Goal: Transaction & Acquisition: Download file/media

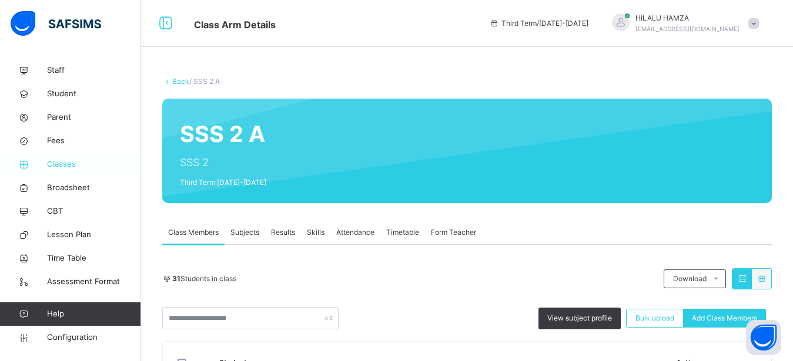
click at [60, 163] on span "Classes" at bounding box center [94, 165] width 94 height 12
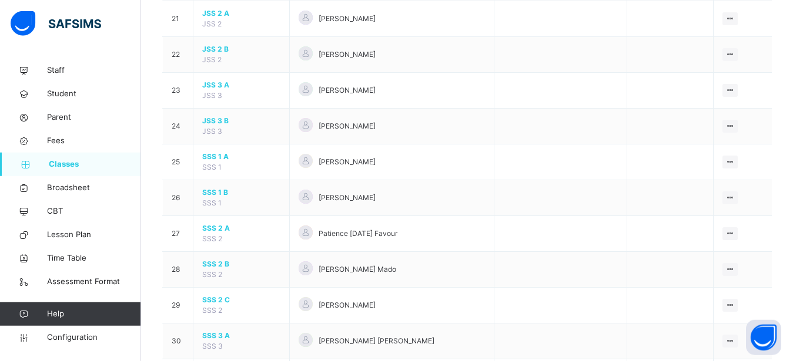
scroll to position [826, 0]
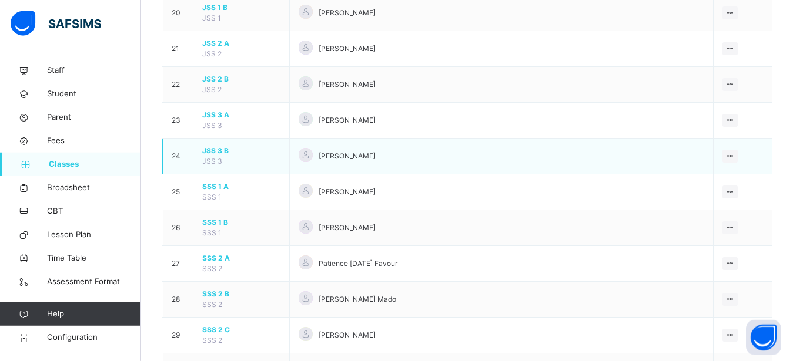
click at [210, 156] on span "JSS 3 B" at bounding box center [241, 151] width 78 height 11
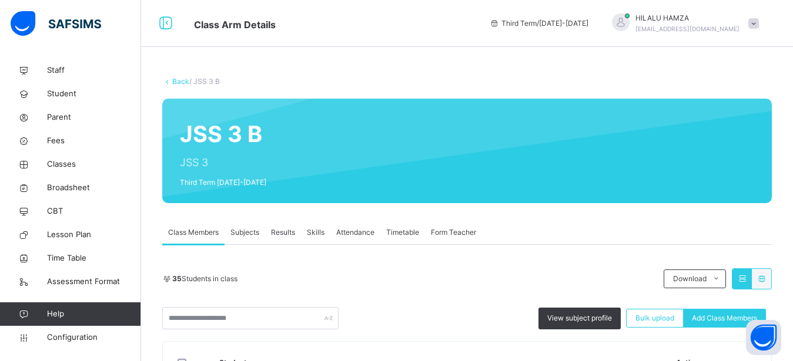
click at [282, 234] on span "Results" at bounding box center [283, 232] width 24 height 11
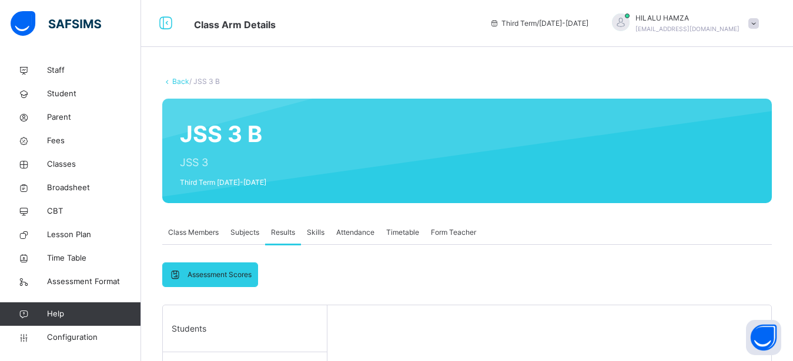
scroll to position [198, 0]
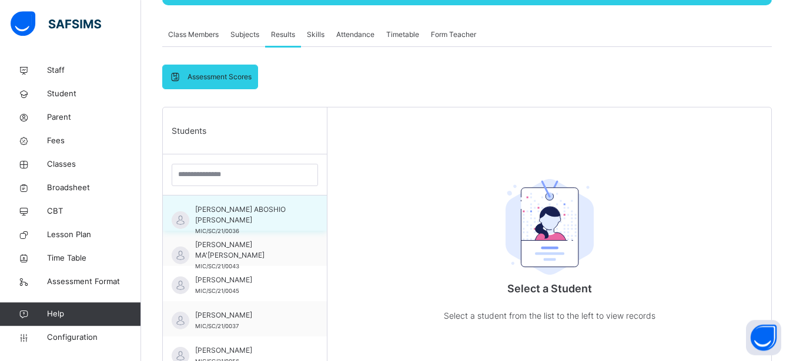
click at [207, 222] on span "AARON ABOSHIO BENJAMIN" at bounding box center [247, 215] width 105 height 21
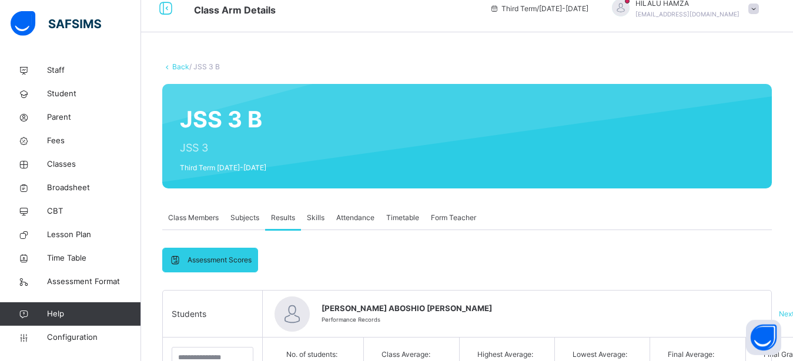
scroll to position [120, 0]
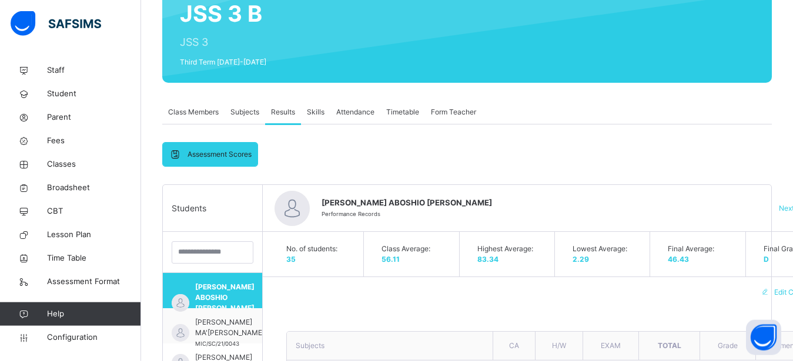
click at [319, 113] on span "Skills" at bounding box center [316, 112] width 18 height 11
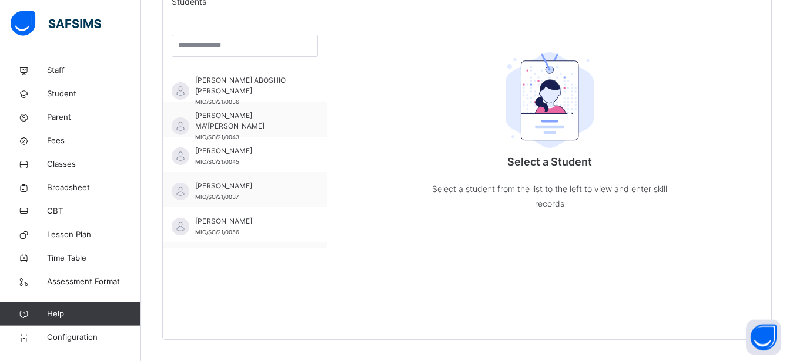
scroll to position [297, 0]
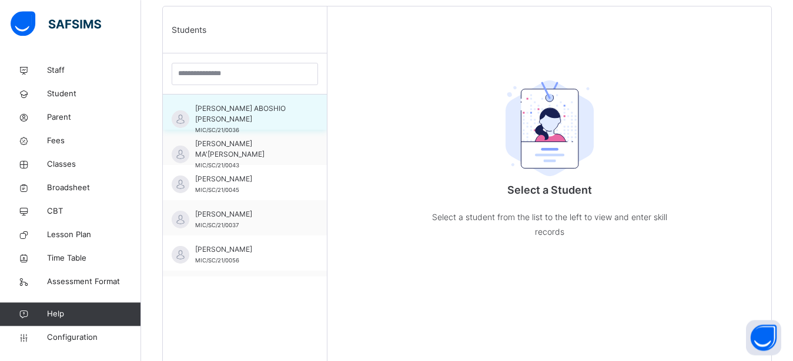
click at [219, 115] on span "AARON ABOSHIO BENJAMIN" at bounding box center [247, 113] width 105 height 21
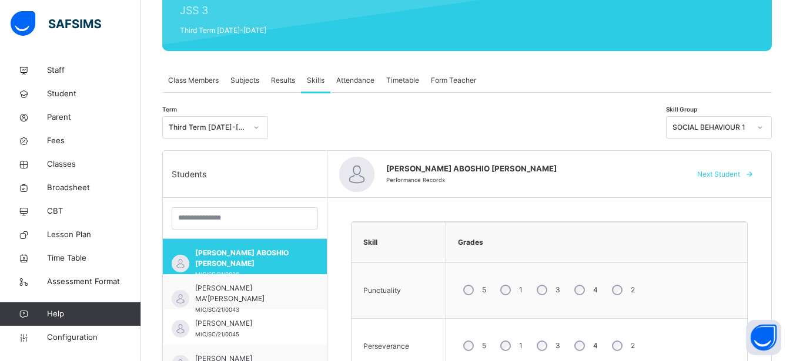
scroll to position [142, 0]
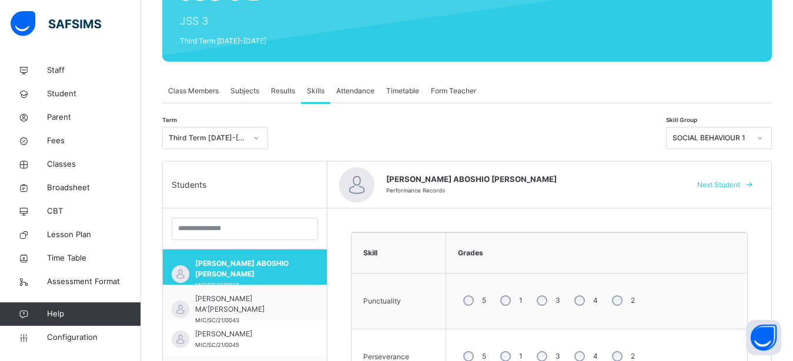
click at [355, 93] on span "Attendance" at bounding box center [355, 91] width 38 height 11
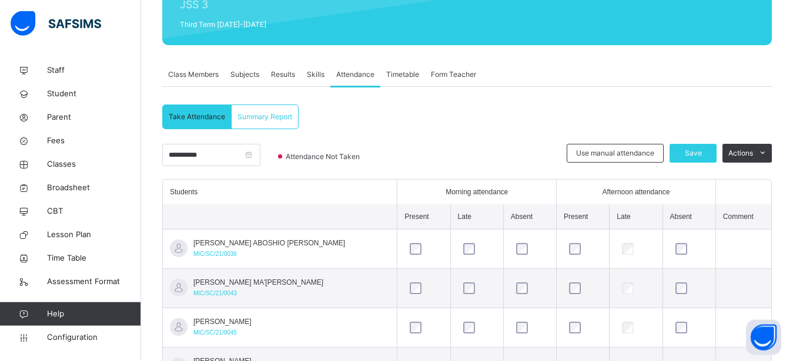
scroll to position [165, 0]
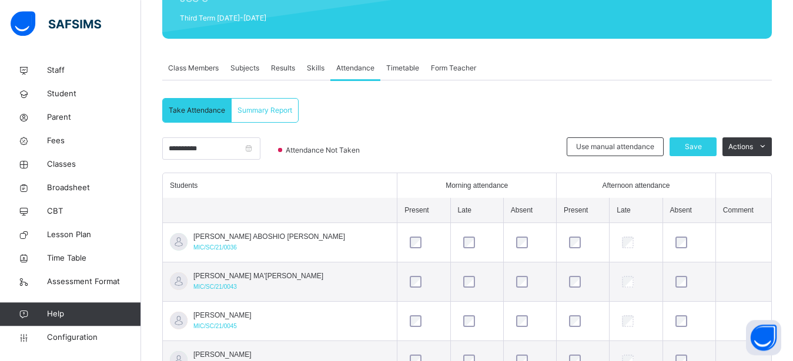
click at [255, 106] on span "Summary Report" at bounding box center [264, 110] width 55 height 11
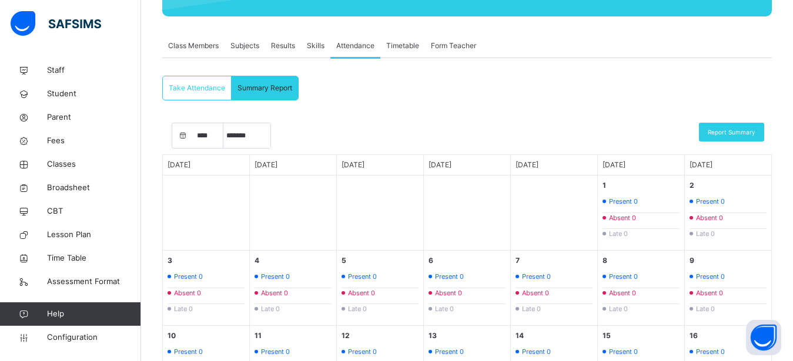
scroll to position [184, 0]
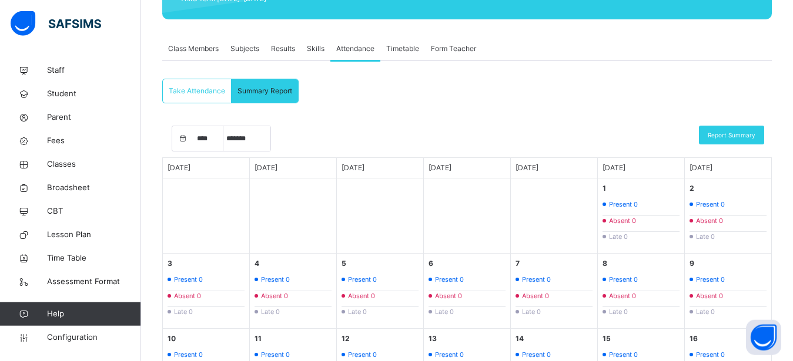
click at [197, 91] on span "Take Attendance" at bounding box center [197, 91] width 56 height 11
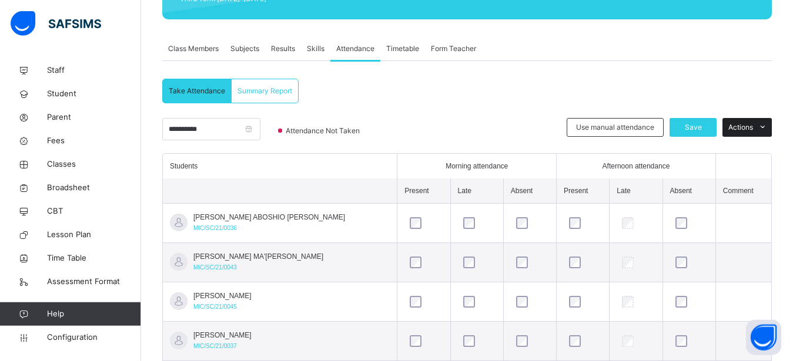
click at [767, 124] on icon at bounding box center [762, 127] width 9 height 9
click at [310, 49] on span "Skills" at bounding box center [316, 48] width 18 height 11
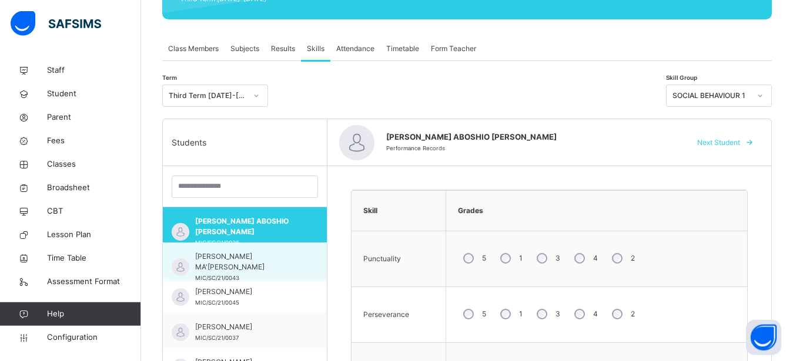
click at [230, 264] on span "ABDULAHAD MA'AJI ABUBAKAR" at bounding box center [247, 262] width 105 height 21
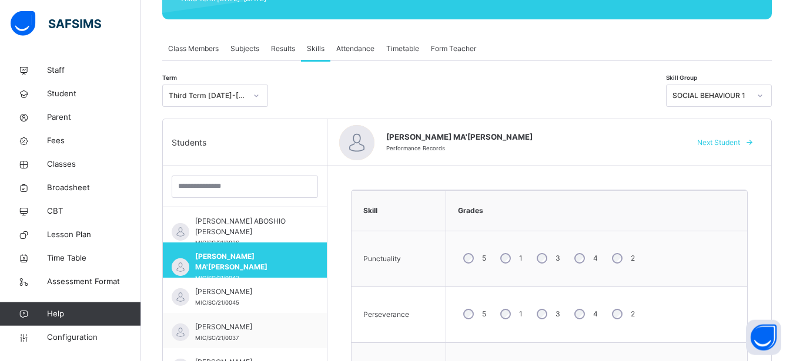
click at [763, 94] on icon at bounding box center [759, 96] width 7 height 12
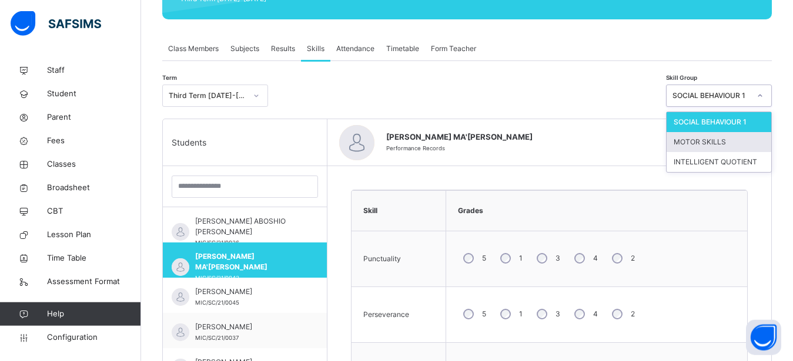
click at [713, 140] on div "MOTOR SKILLS" at bounding box center [718, 142] width 105 height 20
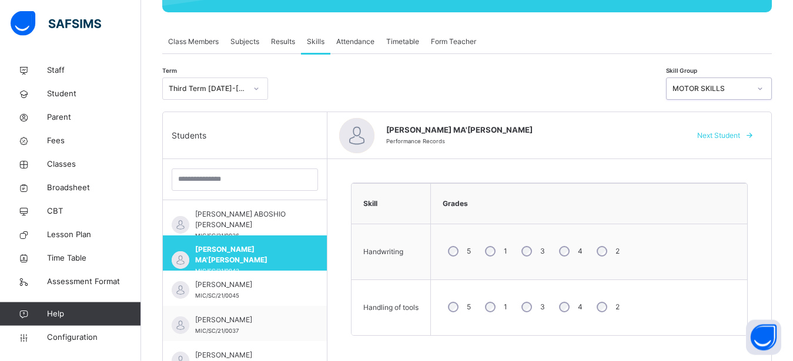
scroll to position [168, 0]
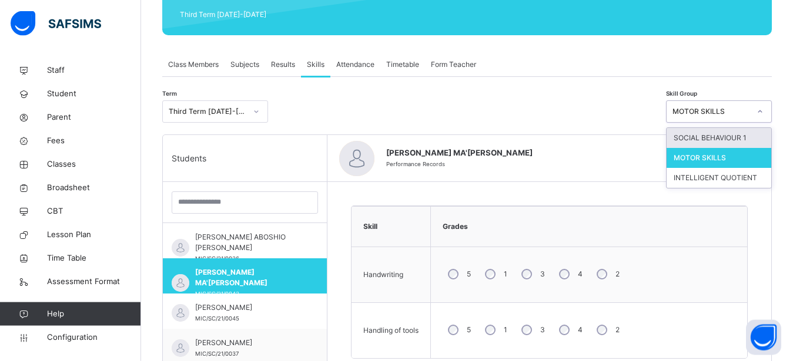
click at [763, 108] on icon at bounding box center [759, 112] width 7 height 12
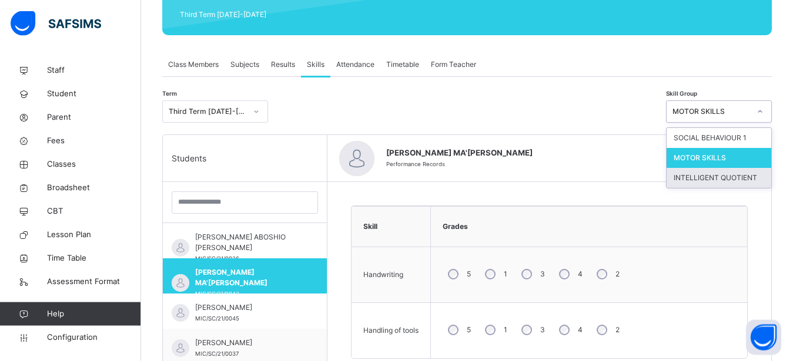
click at [735, 179] on div "INTELLIGENT QUOTIENT" at bounding box center [718, 178] width 105 height 20
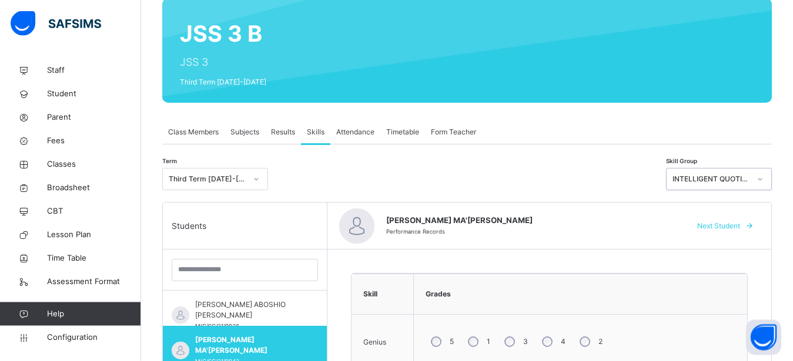
scroll to position [122, 0]
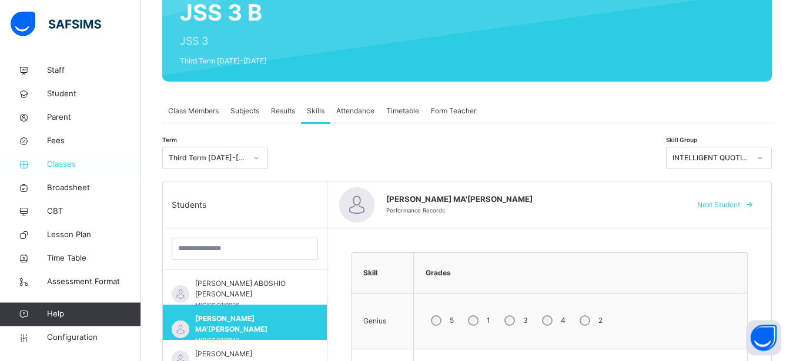
click at [72, 162] on span "Classes" at bounding box center [94, 165] width 94 height 12
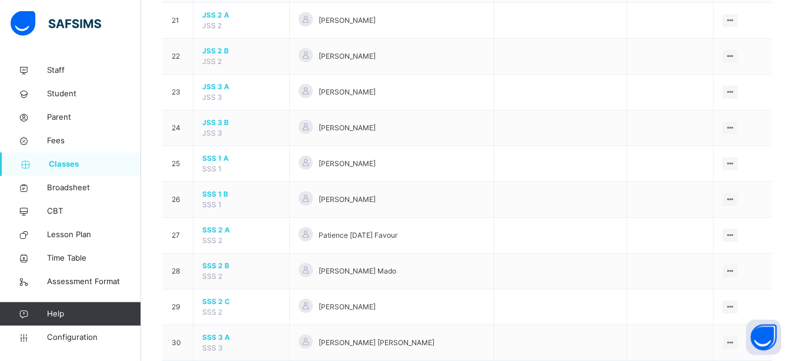
scroll to position [851, 0]
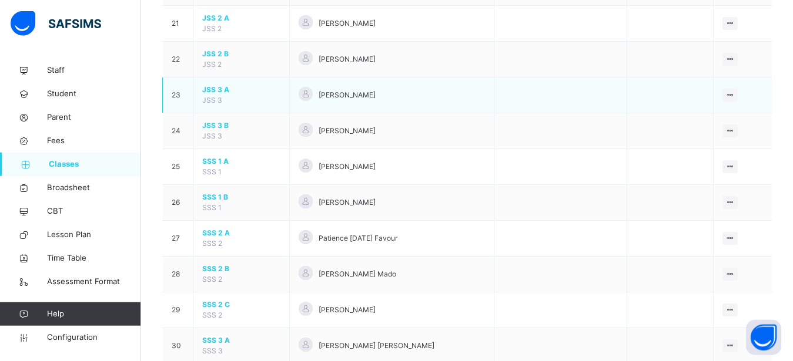
click at [212, 95] on span "JSS 3 A" at bounding box center [241, 90] width 78 height 11
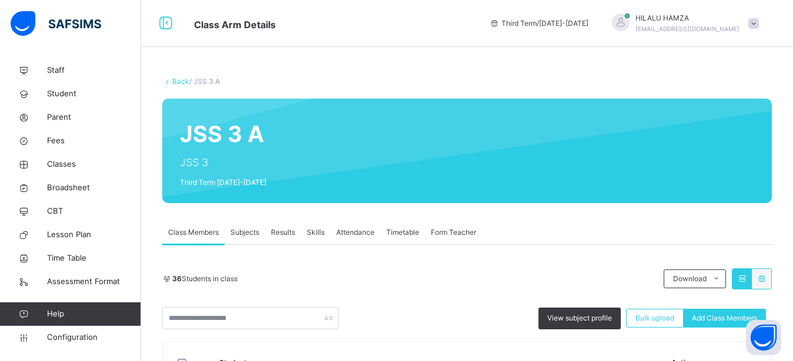
click at [281, 232] on span "Results" at bounding box center [283, 232] width 24 height 11
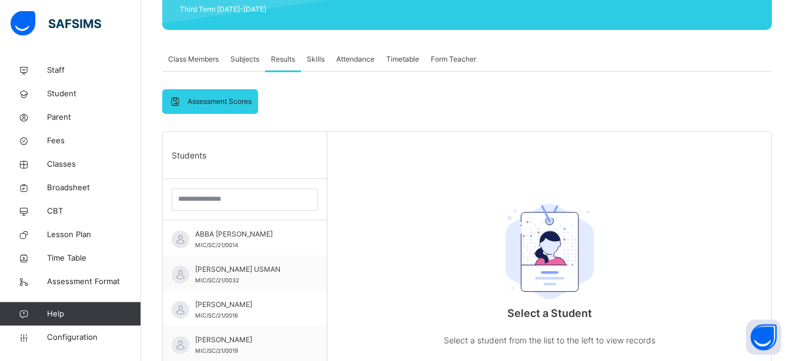
scroll to position [210, 0]
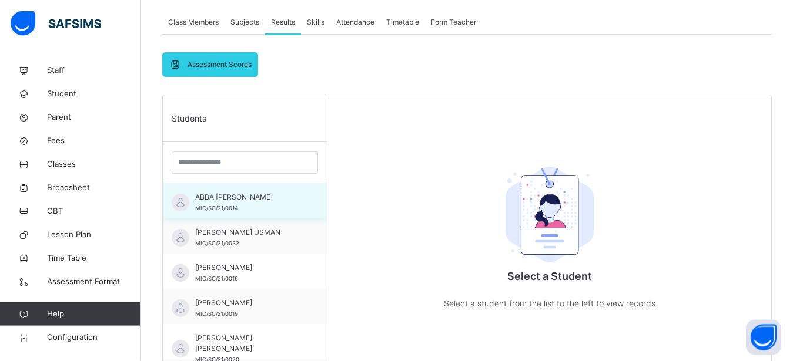
click at [237, 203] on div "ABBA BRAIMAH VICTOR MIC/SC/21/0014" at bounding box center [247, 202] width 105 height 21
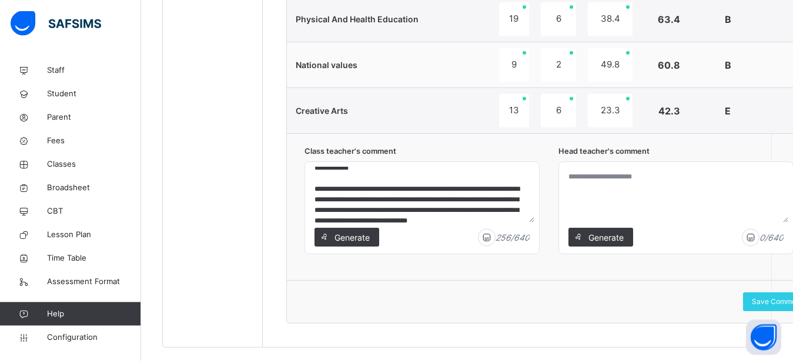
scroll to position [0, 0]
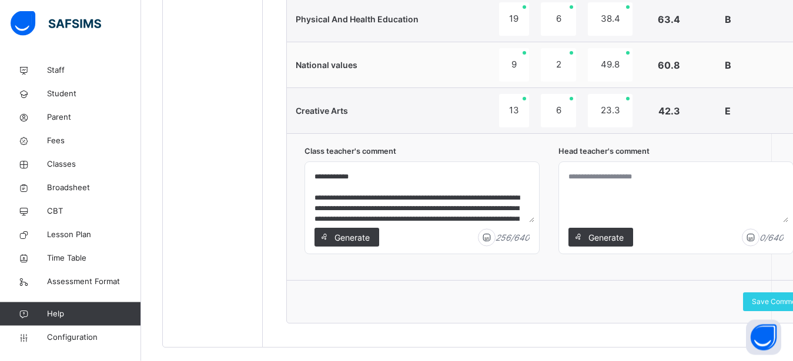
click at [313, 198] on textarea "**********" at bounding box center [422, 195] width 225 height 56
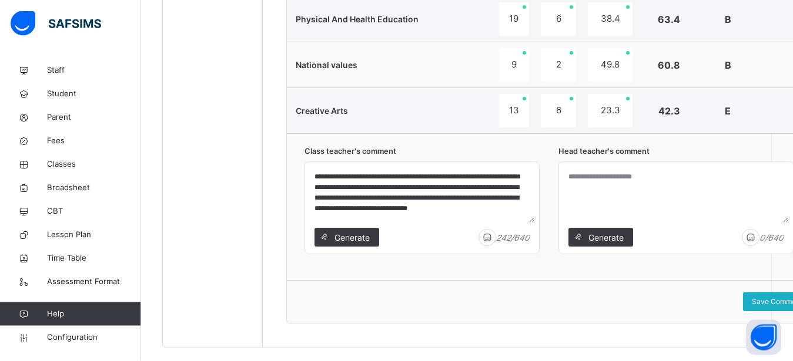
type textarea "**********"
click at [775, 297] on span "Save Comment" at bounding box center [777, 302] width 51 height 11
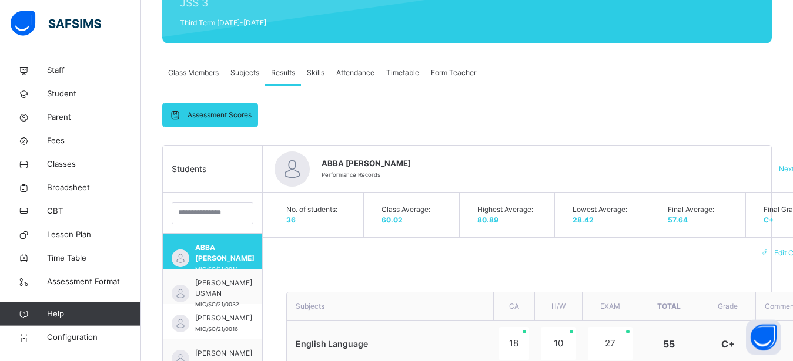
scroll to position [163, 0]
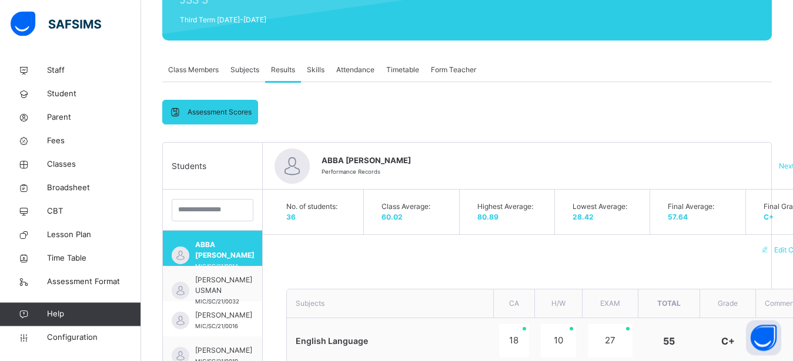
click at [317, 65] on span "Skills" at bounding box center [316, 70] width 18 height 11
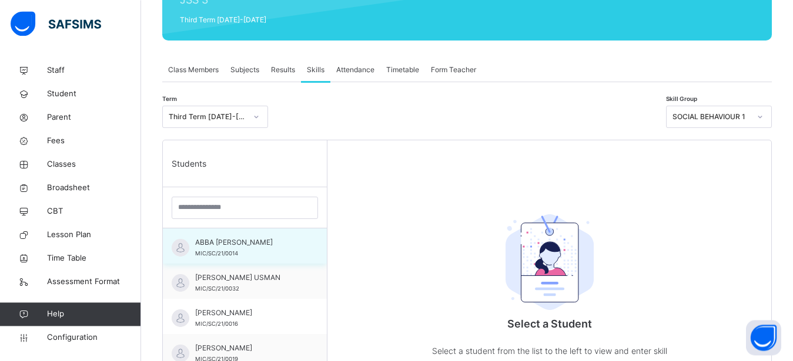
click at [229, 249] on div "ABBA BRAIMAH VICTOR MIC/SC/21/0014" at bounding box center [247, 247] width 105 height 21
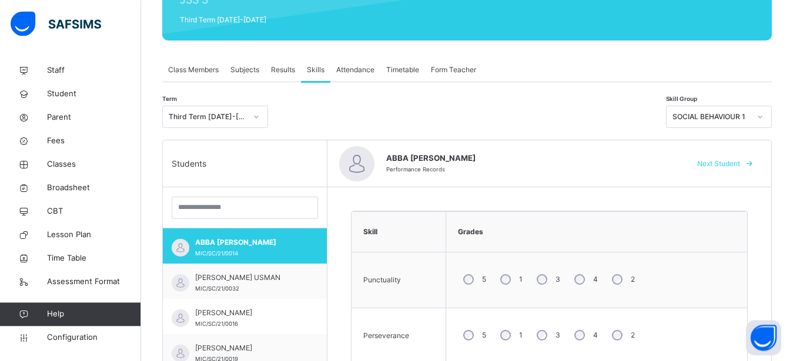
click at [763, 115] on icon at bounding box center [759, 117] width 7 height 12
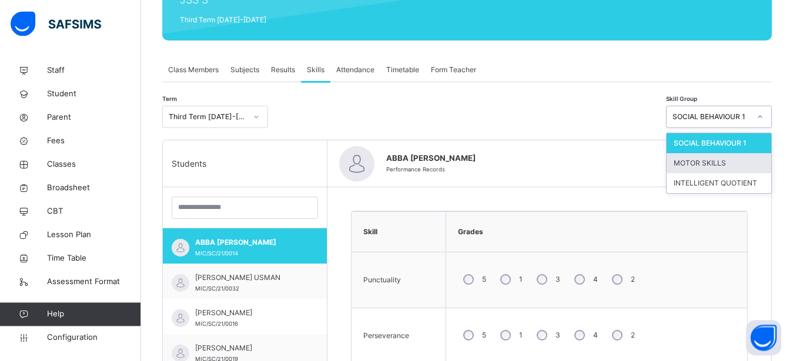
click at [729, 158] on div "MOTOR SKILLS" at bounding box center [718, 163] width 105 height 20
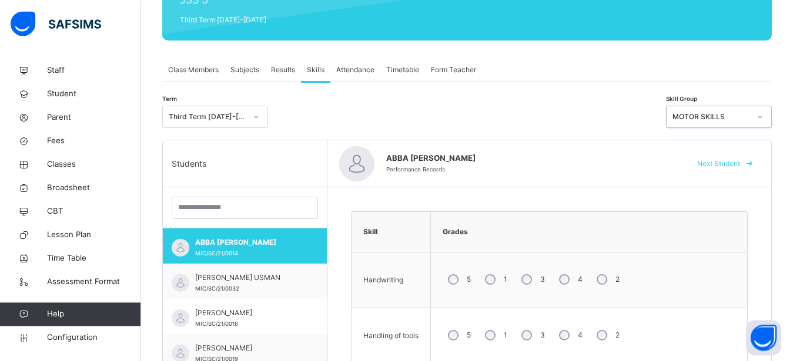
click at [763, 116] on icon at bounding box center [759, 117] width 7 height 12
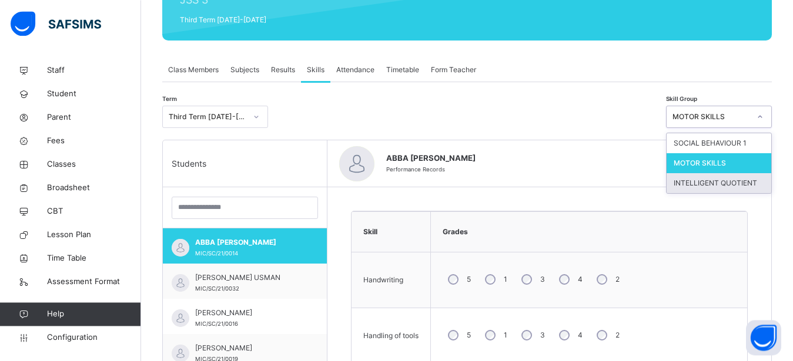
click at [737, 179] on div "INTELLIGENT QUOTIENT" at bounding box center [718, 183] width 105 height 20
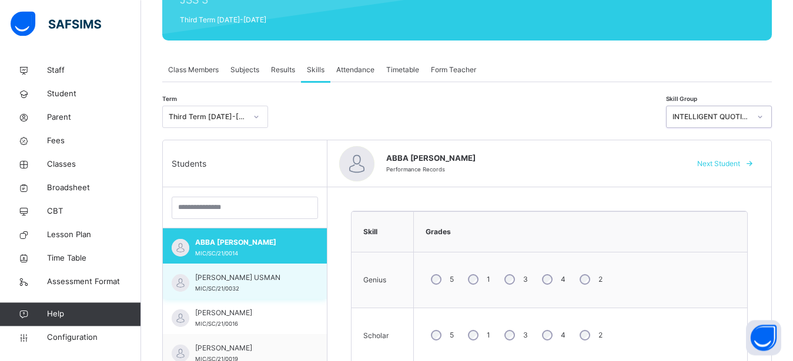
click at [236, 276] on span "ABDULAZIZ KURFI USMAN" at bounding box center [247, 278] width 105 height 11
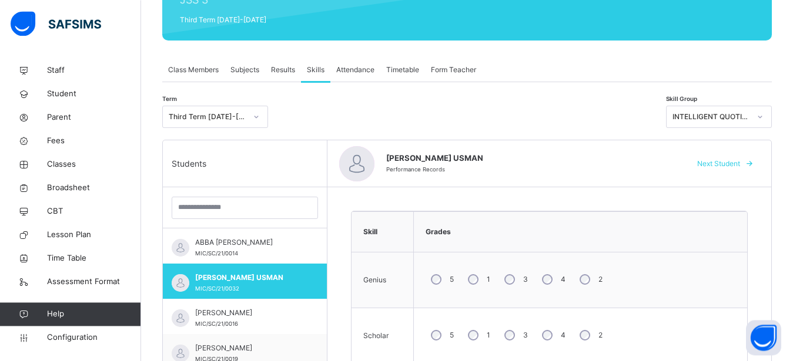
click at [283, 68] on span "Results" at bounding box center [283, 70] width 24 height 11
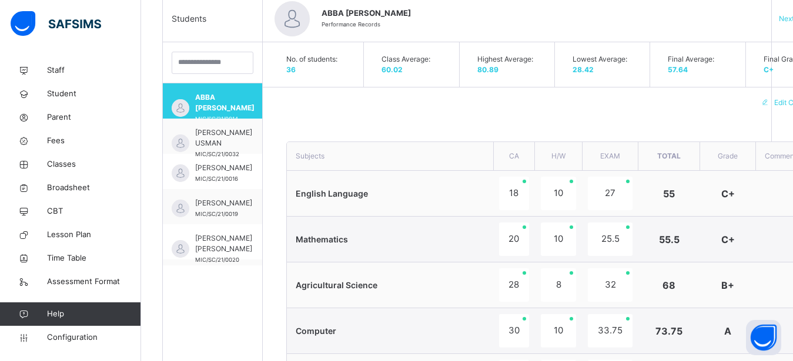
scroll to position [290, 0]
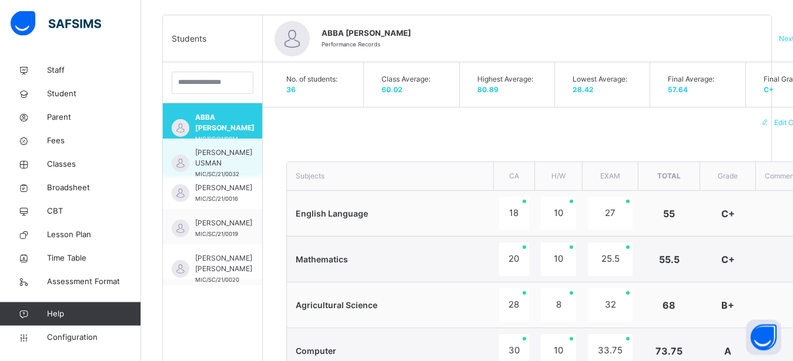
click at [204, 166] on span "ABDULAZIZ KURFI USMAN" at bounding box center [223, 158] width 57 height 21
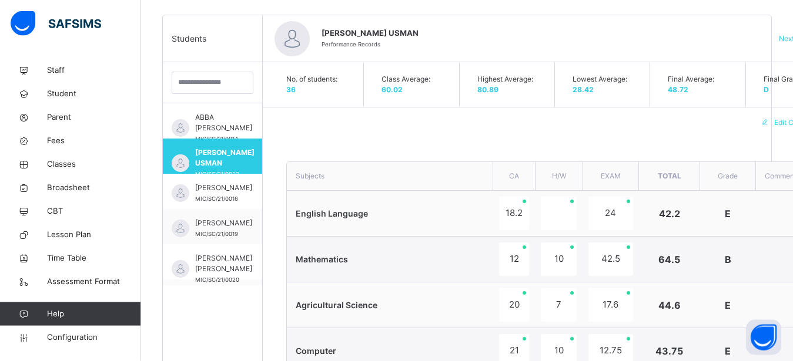
type textarea "**********"
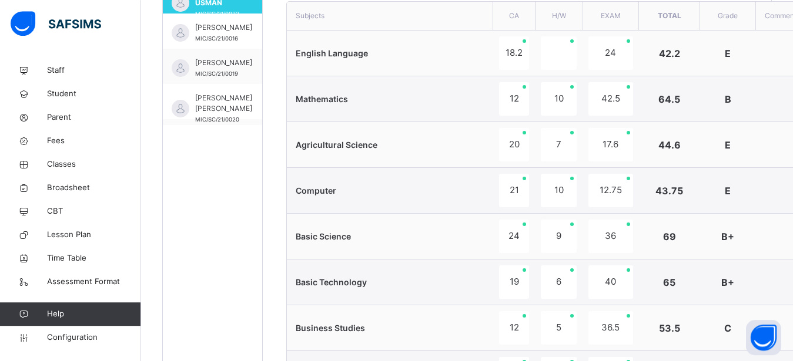
scroll to position [323, 0]
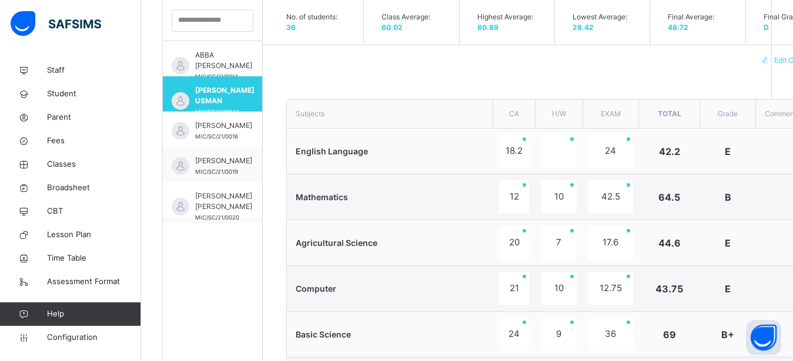
scroll to position [383, 0]
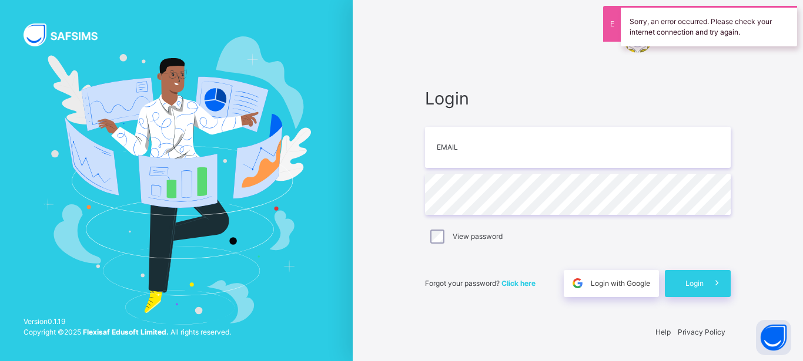
type input "**********"
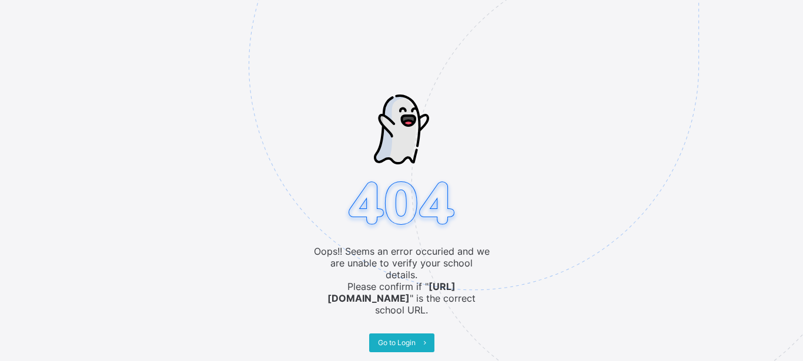
click at [404, 339] on span "Go to Login" at bounding box center [397, 343] width 38 height 9
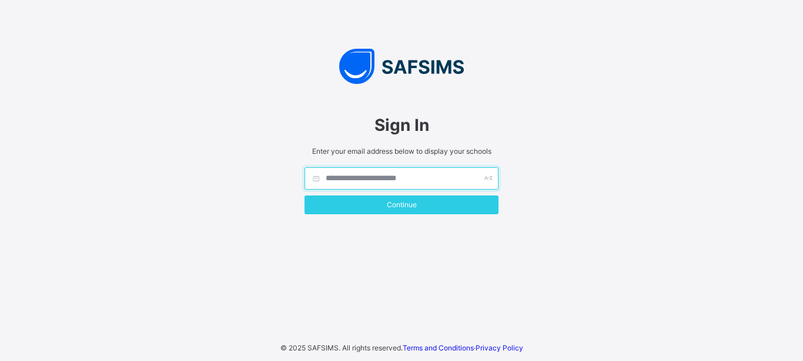
click at [385, 176] on input "text" at bounding box center [401, 178] width 194 height 22
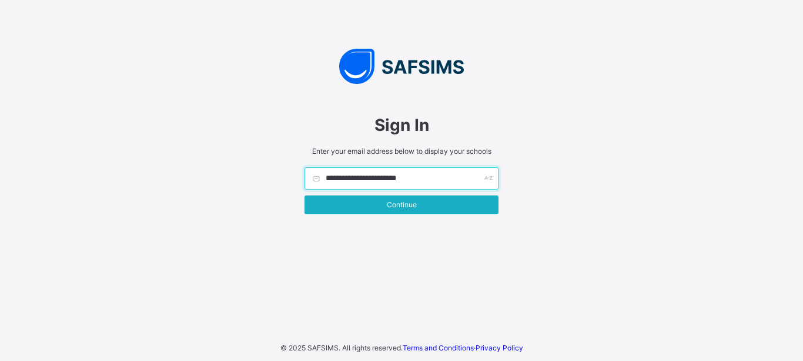
type input "**********"
click at [398, 204] on span "Continue" at bounding box center [401, 204] width 176 height 9
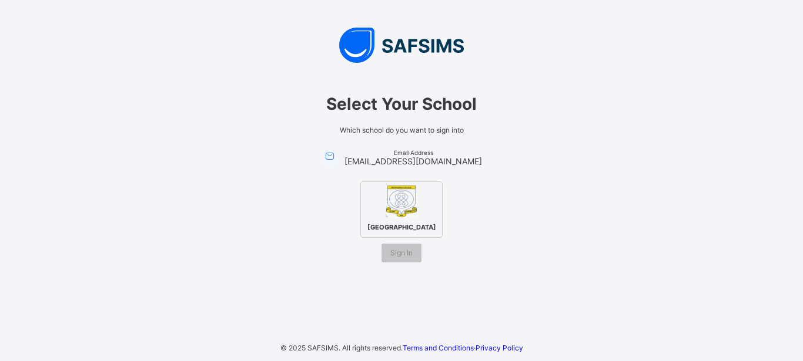
click at [398, 220] on span "[GEOGRAPHIC_DATA]" at bounding box center [401, 227] width 75 height 14
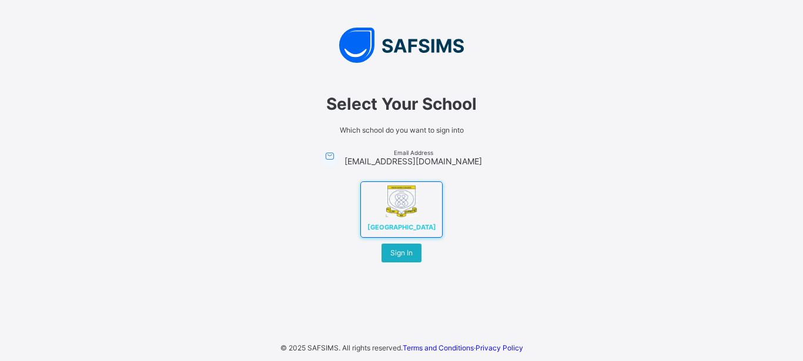
click at [403, 254] on div "Sign In" at bounding box center [401, 253] width 40 height 19
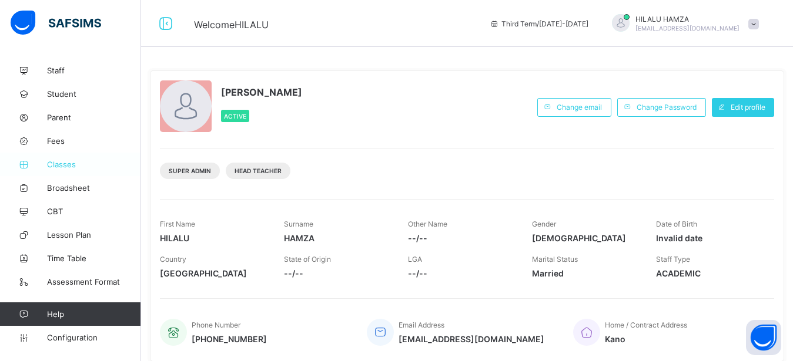
click at [60, 165] on span "Classes" at bounding box center [94, 164] width 94 height 9
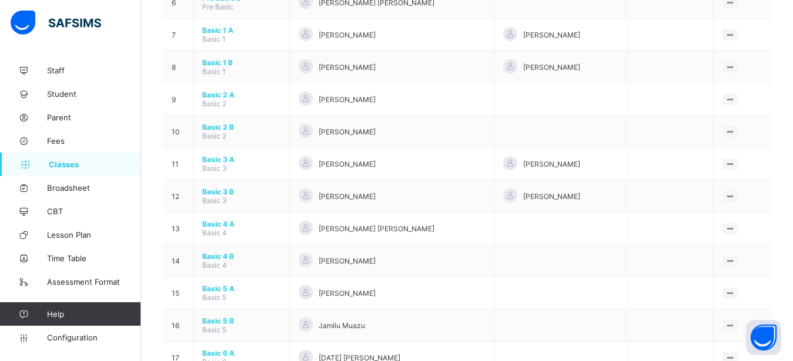
scroll to position [570, 0]
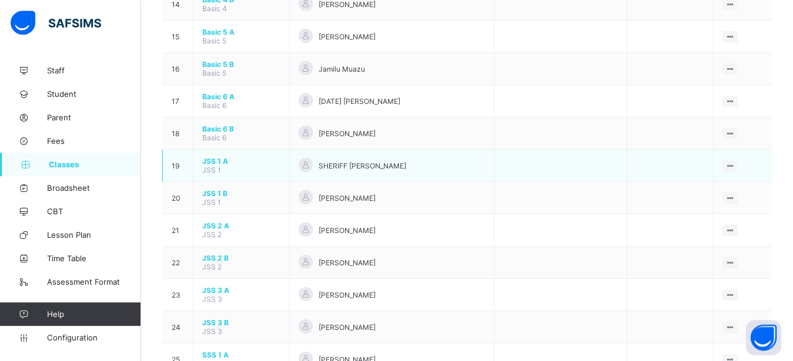
click at [212, 166] on span "JSS 1 A" at bounding box center [241, 161] width 78 height 9
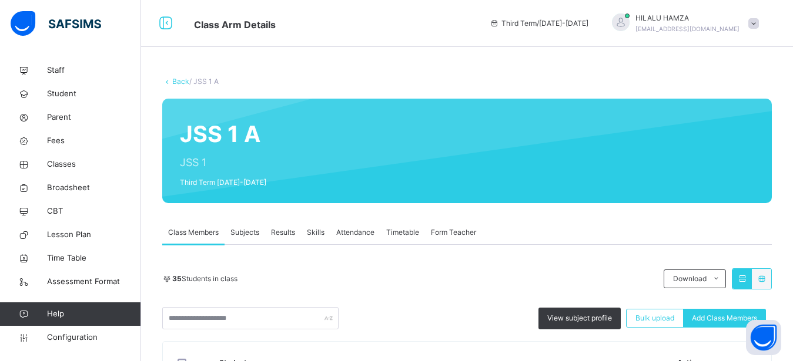
click at [276, 230] on span "Results" at bounding box center [283, 232] width 24 height 11
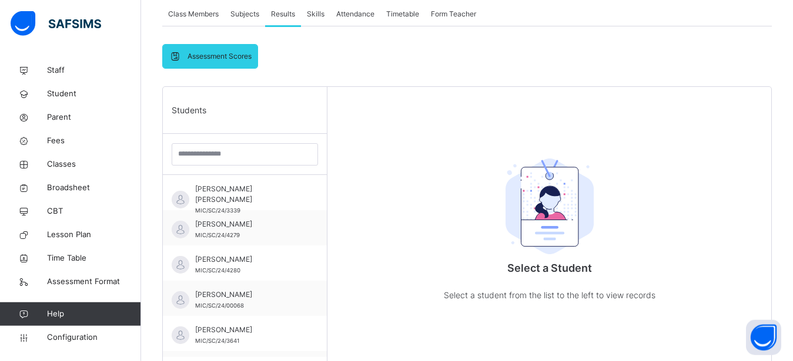
scroll to position [249, 0]
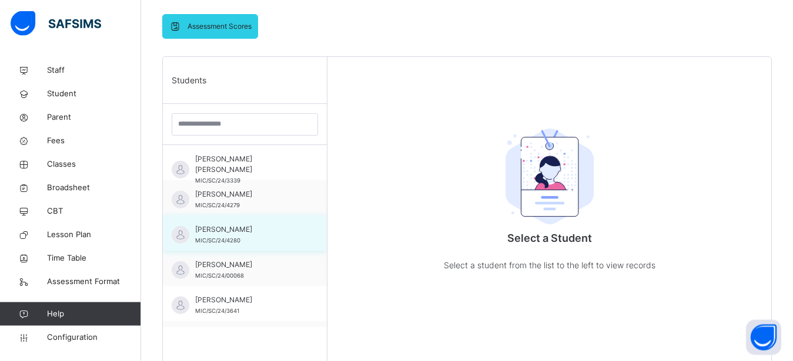
click at [217, 234] on span "Abubakar Auwal Muhammad" at bounding box center [247, 230] width 105 height 11
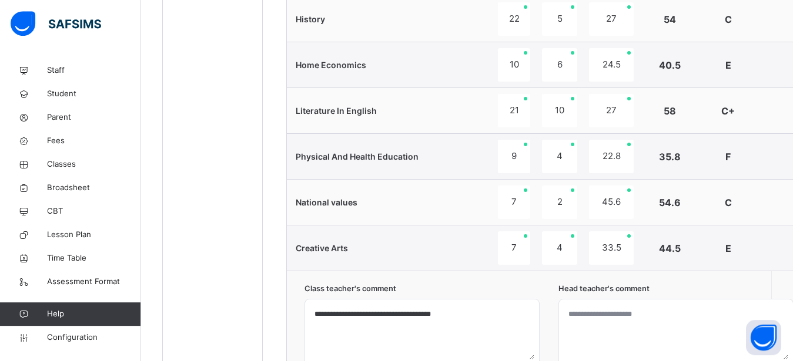
scroll to position [938, 0]
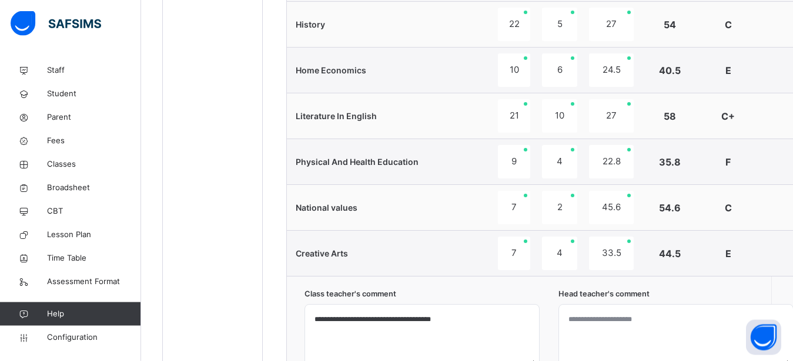
click at [332, 319] on textarea "**********" at bounding box center [422, 338] width 225 height 56
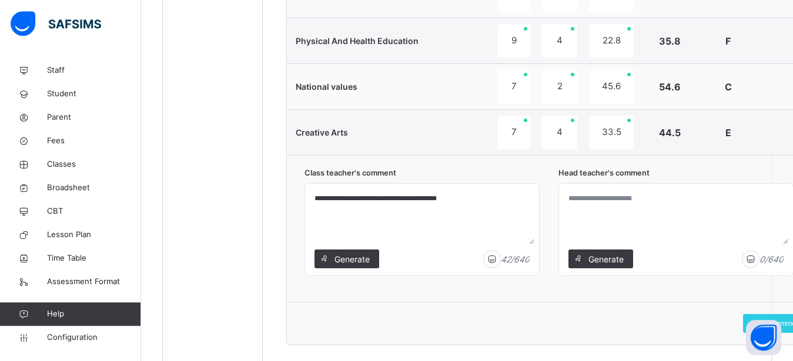
scroll to position [1098, 0]
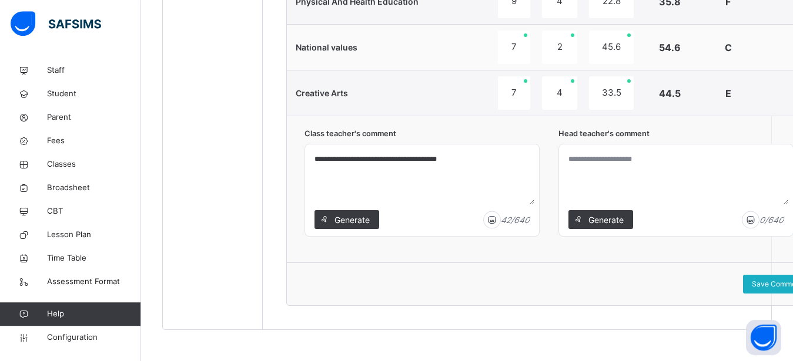
type textarea "**********"
click at [781, 282] on span "Save Comment" at bounding box center [777, 284] width 51 height 11
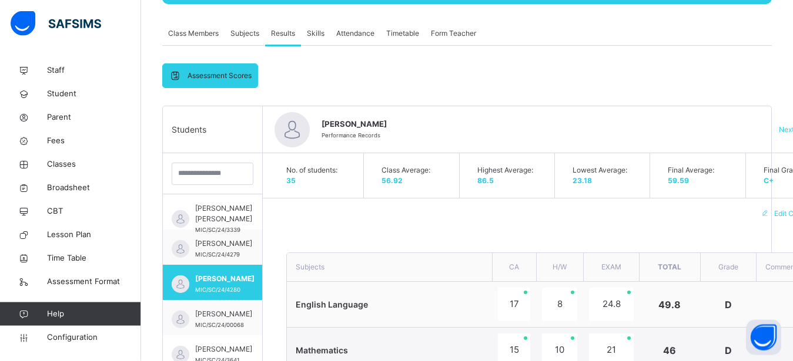
scroll to position [175, 0]
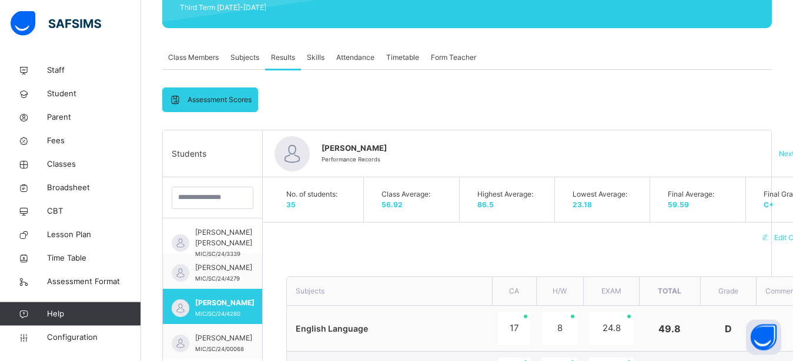
click at [316, 56] on span "Skills" at bounding box center [316, 58] width 18 height 11
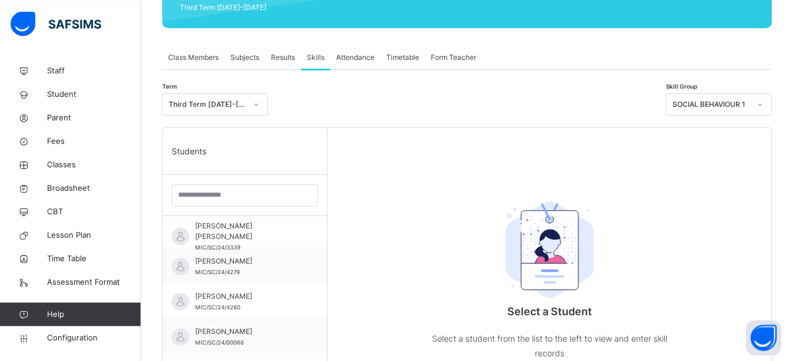
scroll to position [9, 0]
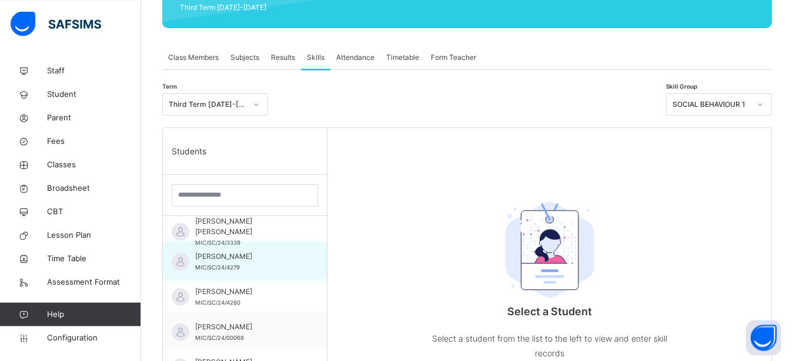
click at [244, 263] on div "Abdulrahman Rabiu Ibrahim MIC/SC/24/4279" at bounding box center [247, 262] width 105 height 21
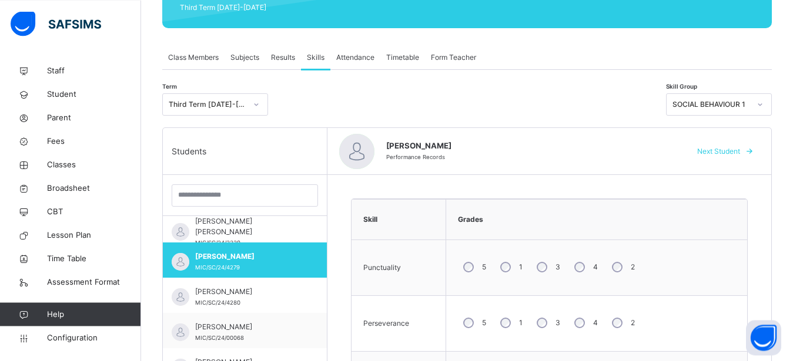
click at [763, 102] on icon at bounding box center [759, 105] width 7 height 12
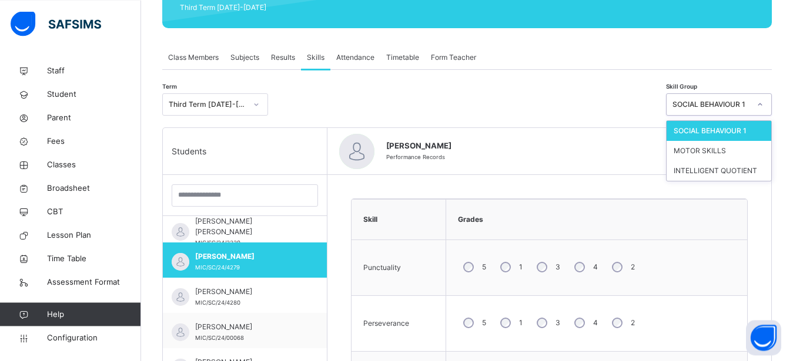
scroll to position [175, 0]
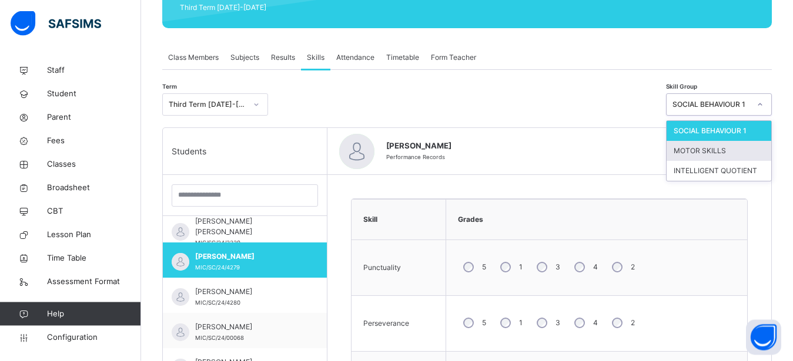
click at [736, 151] on div "MOTOR SKILLS" at bounding box center [718, 152] width 105 height 20
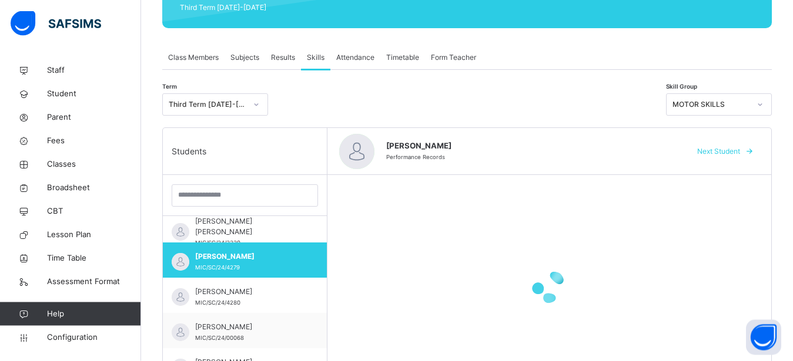
click at [736, 151] on span "Next Student" at bounding box center [718, 152] width 43 height 11
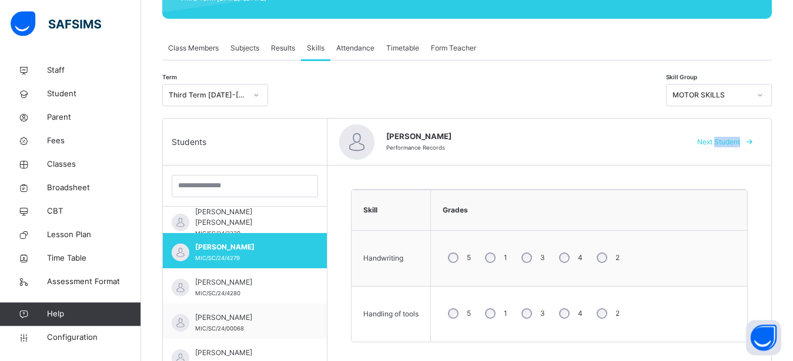
scroll to position [176, 0]
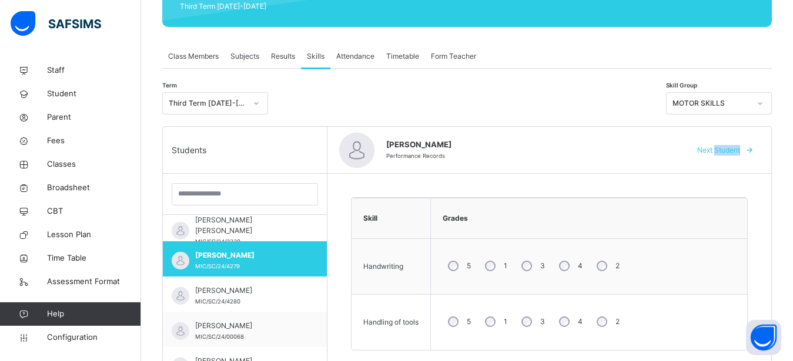
click at [765, 103] on div at bounding box center [760, 103] width 20 height 19
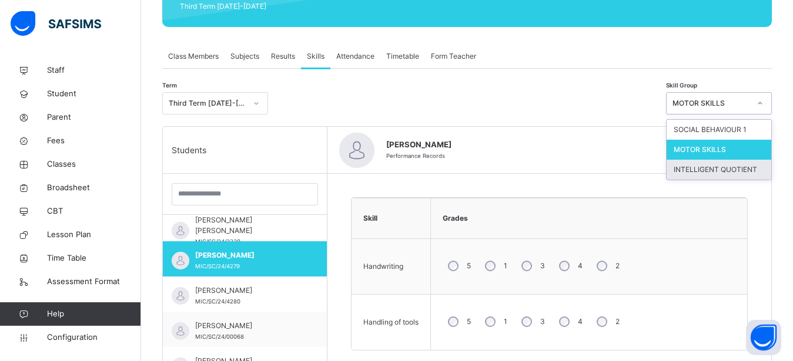
click at [742, 169] on div "INTELLIGENT QUOTIENT" at bounding box center [718, 170] width 105 height 20
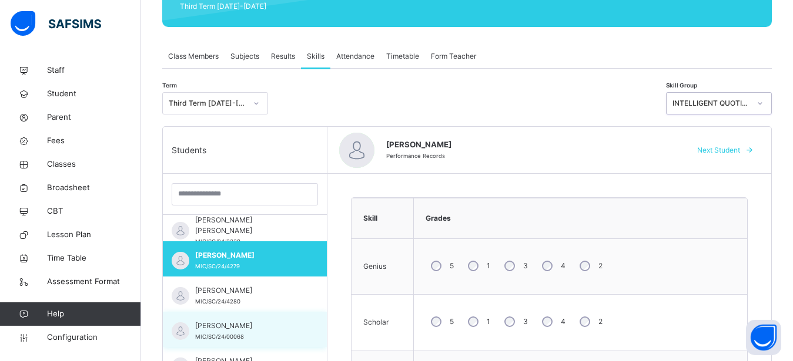
click at [227, 329] on span "ABUBAKAR BAKO AHMAD" at bounding box center [247, 326] width 105 height 11
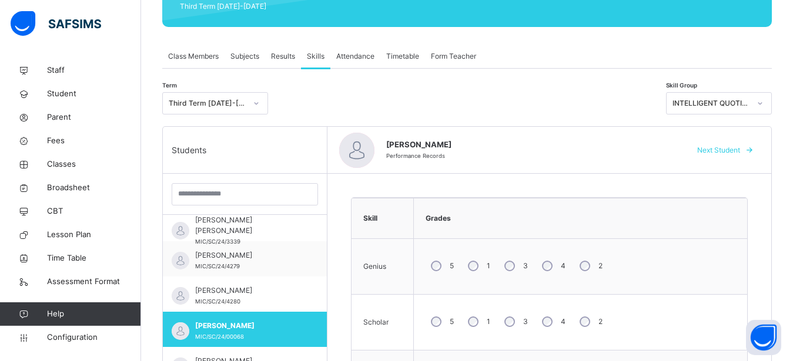
click at [763, 101] on icon at bounding box center [759, 104] width 7 height 12
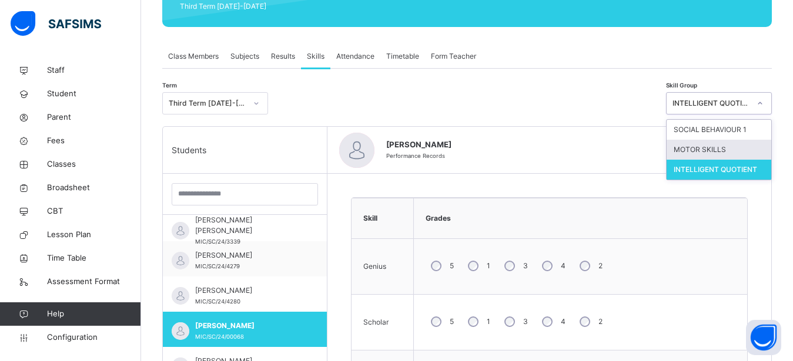
click at [724, 146] on div "MOTOR SKILLS" at bounding box center [718, 150] width 105 height 20
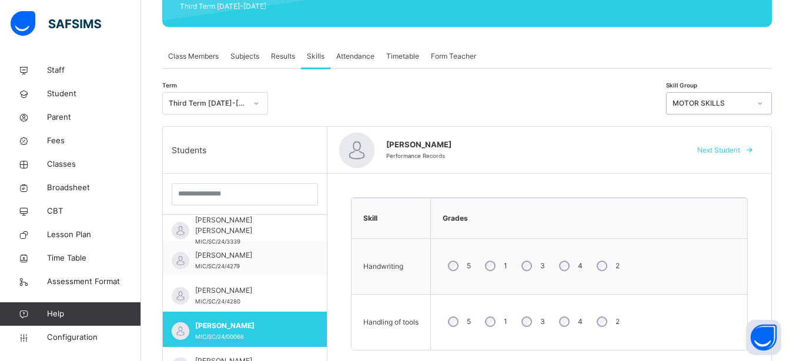
click at [763, 100] on icon at bounding box center [759, 104] width 7 height 12
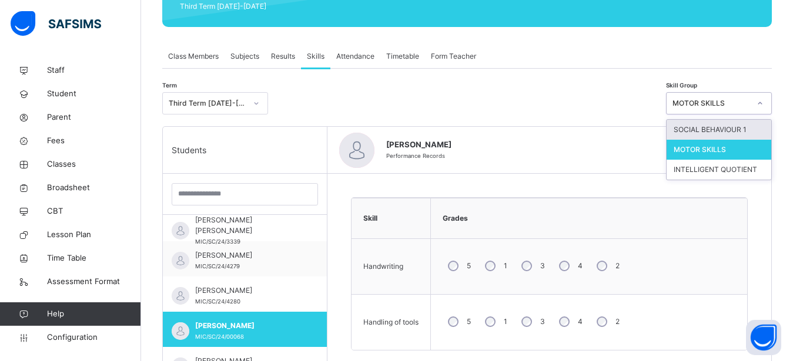
click at [746, 129] on div "SOCIAL BEHAVIOUR 1" at bounding box center [718, 130] width 105 height 20
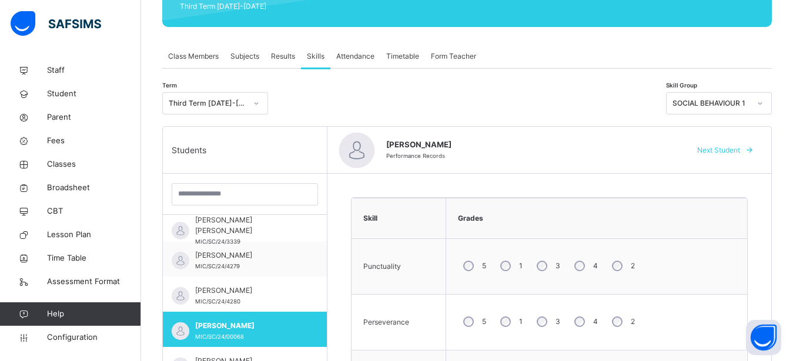
click at [283, 57] on span "Results" at bounding box center [283, 56] width 24 height 11
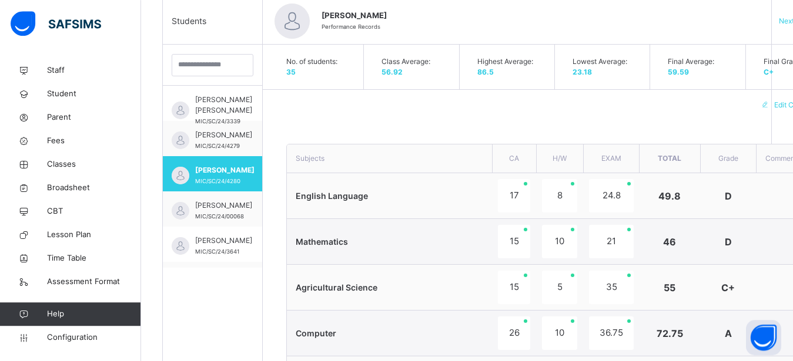
scroll to position [180, 0]
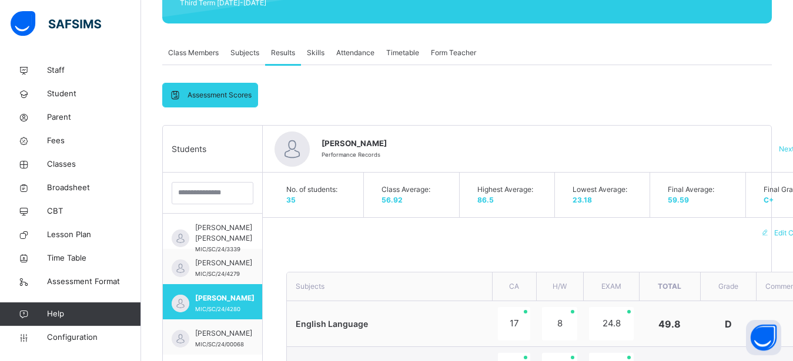
click at [319, 51] on span "Skills" at bounding box center [316, 53] width 18 height 11
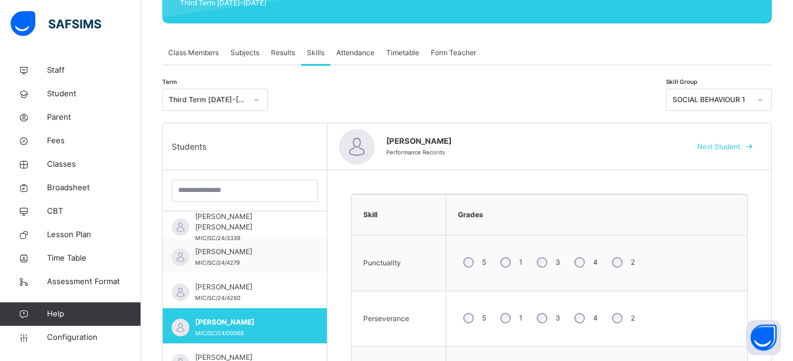
scroll to position [9, 0]
click at [762, 99] on icon at bounding box center [760, 100] width 4 height 2
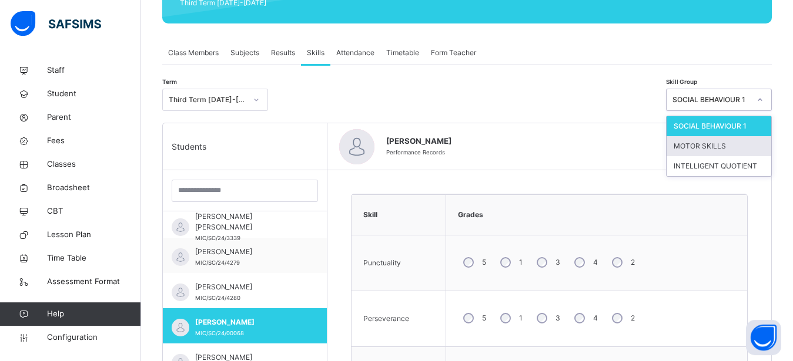
click at [730, 141] on div "MOTOR SKILLS" at bounding box center [718, 146] width 105 height 20
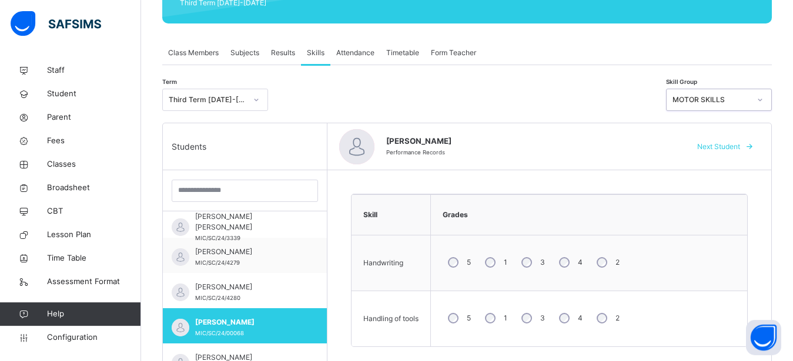
click at [770, 98] on div at bounding box center [760, 100] width 20 height 19
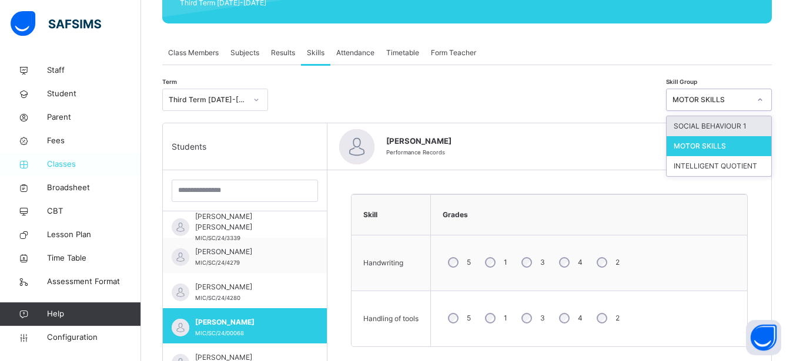
click at [72, 165] on span "Classes" at bounding box center [94, 165] width 94 height 12
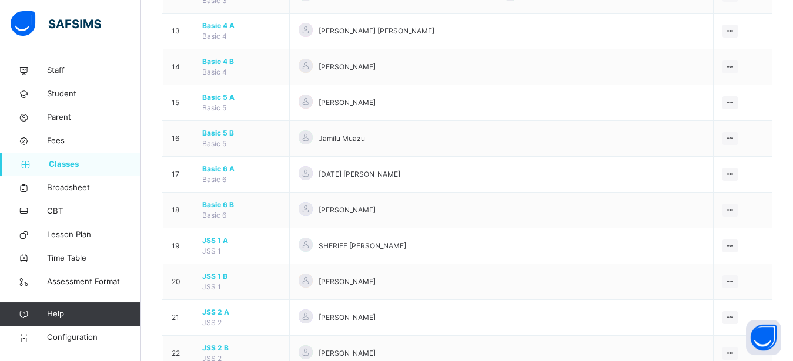
scroll to position [685, 0]
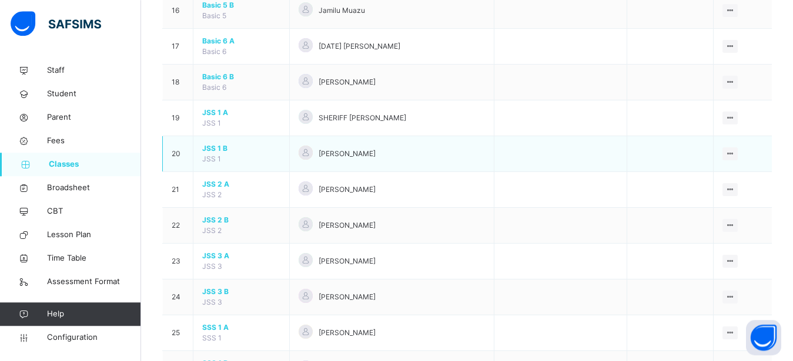
click at [209, 154] on span "JSS 1 B" at bounding box center [241, 148] width 78 height 11
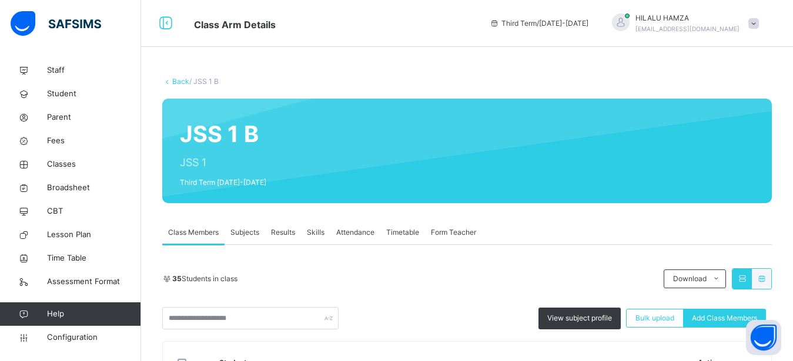
click at [281, 230] on span "Results" at bounding box center [283, 232] width 24 height 11
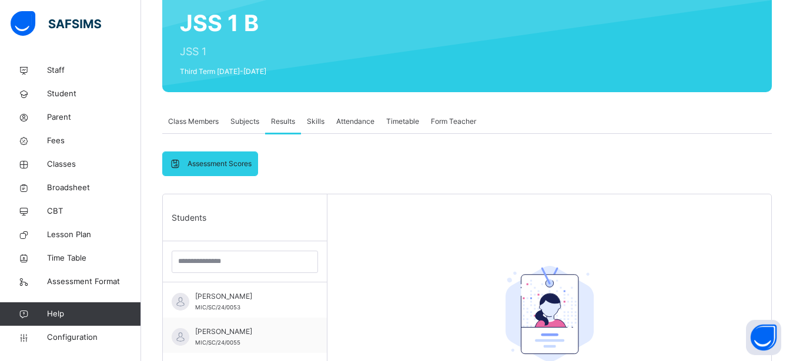
scroll to position [179, 0]
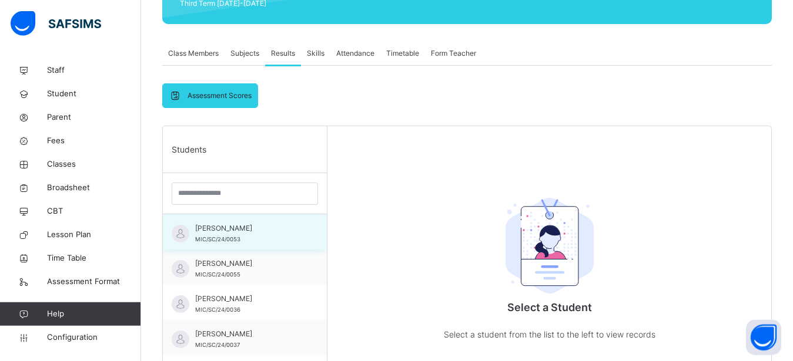
click at [222, 235] on div "Abdul Naziru Hafiz MIC/SC/24/0053" at bounding box center [247, 233] width 105 height 21
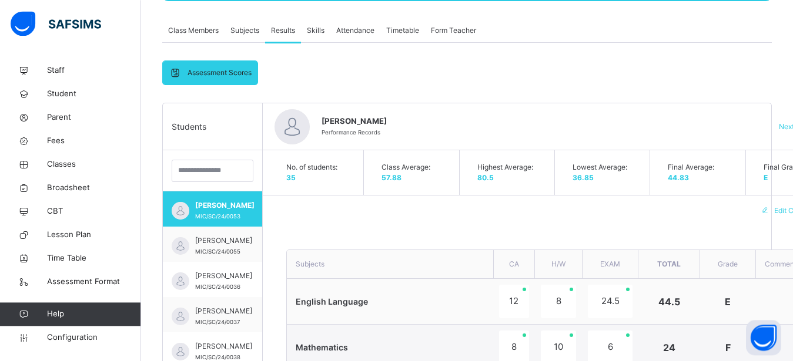
scroll to position [199, 0]
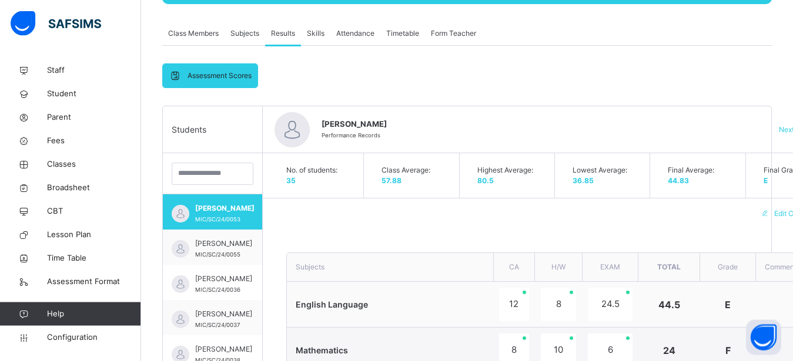
click at [320, 32] on span "Skills" at bounding box center [316, 33] width 18 height 11
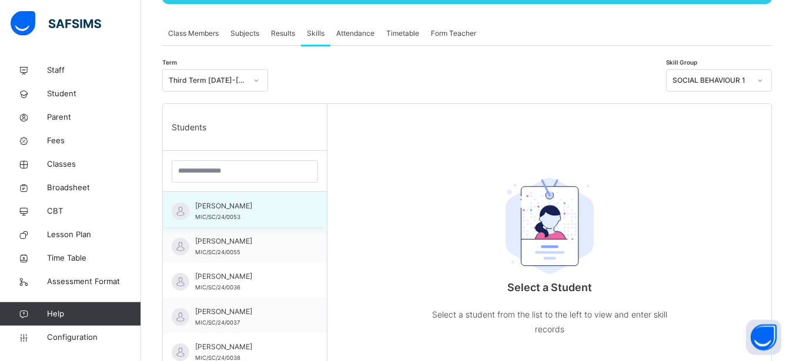
click at [227, 216] on span "MIC/SC/24/0053" at bounding box center [217, 217] width 45 height 6
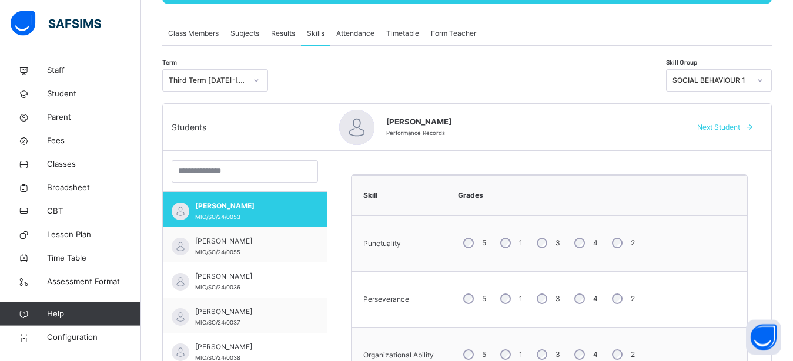
click at [763, 78] on icon at bounding box center [759, 81] width 7 height 12
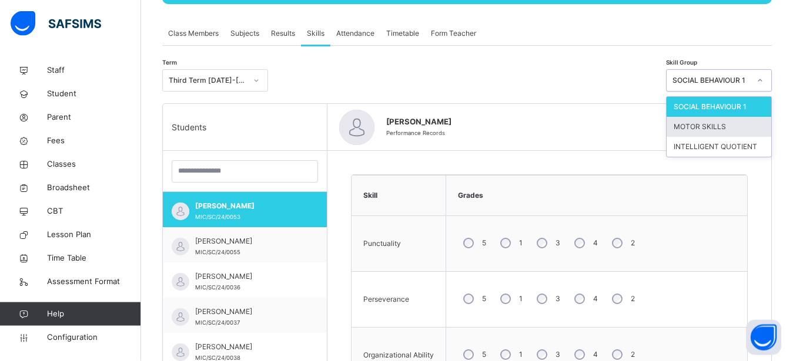
click at [732, 125] on div "MOTOR SKILLS" at bounding box center [718, 127] width 105 height 20
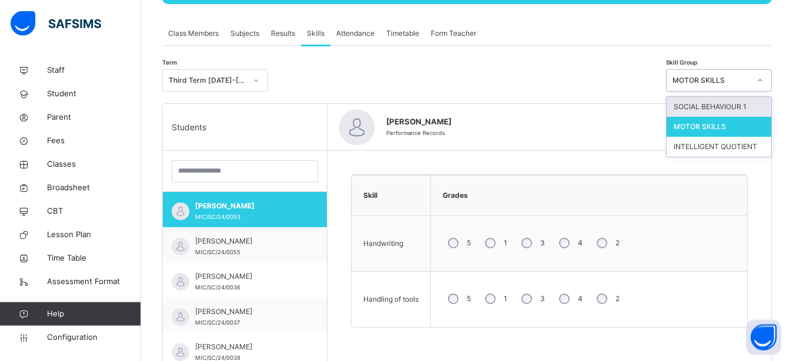
click at [763, 79] on icon at bounding box center [759, 81] width 7 height 12
click at [740, 142] on div "INTELLIGENT QUOTIENT" at bounding box center [718, 147] width 105 height 20
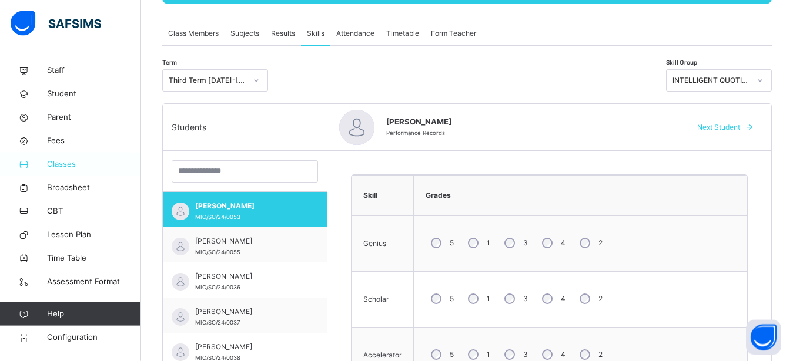
click at [61, 163] on span "Classes" at bounding box center [94, 165] width 94 height 12
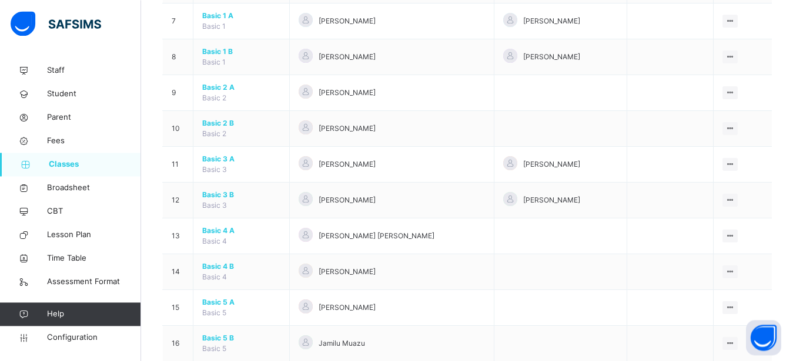
scroll to position [661, 0]
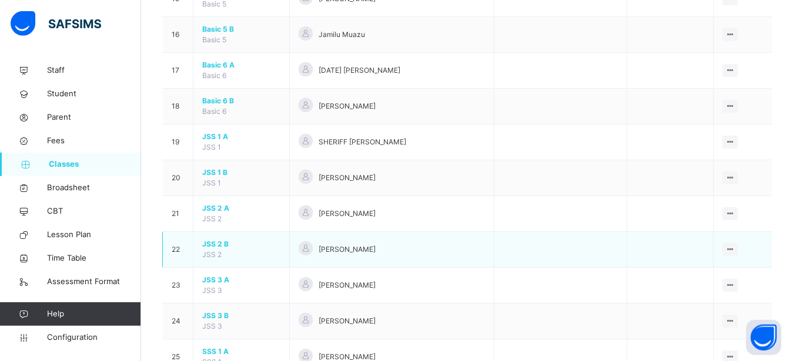
click at [212, 250] on span "JSS 2 B" at bounding box center [241, 244] width 78 height 11
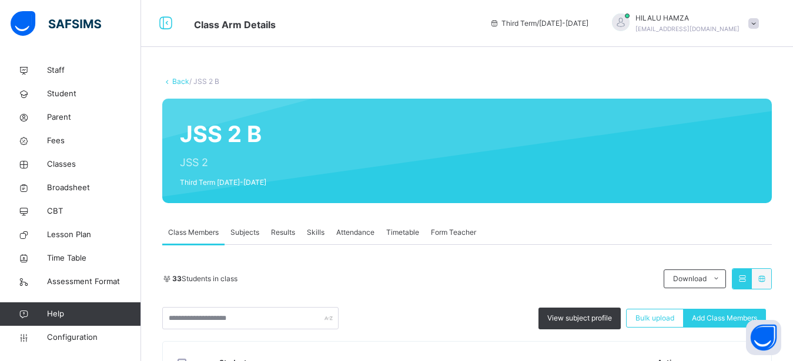
click at [284, 231] on span "Results" at bounding box center [283, 232] width 24 height 11
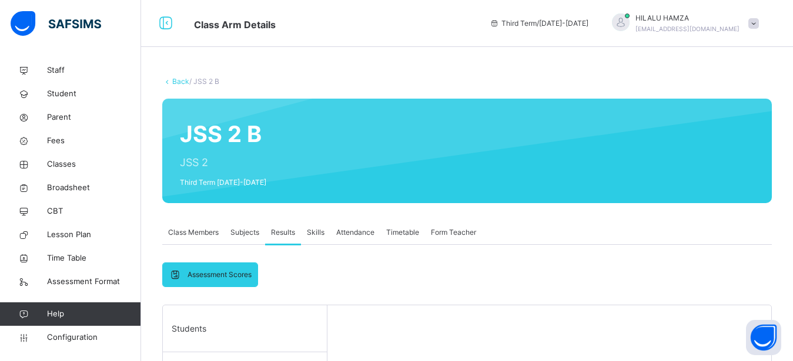
scroll to position [172, 0]
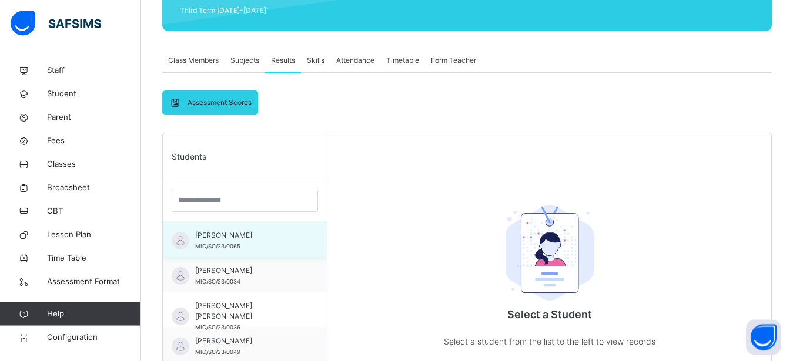
click at [206, 240] on span "ABDULKADIR MUSA" at bounding box center [247, 235] width 105 height 11
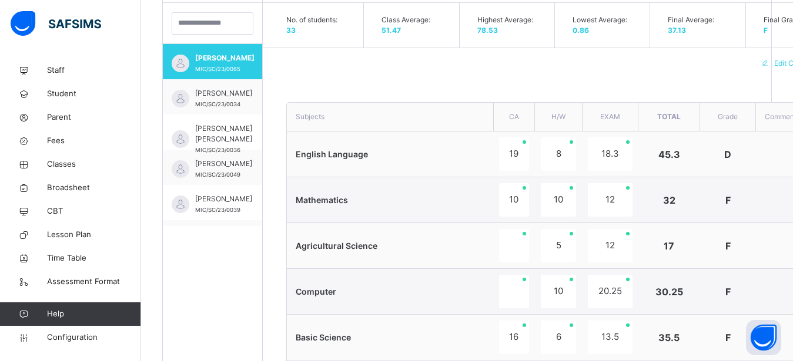
scroll to position [335, 0]
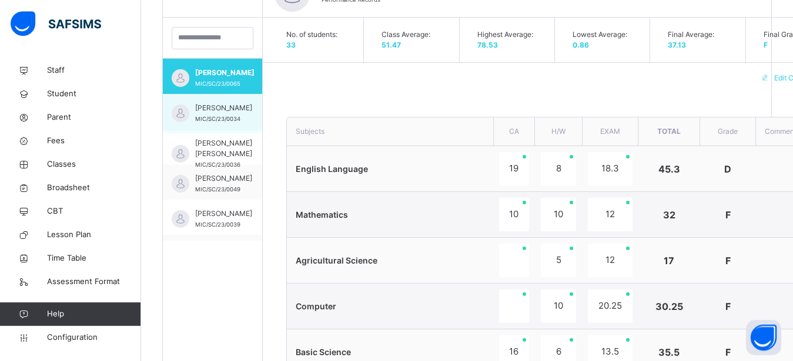
click at [209, 113] on span "ABUBAKAR UMAR" at bounding box center [223, 108] width 57 height 11
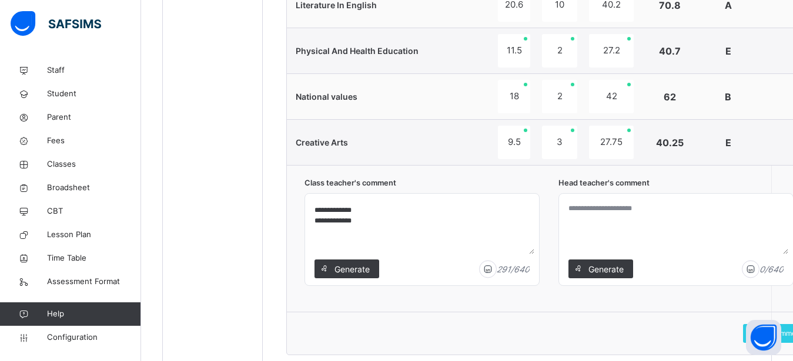
scroll to position [80, 0]
click at [366, 225] on textarea "**********" at bounding box center [422, 227] width 225 height 56
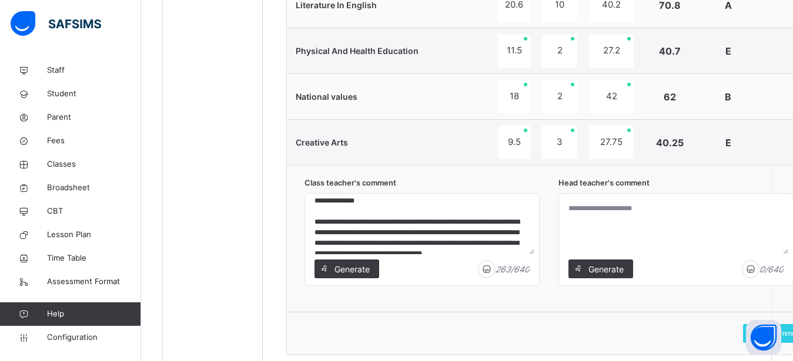
scroll to position [0, 0]
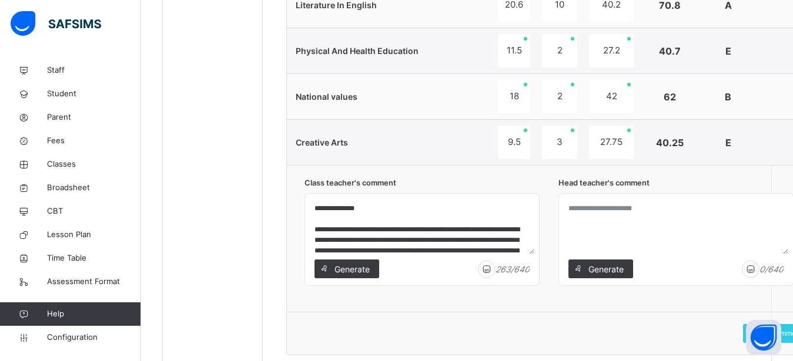
click at [315, 230] on textarea "**********" at bounding box center [422, 227] width 225 height 56
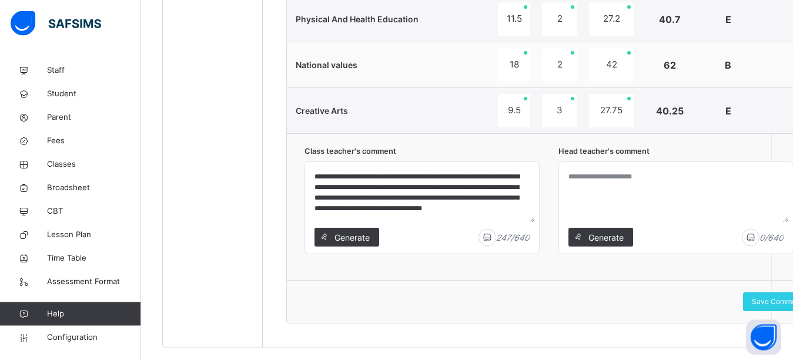
scroll to position [1098, 0]
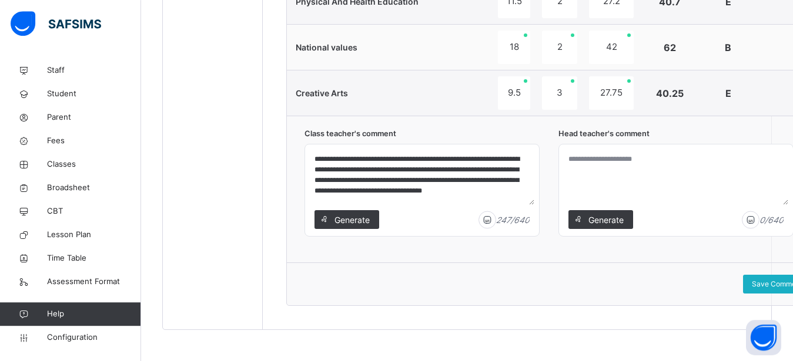
type textarea "**********"
click at [769, 284] on span "Save Comment" at bounding box center [777, 284] width 51 height 11
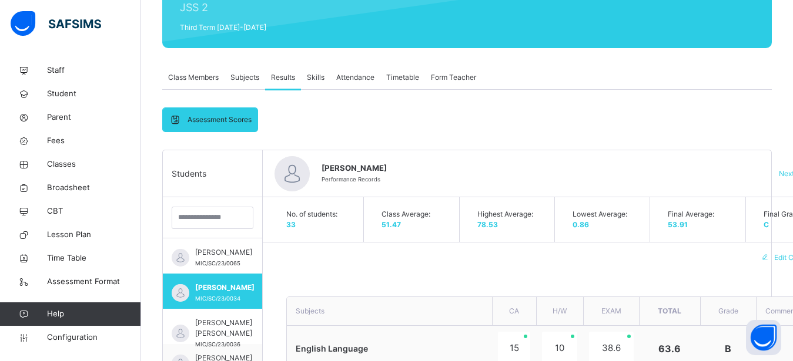
scroll to position [172, 0]
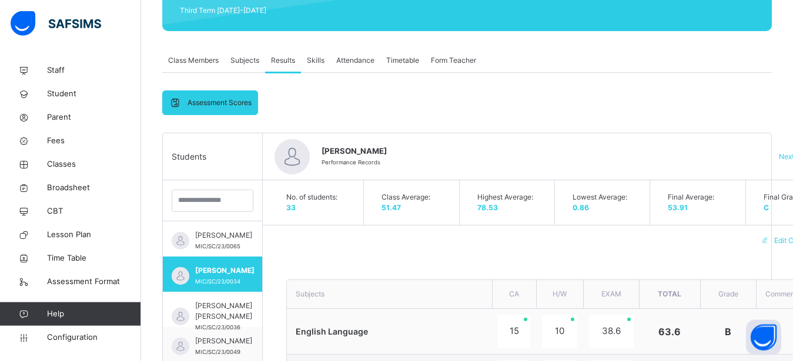
click at [311, 62] on span "Skills" at bounding box center [316, 60] width 18 height 11
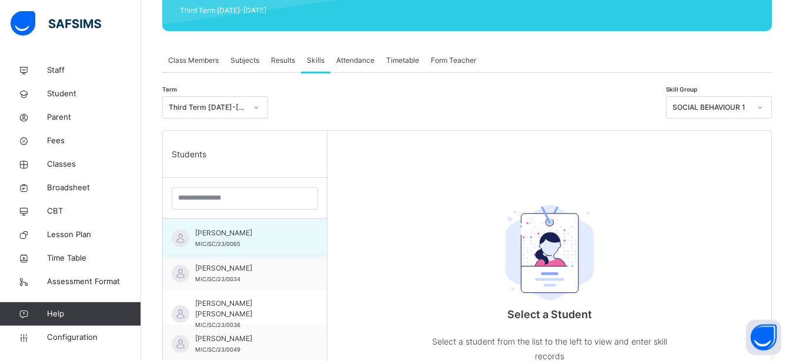
click at [229, 238] on span "ABDULKADIR MUSA" at bounding box center [247, 233] width 105 height 11
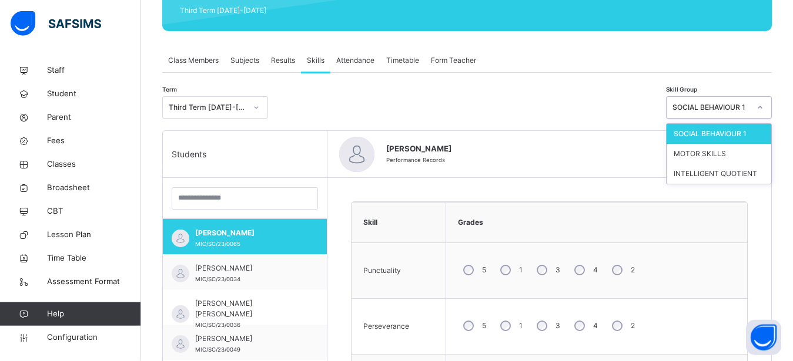
click at [763, 105] on icon at bounding box center [759, 108] width 7 height 12
click at [732, 155] on div "MOTOR SKILLS" at bounding box center [718, 154] width 105 height 20
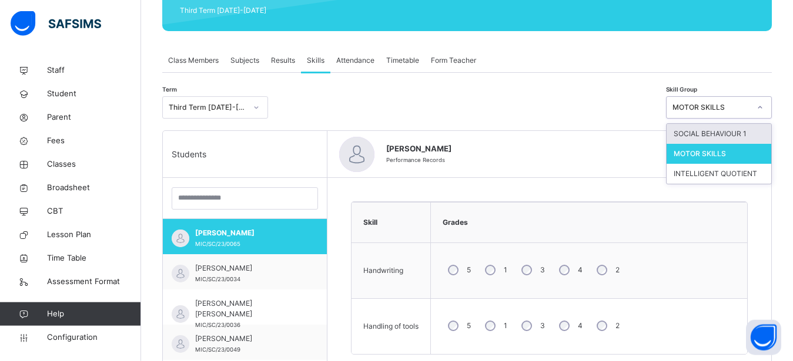
click at [763, 106] on icon at bounding box center [759, 108] width 7 height 12
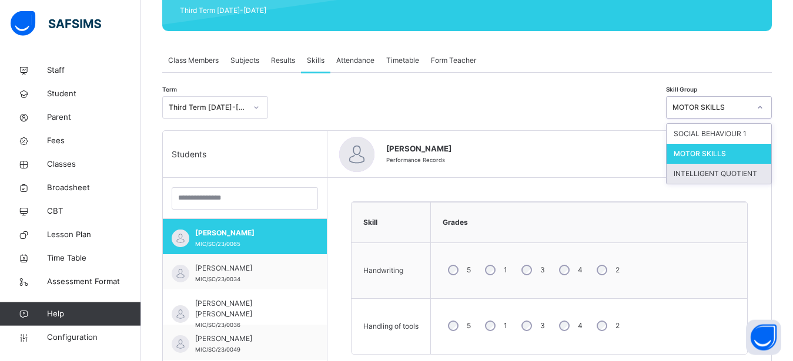
click at [751, 175] on div "INTELLIGENT QUOTIENT" at bounding box center [718, 174] width 105 height 20
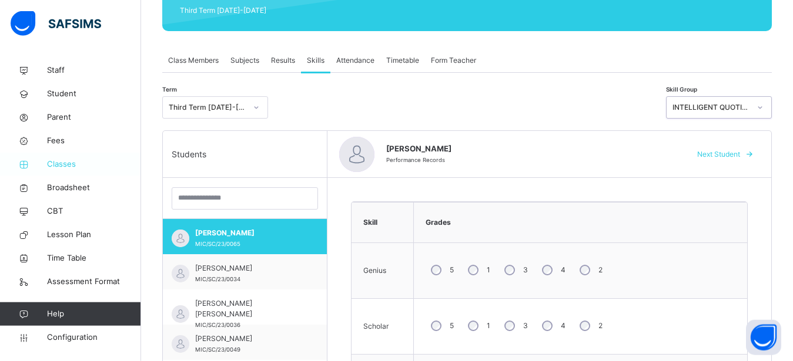
click at [68, 163] on span "Classes" at bounding box center [94, 165] width 94 height 12
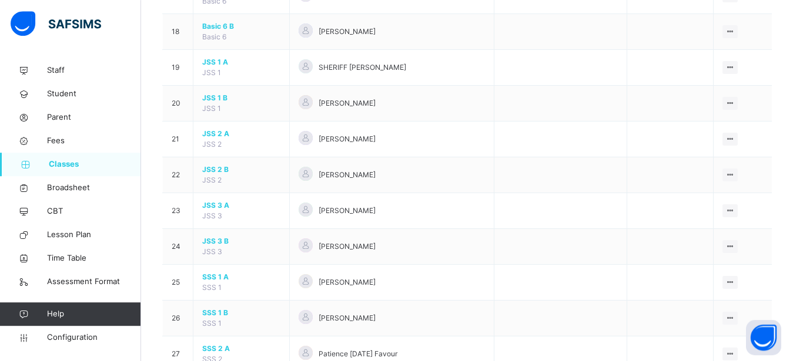
scroll to position [738, 0]
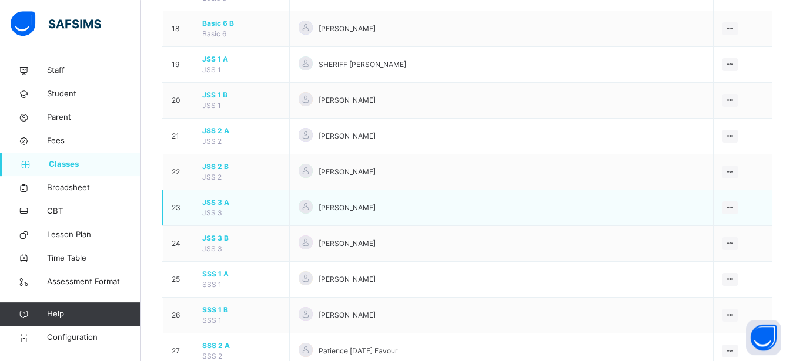
click at [220, 208] on span "JSS 3 A" at bounding box center [241, 202] width 78 height 11
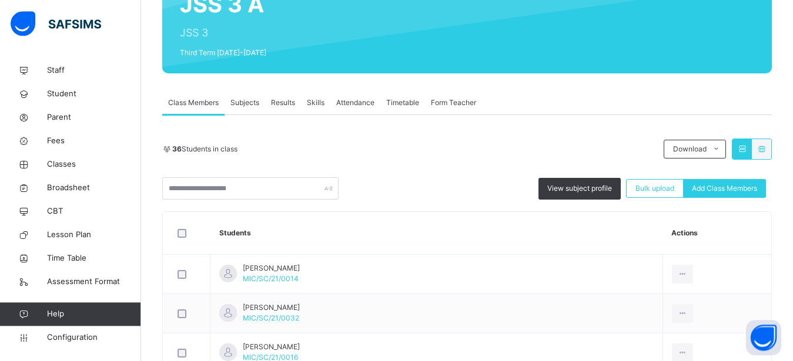
scroll to position [117, 0]
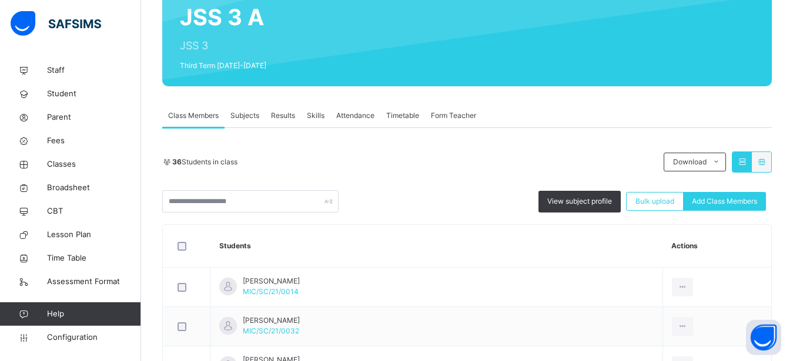
click at [278, 120] on span "Results" at bounding box center [283, 115] width 24 height 11
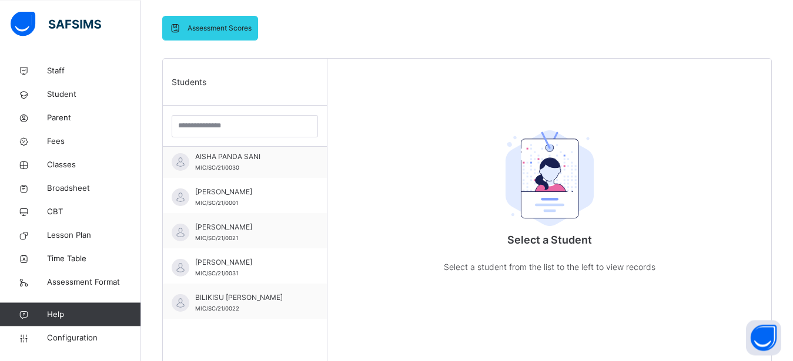
scroll to position [185, 0]
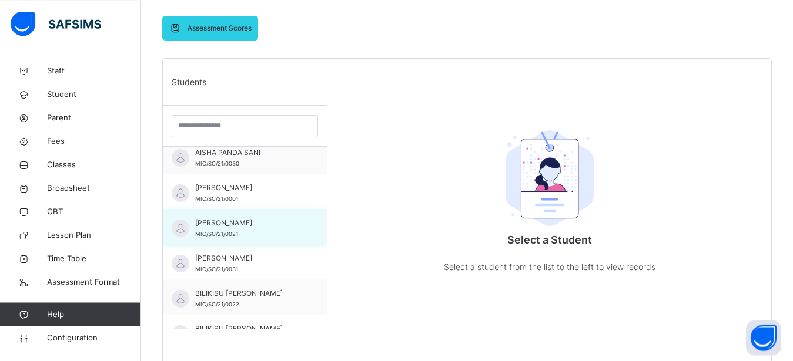
click at [219, 221] on span "ASMAU TAFIDA IBRAHIM" at bounding box center [247, 223] width 105 height 11
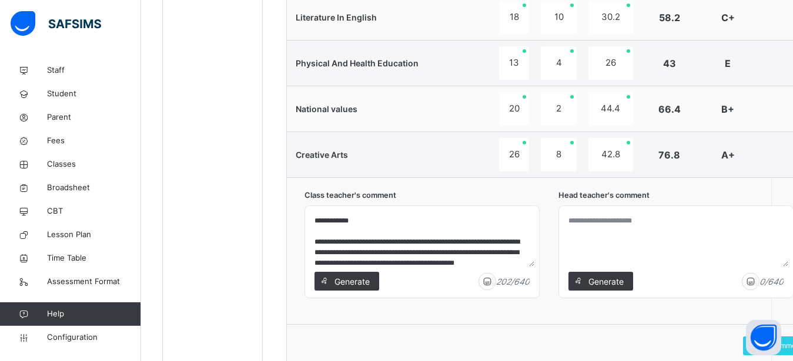
scroll to position [1101, 0]
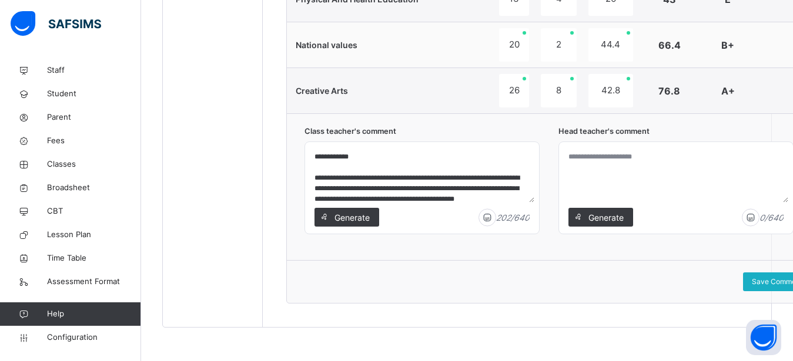
click at [765, 277] on span "Save Comment" at bounding box center [777, 282] width 51 height 11
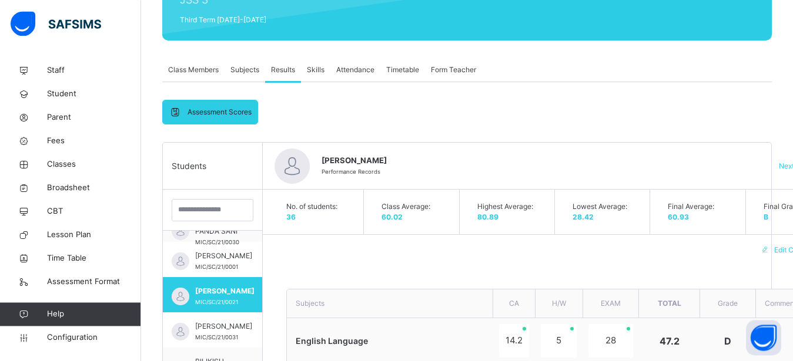
scroll to position [158, 0]
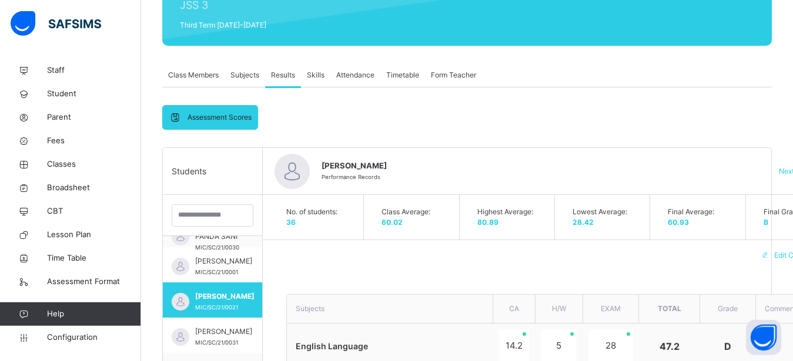
click at [315, 72] on span "Skills" at bounding box center [316, 75] width 18 height 11
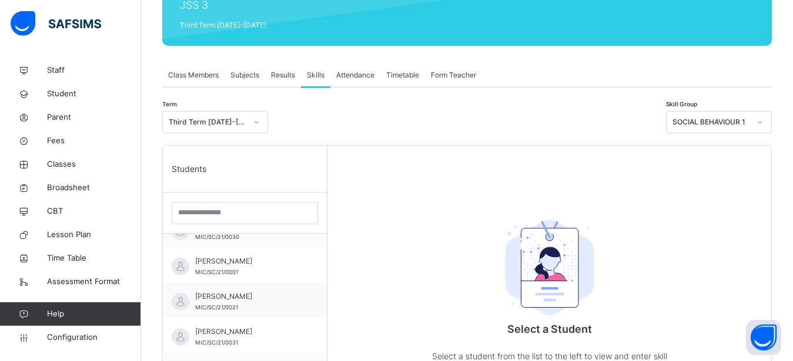
scroll to position [203, 0]
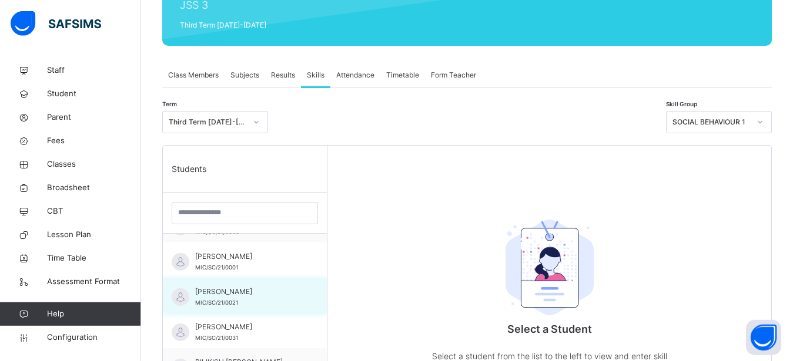
click at [226, 290] on span "ASMAU TAFIDA IBRAHIM" at bounding box center [247, 292] width 105 height 11
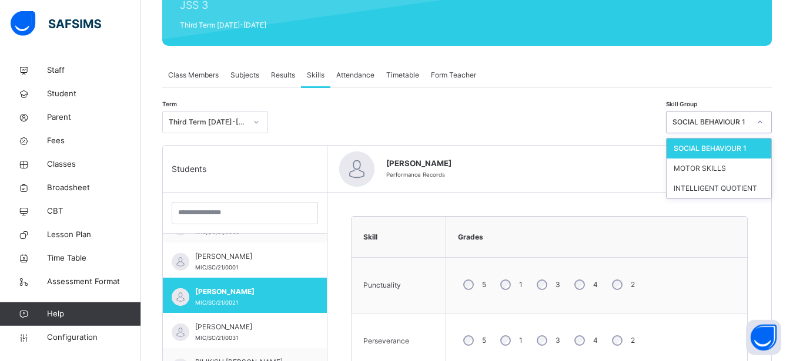
click at [763, 121] on icon at bounding box center [759, 122] width 7 height 12
click at [737, 163] on div "MOTOR SKILLS" at bounding box center [718, 169] width 105 height 20
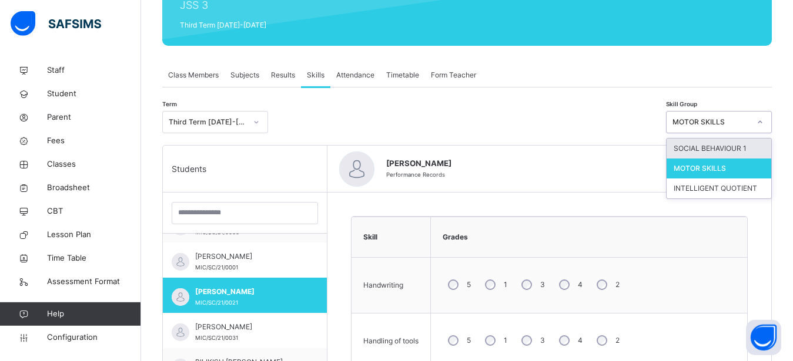
click at [763, 120] on icon at bounding box center [759, 122] width 7 height 12
click at [726, 187] on div "INTELLIGENT QUOTIENT" at bounding box center [718, 189] width 105 height 20
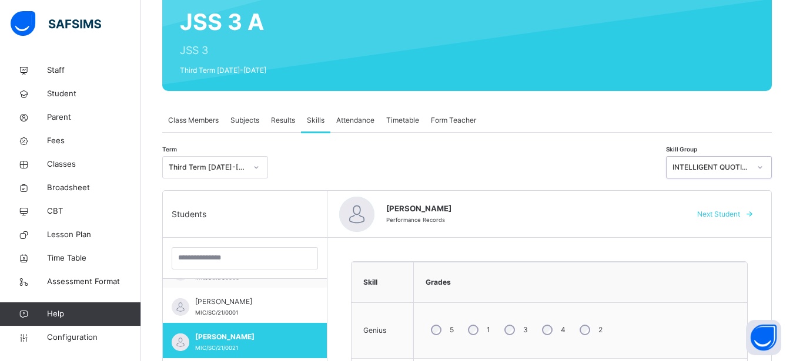
scroll to position [108, 0]
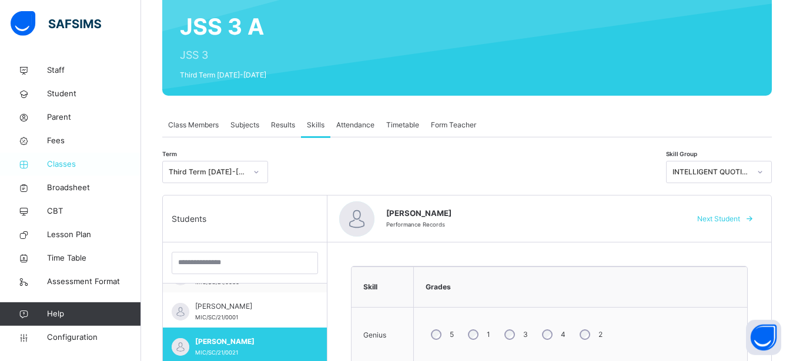
click at [58, 162] on span "Classes" at bounding box center [94, 165] width 94 height 12
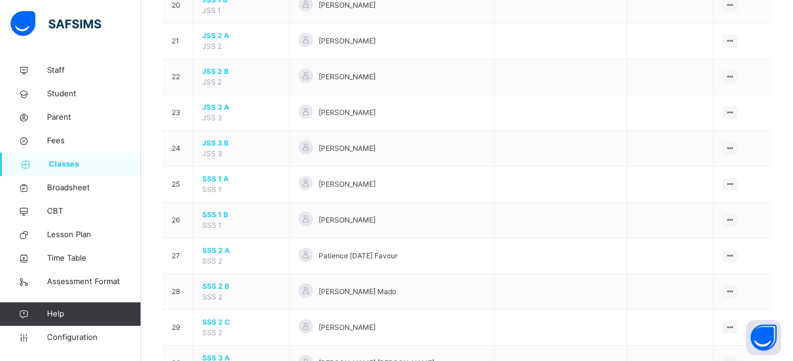
scroll to position [860, 0]
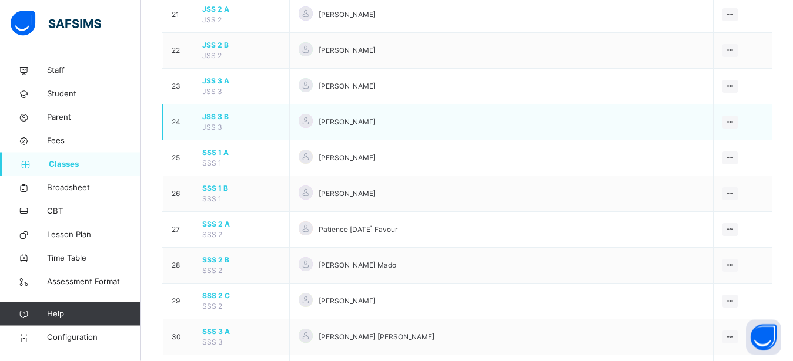
click at [213, 122] on span "JSS 3 B" at bounding box center [241, 117] width 78 height 11
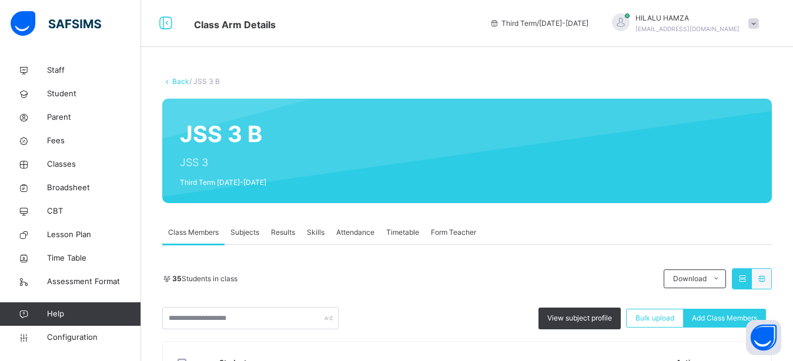
click at [283, 232] on span "Results" at bounding box center [283, 232] width 24 height 11
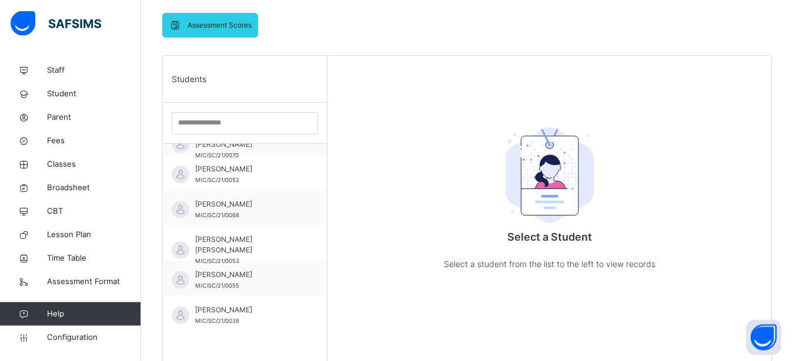
scroll to position [254, 0]
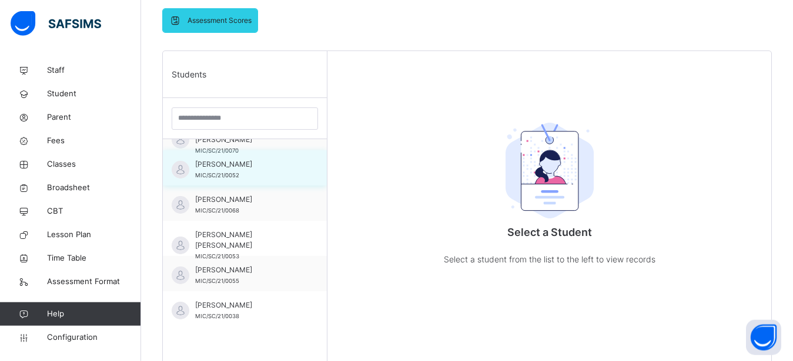
click at [209, 171] on div "AISHA ALIYU ADAMU MIC/SC/21/0052" at bounding box center [247, 169] width 105 height 21
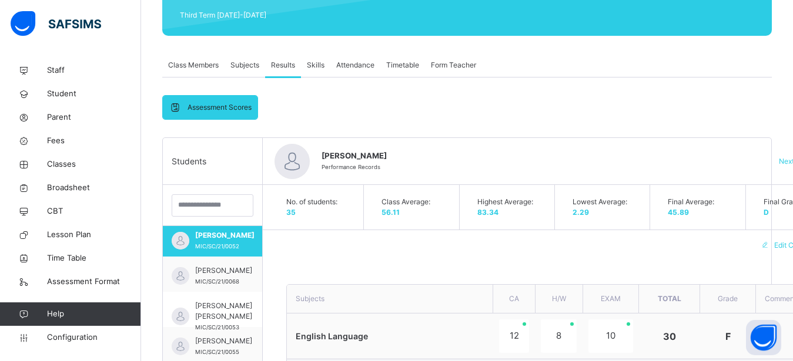
scroll to position [148, 0]
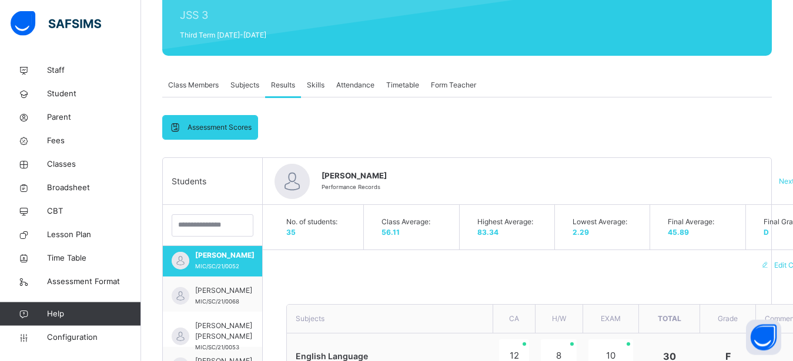
click at [325, 84] on div "Skills" at bounding box center [315, 85] width 29 height 24
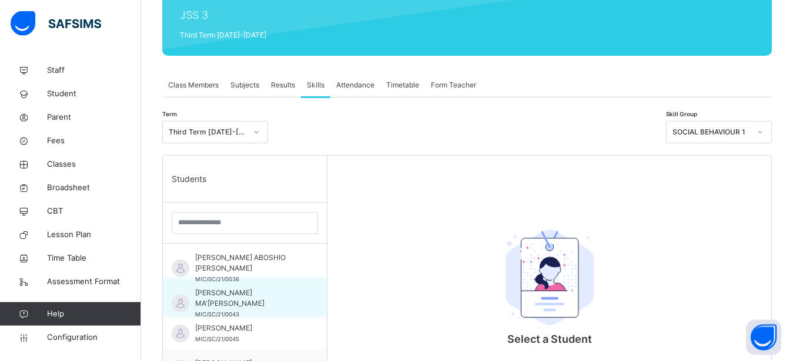
click at [226, 299] on span "ABDULAHAD MA'AJI ABUBAKAR" at bounding box center [247, 298] width 105 height 21
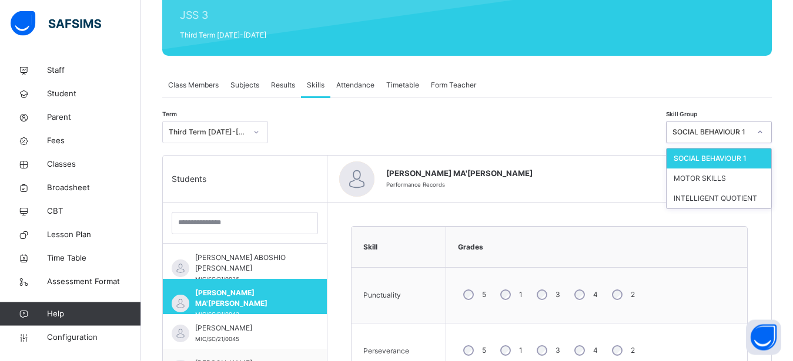
click at [763, 130] on icon at bounding box center [759, 132] width 7 height 12
click at [724, 179] on div "MOTOR SKILLS" at bounding box center [718, 179] width 105 height 20
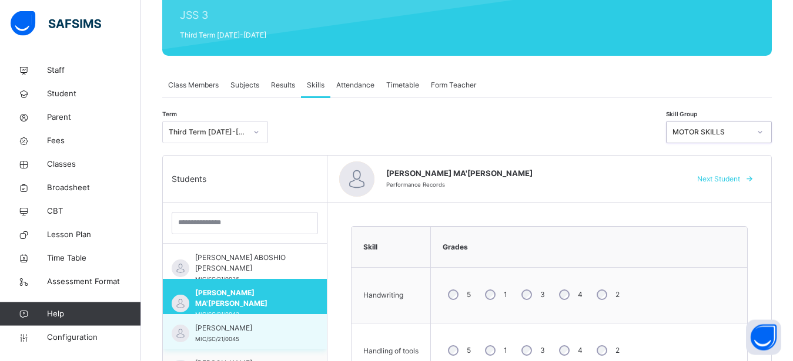
click at [215, 334] on span "AHMAD HARISU MUHAMMAD" at bounding box center [247, 328] width 105 height 11
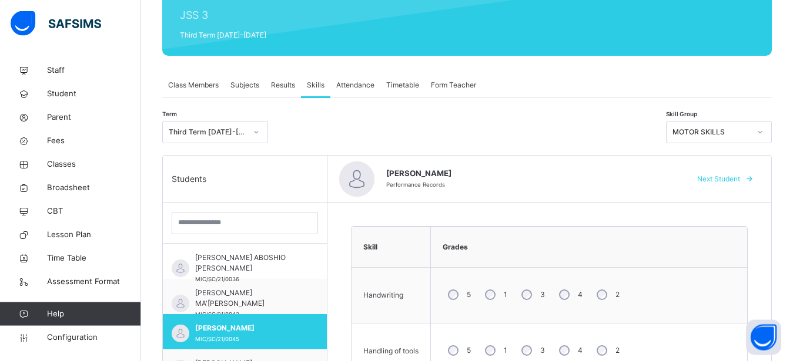
click at [763, 132] on icon at bounding box center [759, 132] width 7 height 12
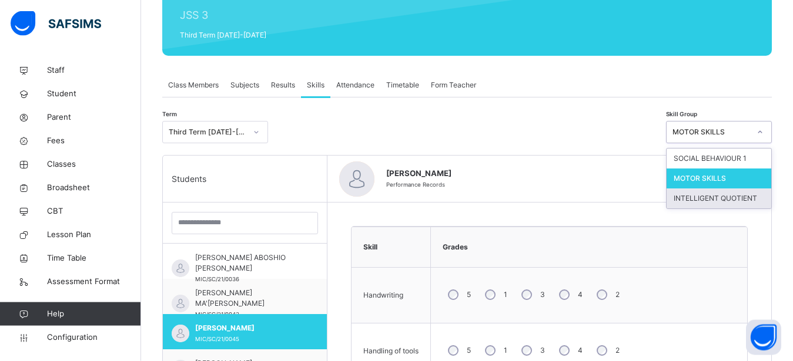
click at [723, 199] on div "INTELLIGENT QUOTIENT" at bounding box center [718, 199] width 105 height 20
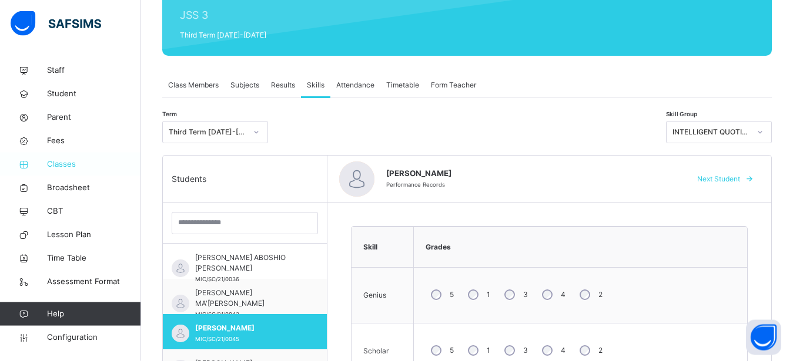
click at [55, 163] on span "Classes" at bounding box center [94, 165] width 94 height 12
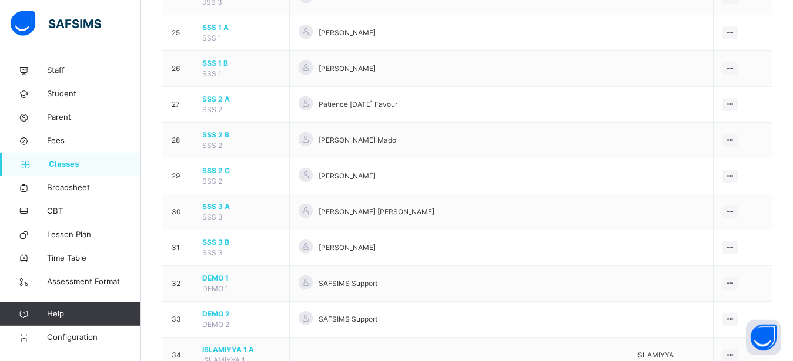
scroll to position [952, 0]
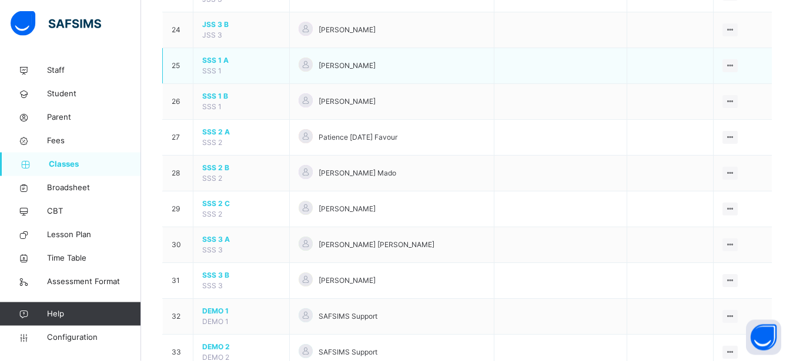
click at [210, 76] on td "SSS 1 A SSS 1" at bounding box center [241, 66] width 96 height 36
click at [207, 66] on span "SSS 1 A" at bounding box center [241, 60] width 78 height 11
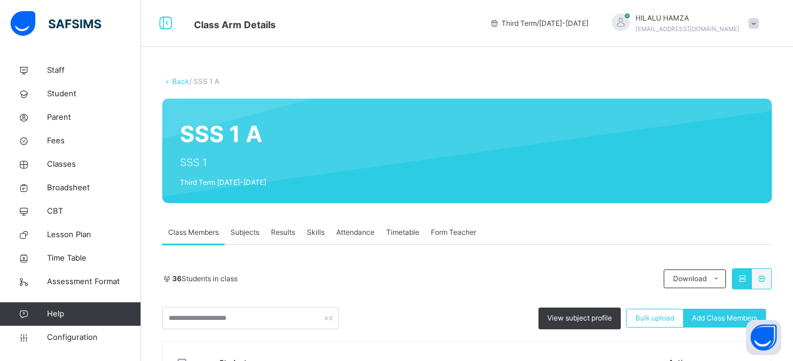
click at [282, 231] on span "Results" at bounding box center [283, 232] width 24 height 11
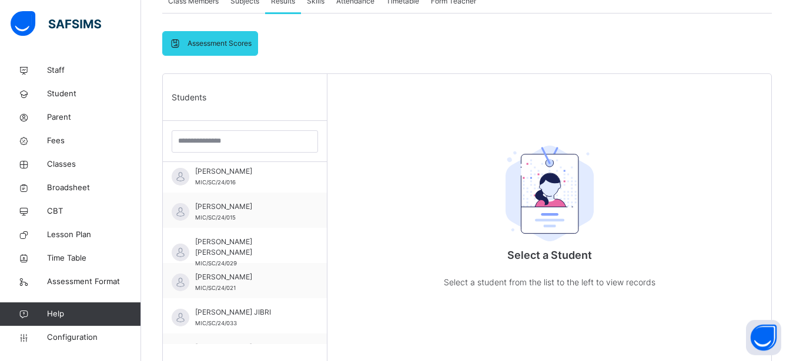
scroll to position [253, 0]
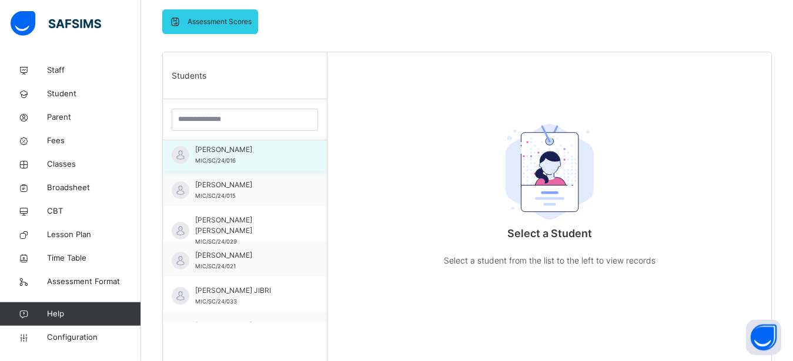
click at [241, 153] on span "ALIYU RUFAI AMINATUL" at bounding box center [247, 150] width 105 height 11
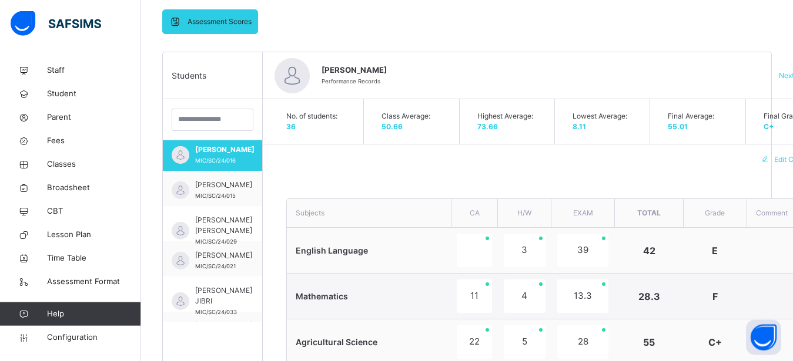
click at [568, 130] on div "Lowest Average: 8.11" at bounding box center [605, 121] width 89 height 45
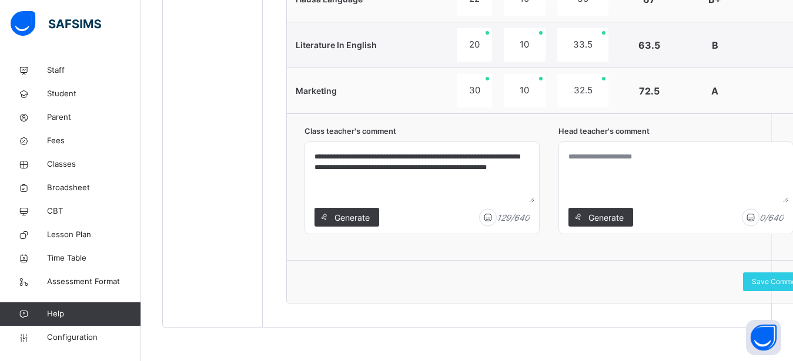
scroll to position [0, 0]
drag, startPoint x: 527, startPoint y: 167, endPoint x: 674, endPoint y: 187, distance: 147.8
click at [534, 187] on textarea "**********" at bounding box center [422, 175] width 225 height 56
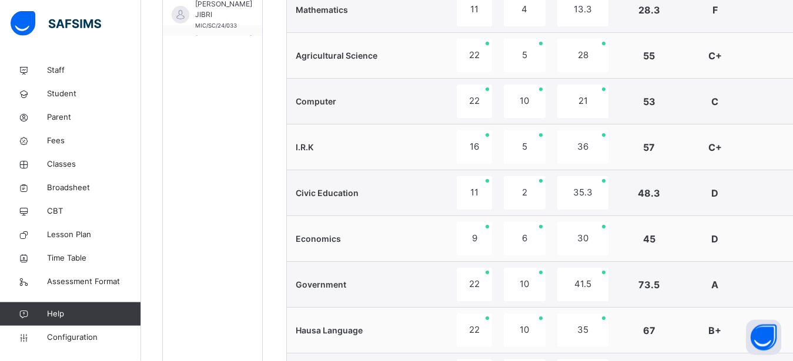
scroll to position [360, 0]
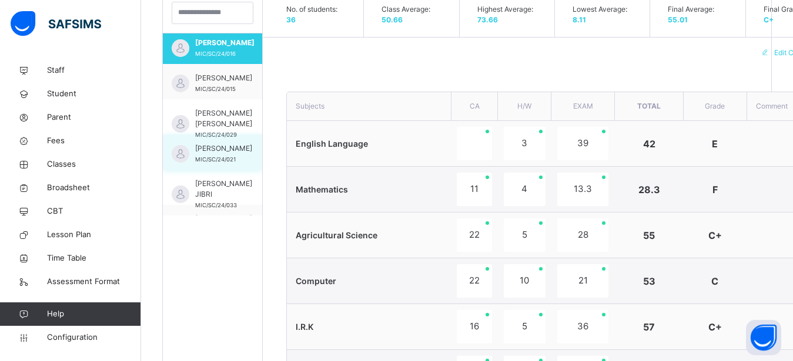
click at [204, 154] on span "AMINA ALI BABAGANA" at bounding box center [223, 148] width 57 height 11
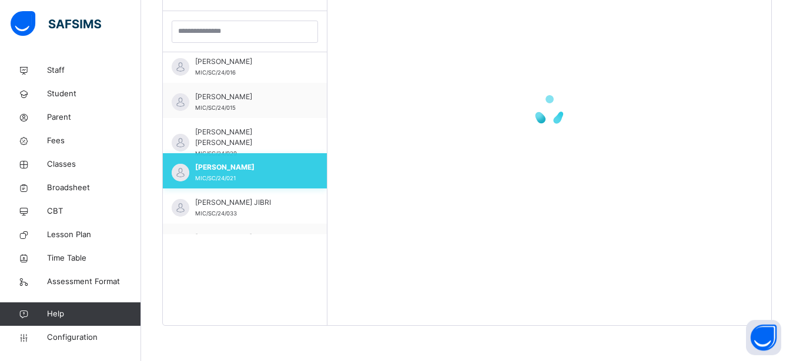
scroll to position [341, 0]
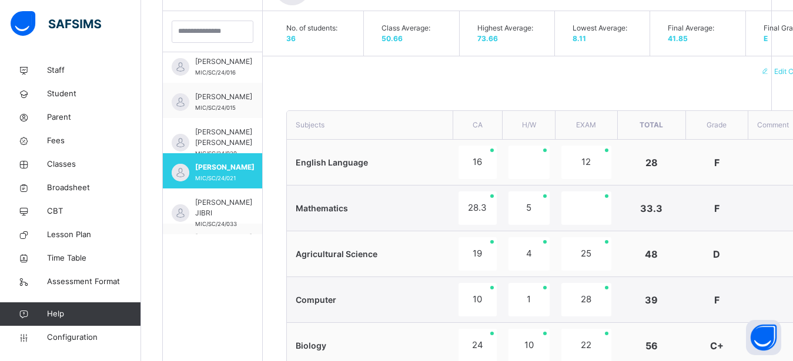
type textarea "**********"
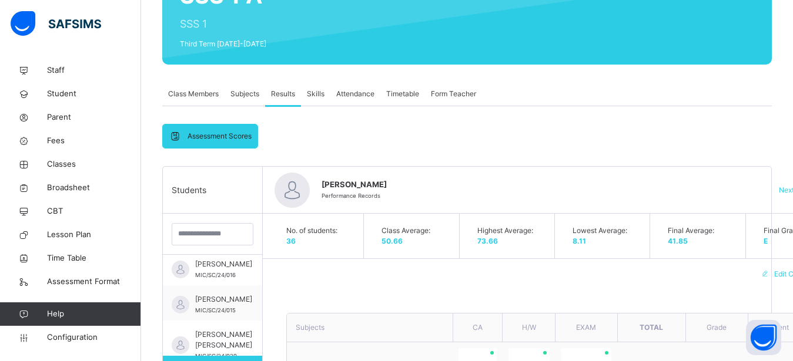
scroll to position [120, 0]
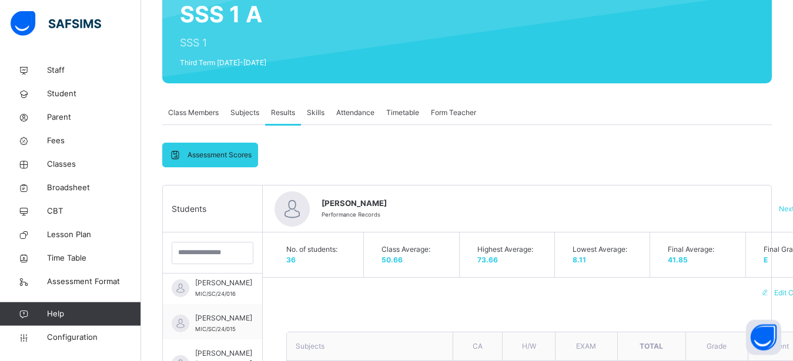
click at [313, 109] on span "Skills" at bounding box center [316, 113] width 18 height 11
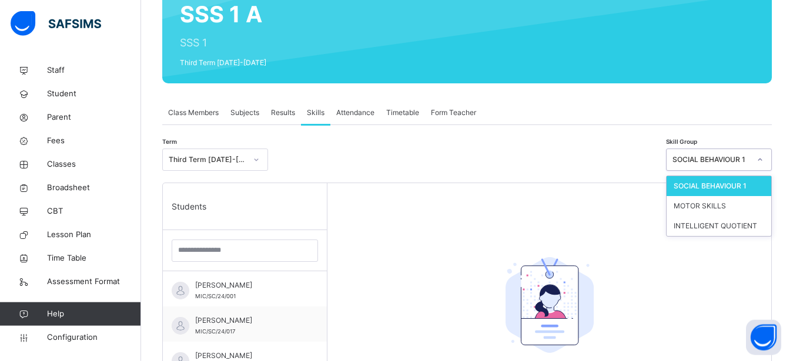
click at [763, 157] on icon at bounding box center [759, 160] width 7 height 12
click at [728, 207] on div "MOTOR SKILLS" at bounding box center [718, 206] width 105 height 20
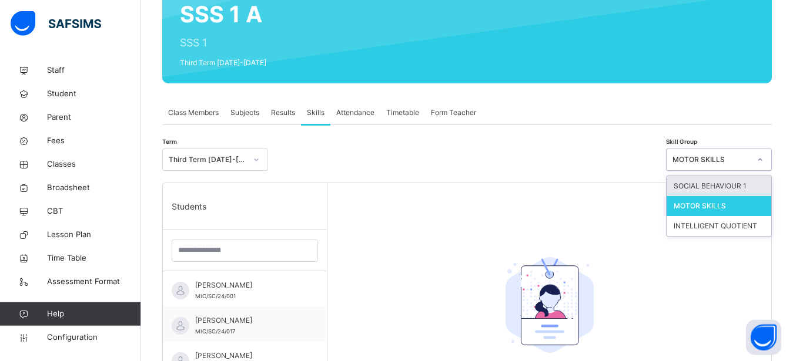
click at [763, 159] on icon at bounding box center [759, 160] width 7 height 12
click at [728, 185] on div "SOCIAL BEHAVIOUR 1" at bounding box center [718, 186] width 105 height 20
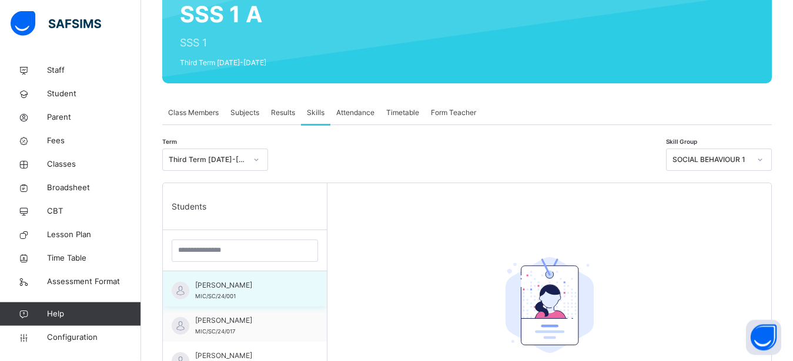
click at [214, 291] on span "ABDULHAKEEM GWAMNA ABUBAKAR" at bounding box center [247, 285] width 105 height 11
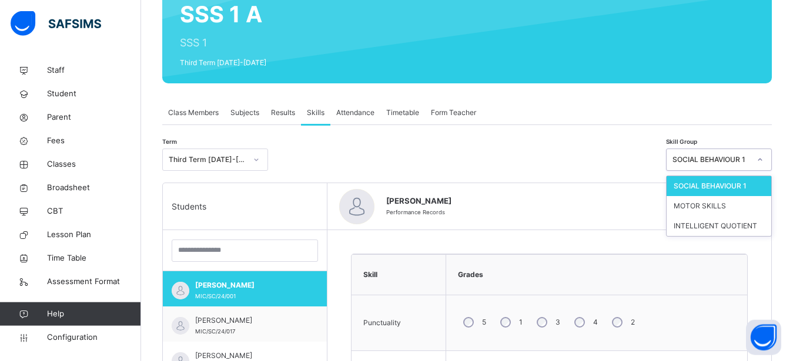
click at [762, 160] on icon at bounding box center [760, 160] width 4 height 2
click at [726, 206] on div "MOTOR SKILLS" at bounding box center [718, 206] width 105 height 20
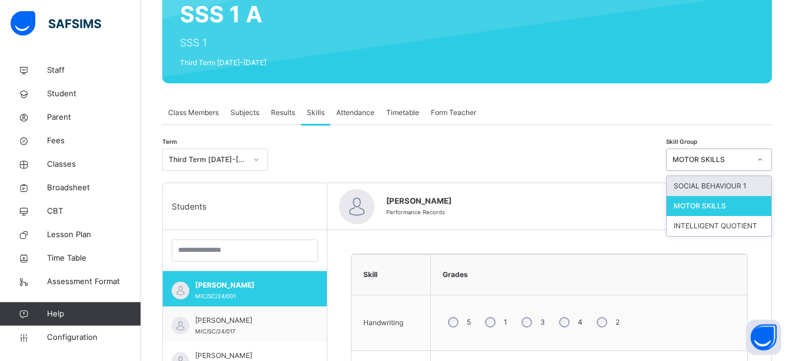
click at [770, 156] on div at bounding box center [760, 159] width 20 height 19
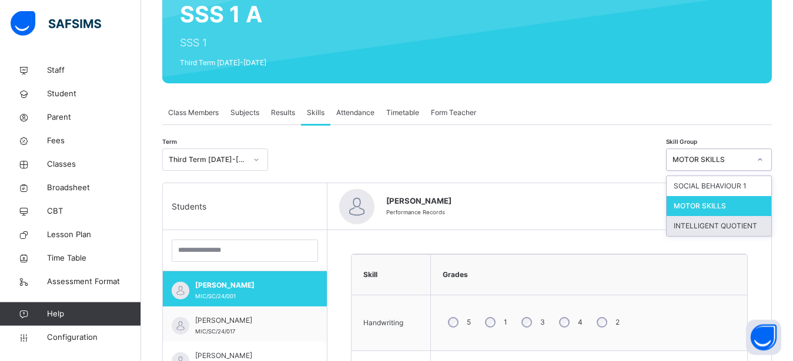
click at [746, 224] on div "INTELLIGENT QUOTIENT" at bounding box center [718, 226] width 105 height 20
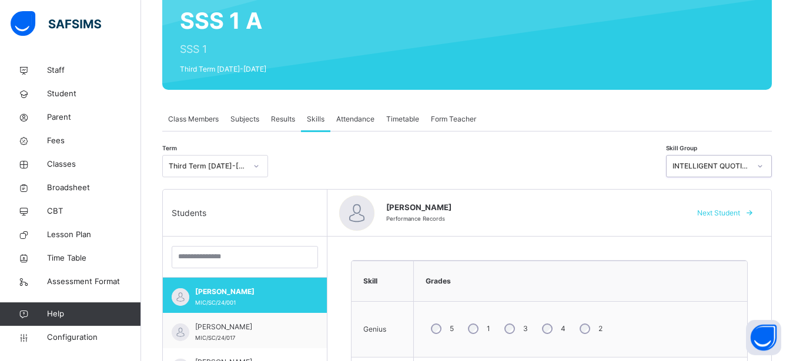
scroll to position [158, 0]
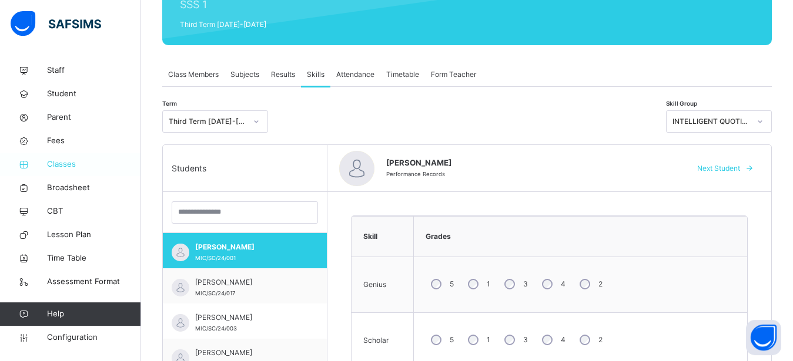
click at [61, 163] on span "Classes" at bounding box center [94, 165] width 94 height 12
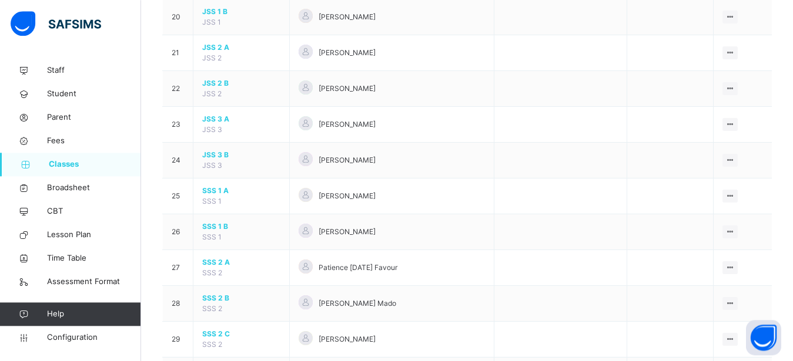
scroll to position [896, 0]
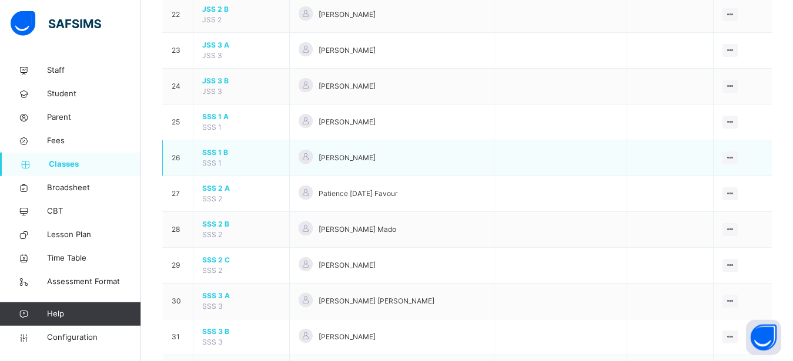
click at [223, 158] on span "SSS 1 B" at bounding box center [241, 153] width 78 height 11
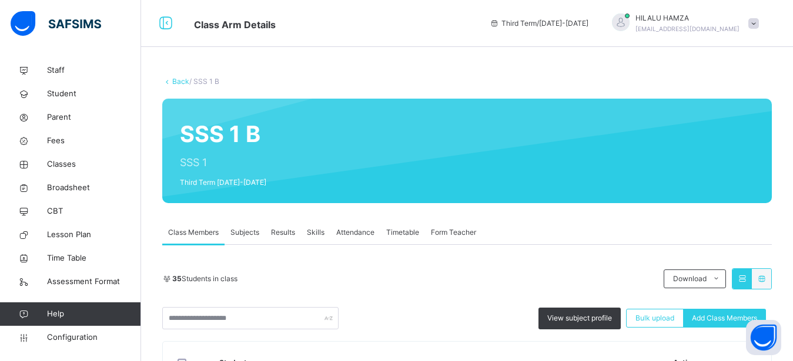
click at [286, 232] on span "Results" at bounding box center [283, 232] width 24 height 11
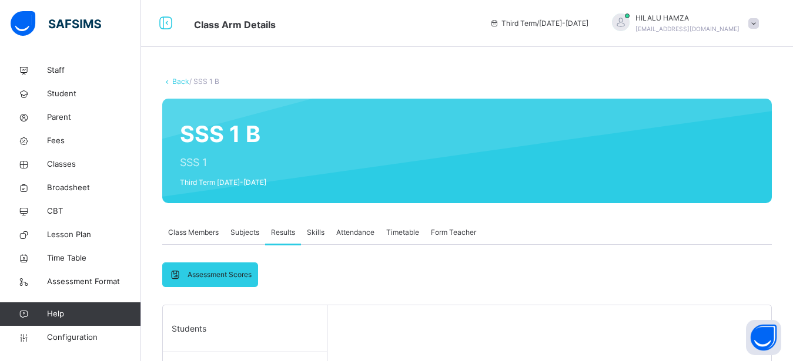
scroll to position [216, 0]
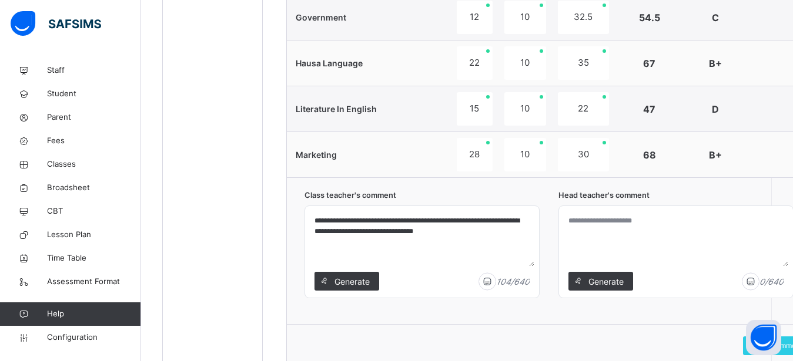
scroll to position [232, 0]
click at [319, 222] on textarea "**********" at bounding box center [422, 239] width 225 height 56
type textarea "**********"
click at [790, 343] on span "Save Comment" at bounding box center [777, 346] width 51 height 11
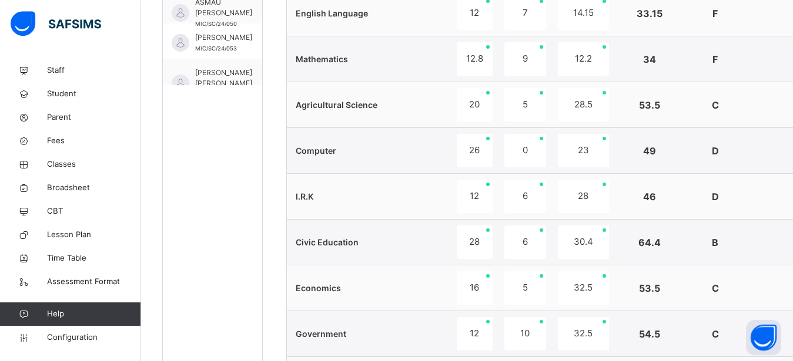
scroll to position [331, 0]
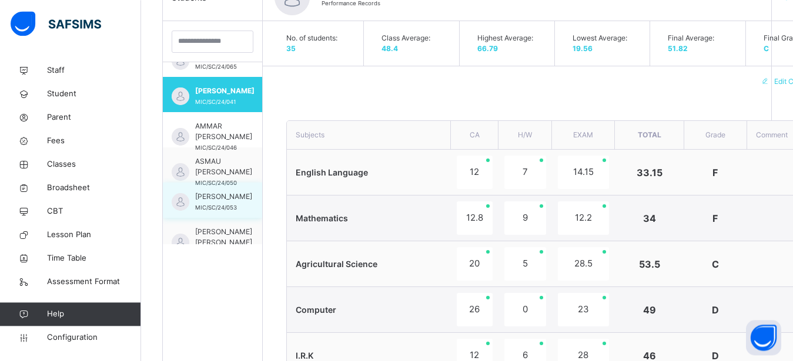
click at [205, 201] on span "FARIDA AMINU ILIASU" at bounding box center [223, 197] width 57 height 11
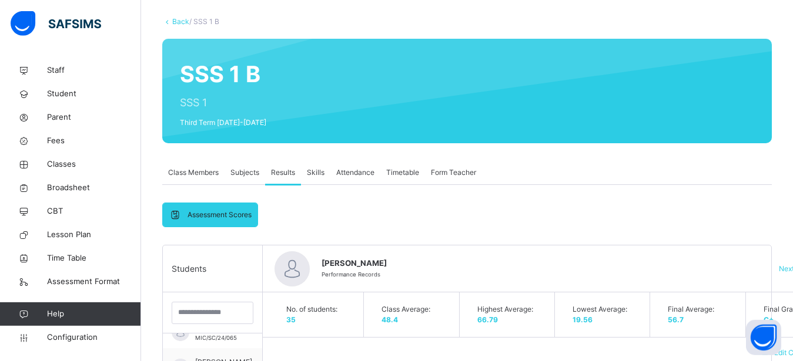
scroll to position [108, 0]
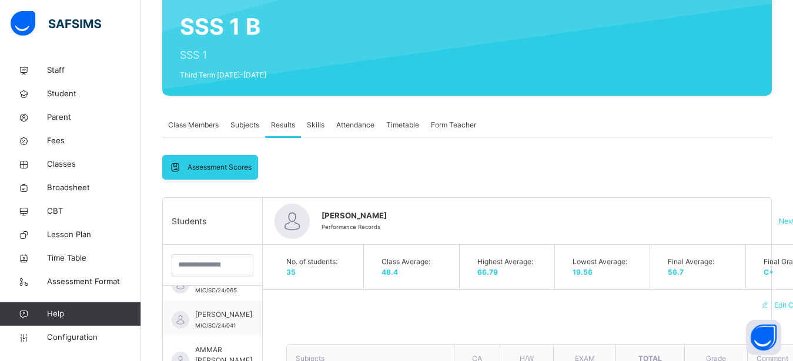
click at [317, 124] on span "Skills" at bounding box center [316, 125] width 18 height 11
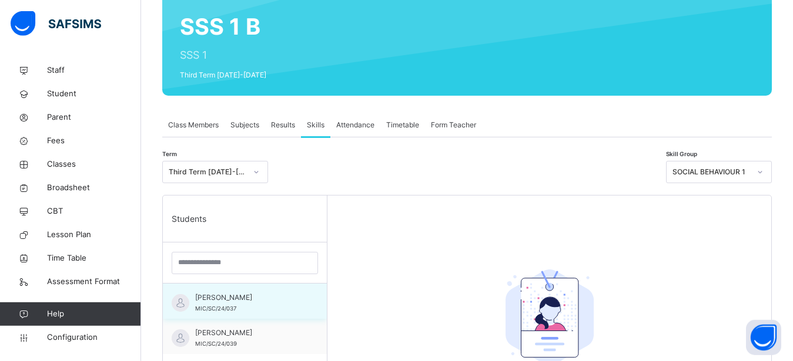
click at [240, 301] on span "ABBAS SALISU AHMAD" at bounding box center [247, 298] width 105 height 11
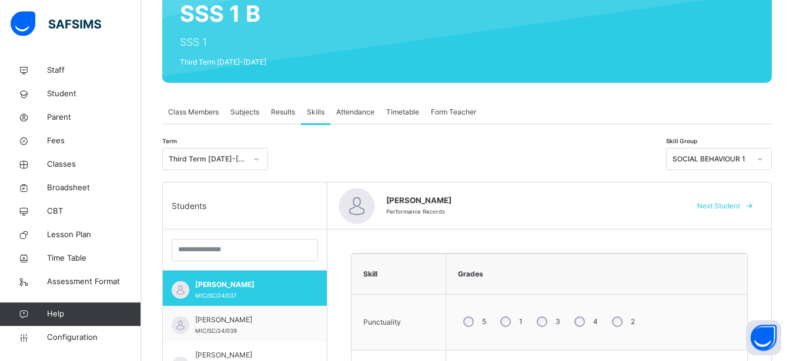
scroll to position [134, 0]
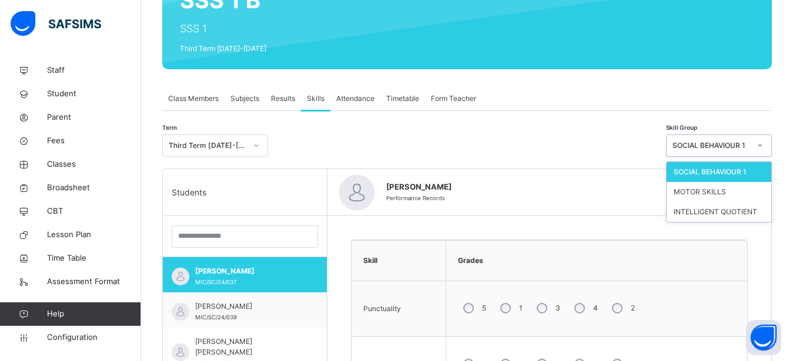
click at [765, 143] on div at bounding box center [760, 145] width 20 height 19
click at [742, 190] on div "MOTOR SKILLS" at bounding box center [718, 192] width 105 height 20
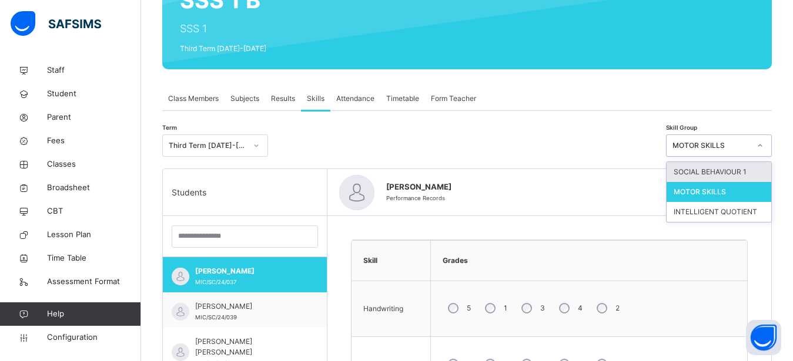
click at [763, 143] on icon at bounding box center [759, 146] width 7 height 12
click at [750, 209] on div "INTELLIGENT QUOTIENT" at bounding box center [718, 212] width 105 height 20
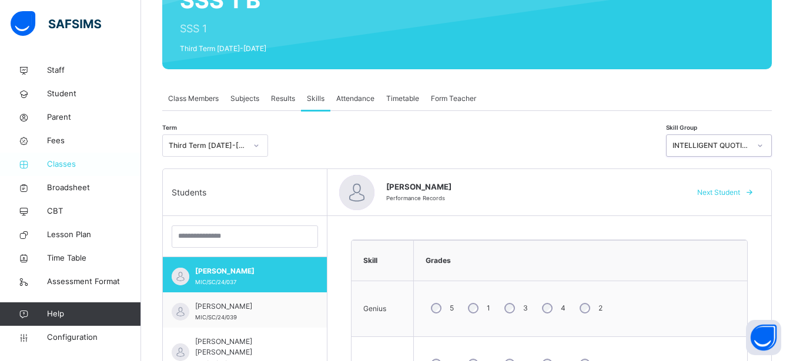
click at [60, 163] on span "Classes" at bounding box center [94, 165] width 94 height 12
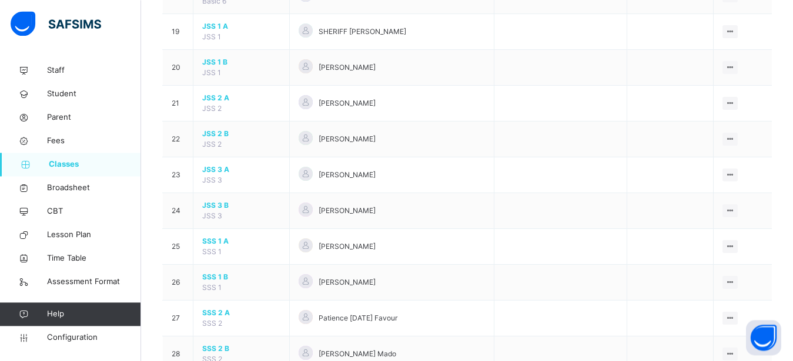
scroll to position [866, 0]
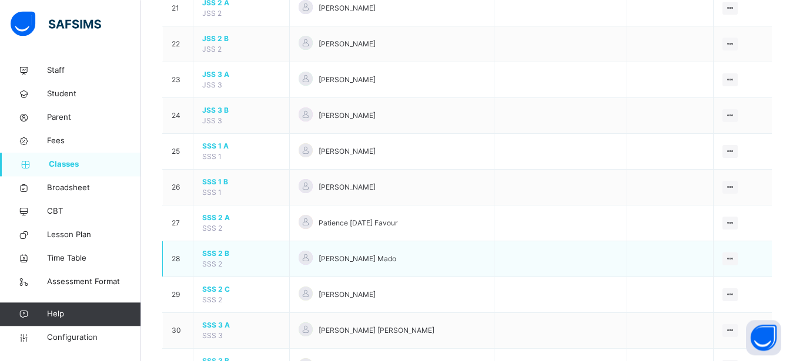
click at [210, 259] on span "SSS 2 B" at bounding box center [241, 254] width 78 height 11
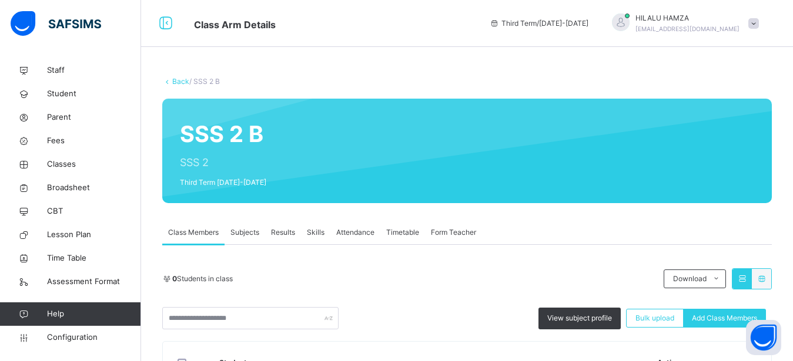
click at [290, 234] on span "Results" at bounding box center [283, 232] width 24 height 11
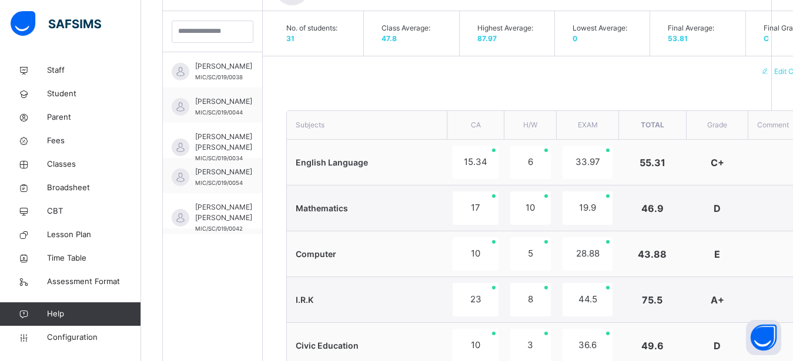
type textarea "**********"
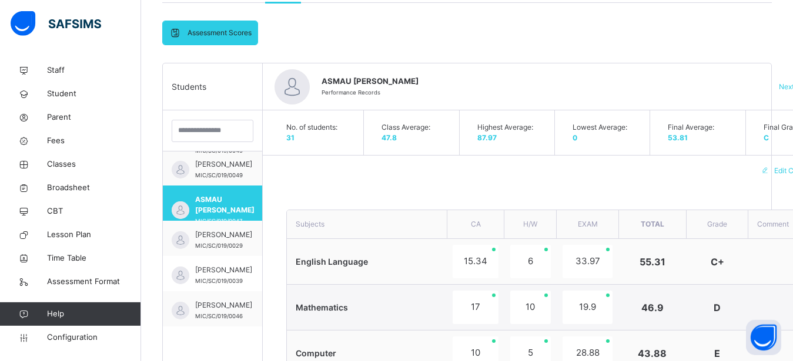
scroll to position [232, 0]
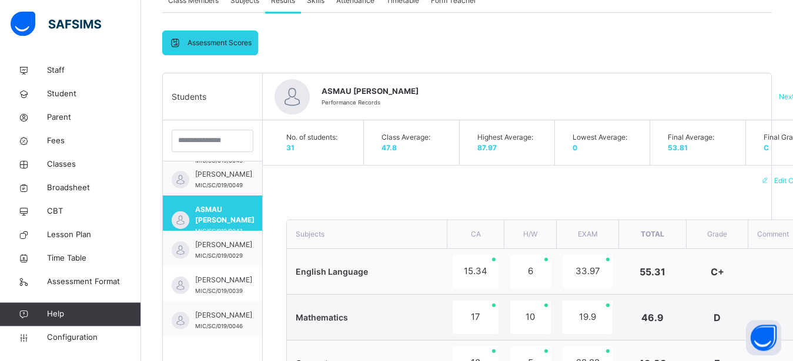
click at [319, 1] on span "Skills" at bounding box center [316, 0] width 18 height 11
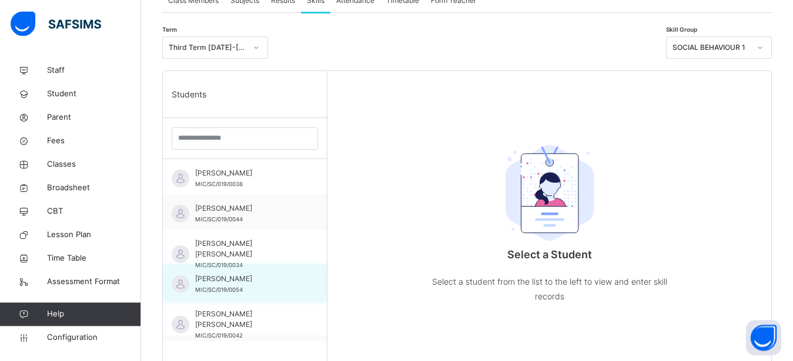
click at [233, 280] on span "AHMAD HABIB TANKO" at bounding box center [247, 279] width 105 height 11
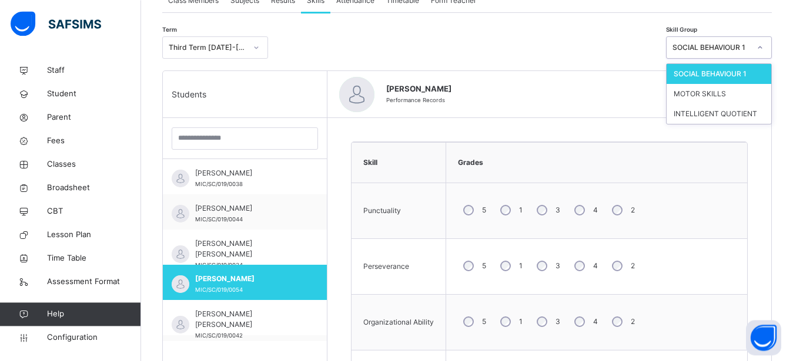
click at [769, 43] on div at bounding box center [760, 47] width 20 height 19
click at [731, 94] on div "MOTOR SKILLS" at bounding box center [718, 94] width 105 height 20
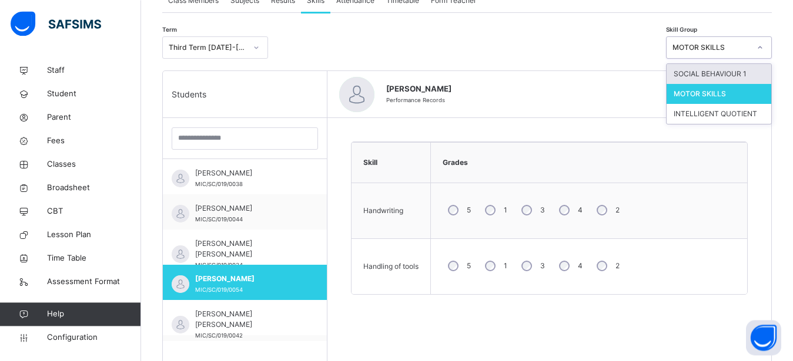
click at [763, 44] on icon at bounding box center [759, 48] width 7 height 12
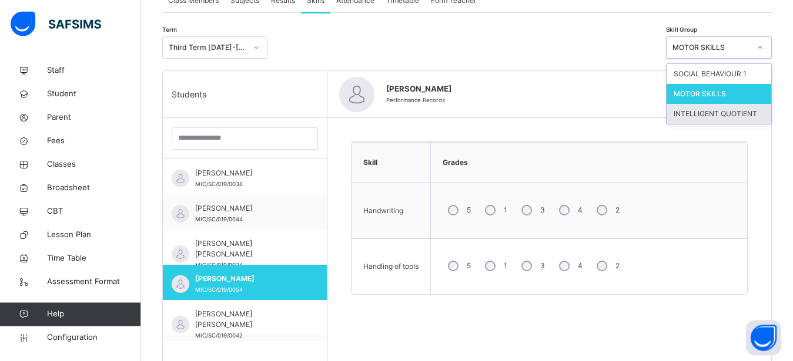
click at [727, 116] on div "INTELLIGENT QUOTIENT" at bounding box center [718, 114] width 105 height 20
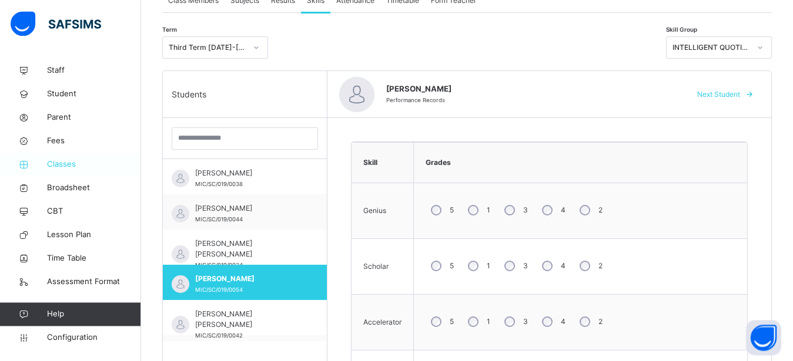
click at [59, 165] on span "Classes" at bounding box center [94, 165] width 94 height 12
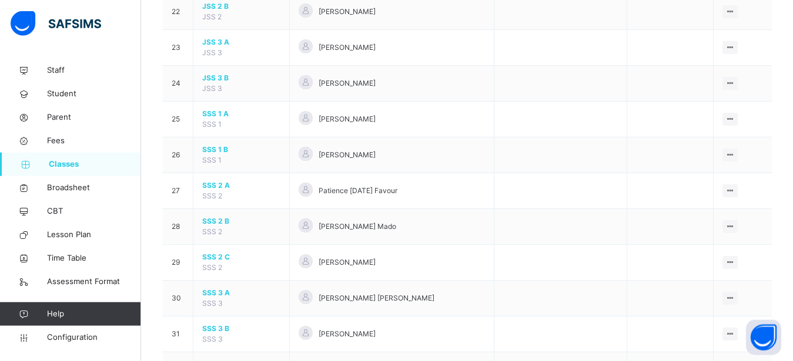
scroll to position [926, 0]
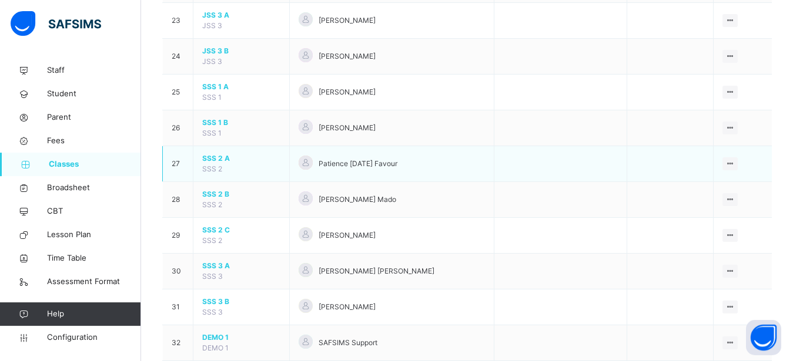
click at [208, 164] on span "SSS 2 A" at bounding box center [241, 158] width 78 height 11
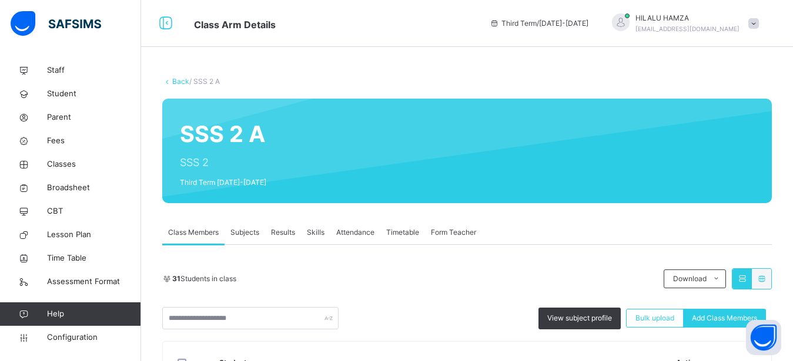
click at [284, 231] on span "Results" at bounding box center [283, 232] width 24 height 11
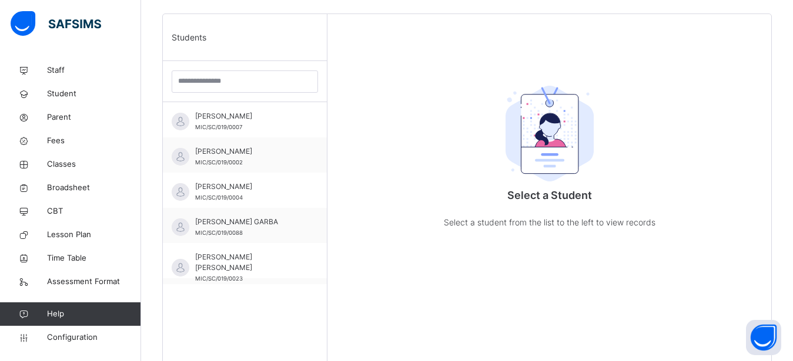
scroll to position [248, 0]
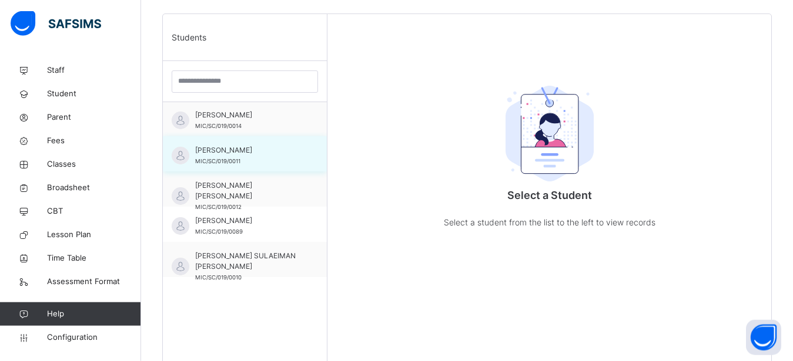
click at [217, 154] on span "FADILA AHMAD" at bounding box center [247, 150] width 105 height 11
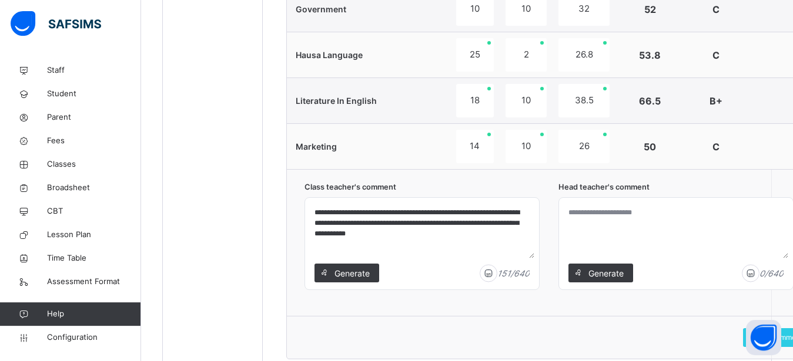
scroll to position [785, 0]
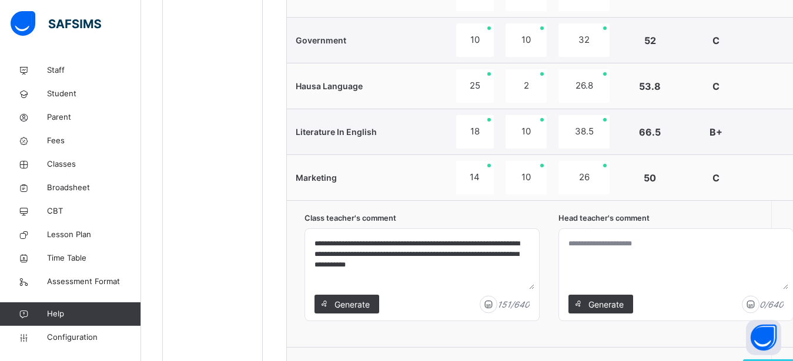
click at [396, 266] on textarea "**********" at bounding box center [422, 262] width 225 height 56
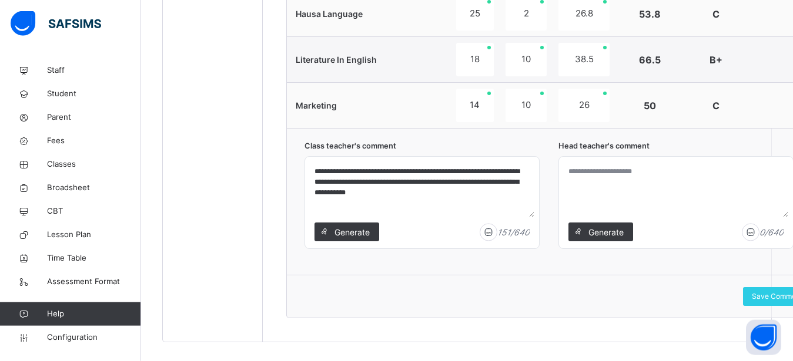
scroll to position [859, 0]
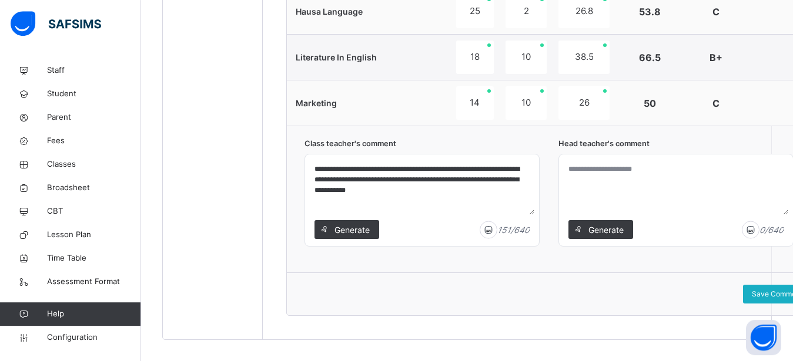
type textarea "**********"
click at [770, 290] on span "Save Comment" at bounding box center [777, 294] width 51 height 11
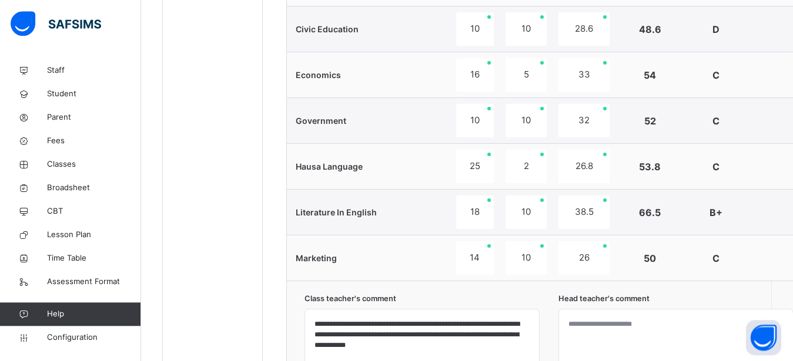
scroll to position [364, 0]
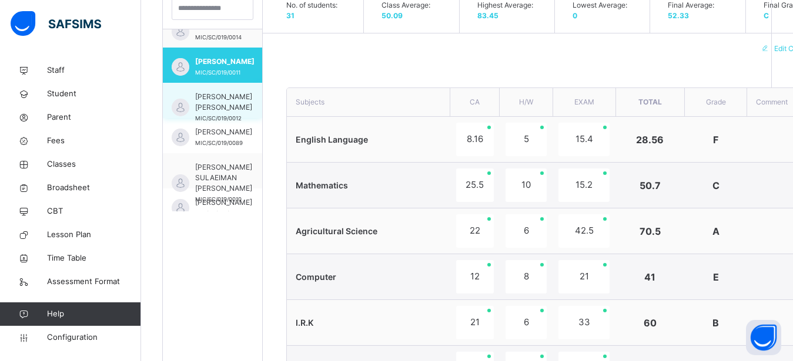
click at [209, 108] on span "FATIMA DAHIR ABDULKADIR" at bounding box center [223, 102] width 57 height 21
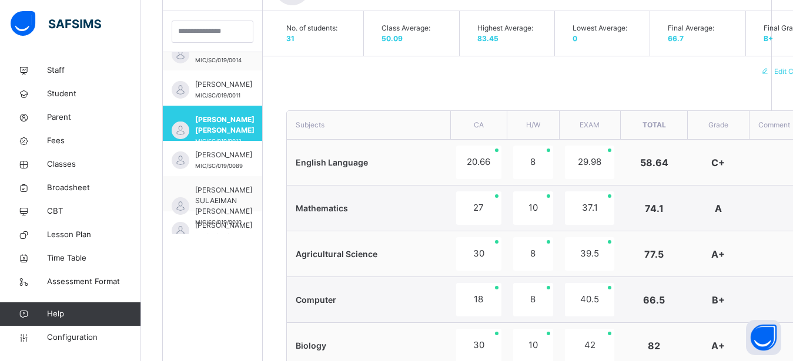
scroll to position [264, 0]
type textarea "**********"
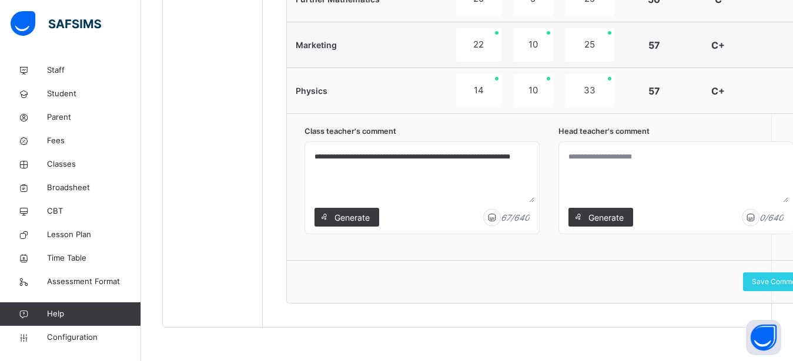
scroll to position [375, 0]
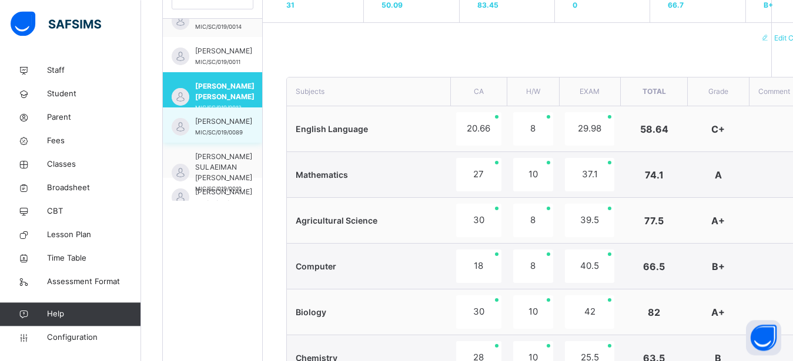
click at [210, 127] on span "FATIMA MUHAMMAD SABO" at bounding box center [223, 121] width 57 height 11
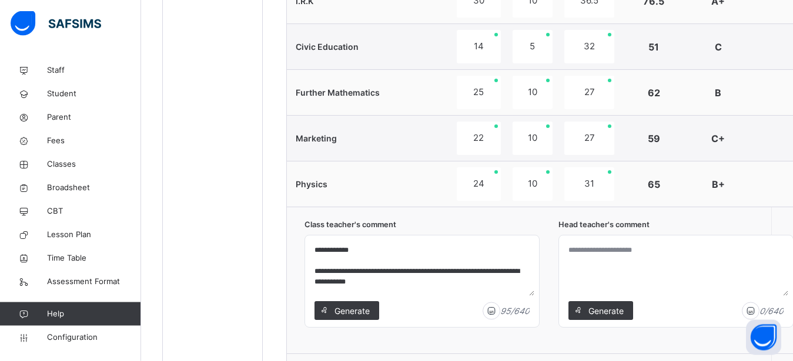
scroll to position [19, 0]
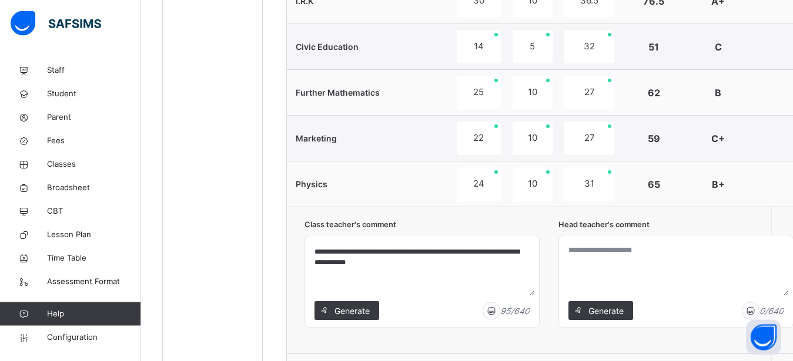
drag, startPoint x: 528, startPoint y: 281, endPoint x: 529, endPoint y: 247, distance: 33.5
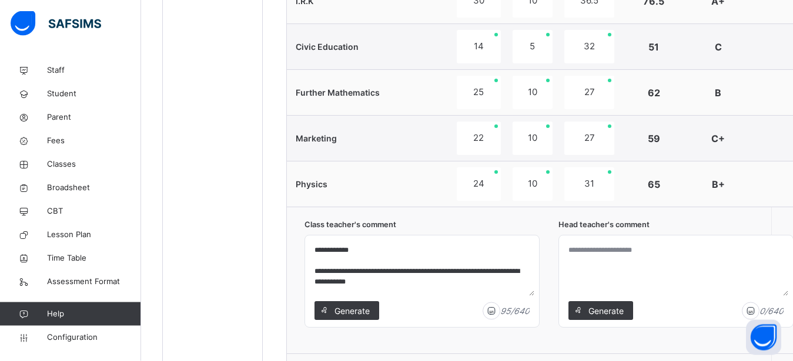
click at [314, 270] on textarea "**********" at bounding box center [422, 268] width 225 height 56
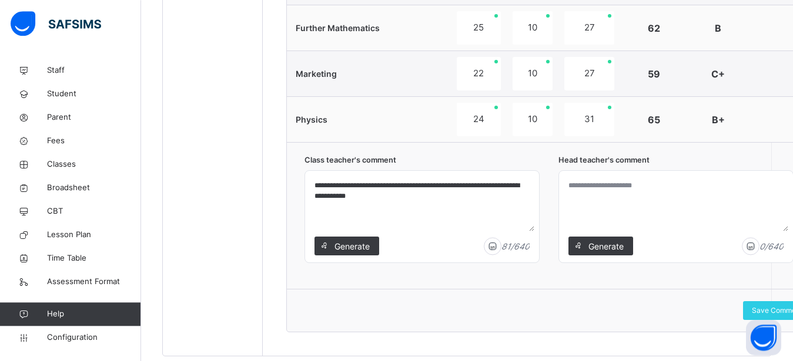
scroll to position [872, 0]
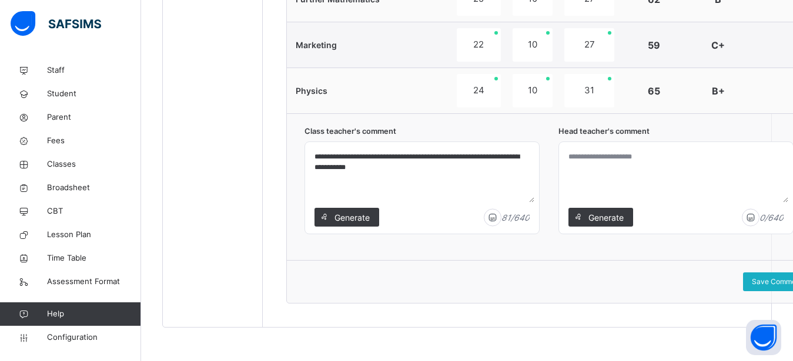
type textarea "**********"
click at [773, 279] on span "Save Comment" at bounding box center [777, 282] width 51 height 11
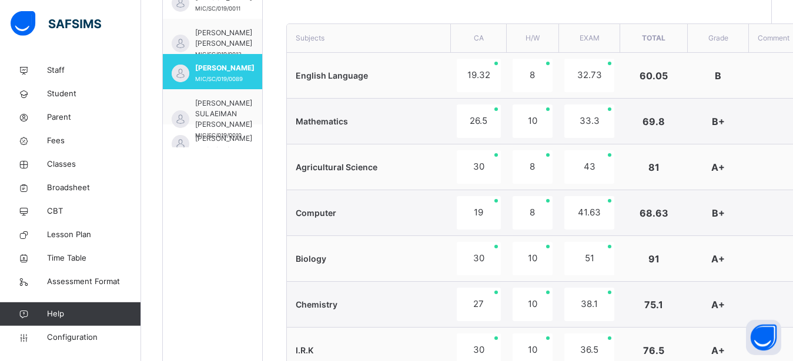
scroll to position [416, 0]
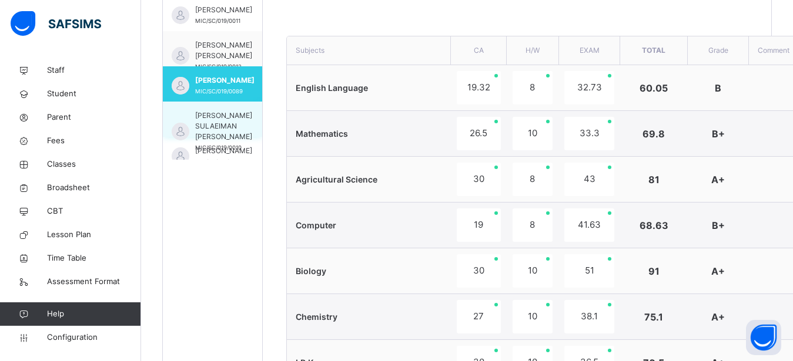
click at [205, 126] on span "FATIMA SULAEIMAN ISMAIL" at bounding box center [223, 126] width 57 height 32
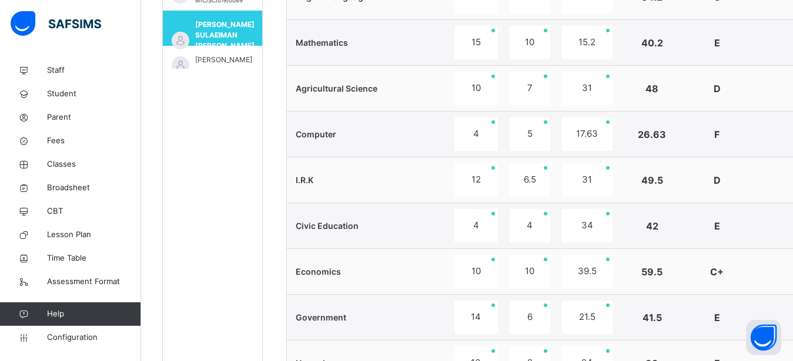
scroll to position [447, 0]
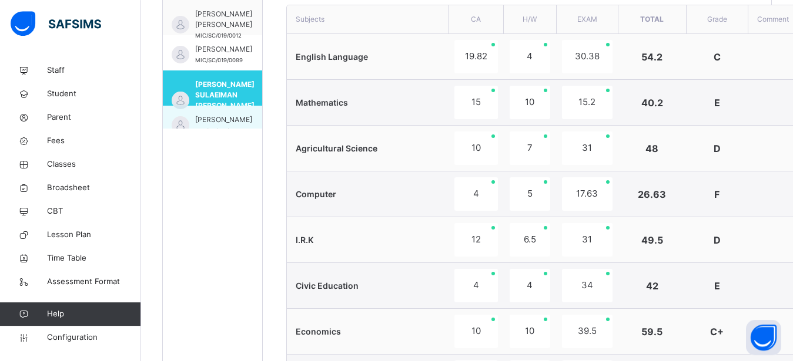
click at [212, 120] on span "HABIBULLAHI ABDULLAHI MUHAMMAD" at bounding box center [223, 120] width 57 height 11
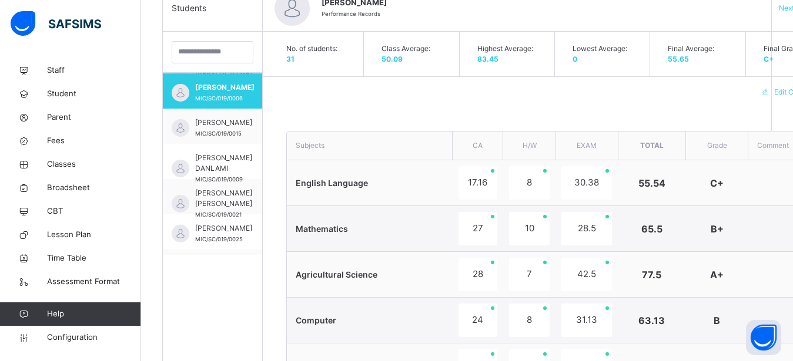
scroll to position [462, 0]
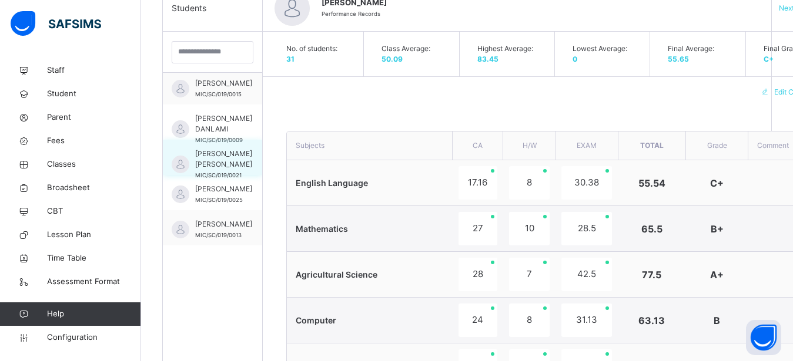
click at [217, 161] on span "KHADIJA ABDULLAHI NURA" at bounding box center [223, 159] width 57 height 21
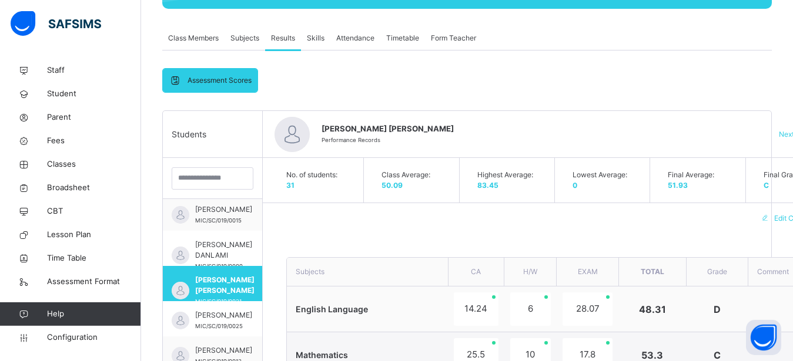
scroll to position [151, 0]
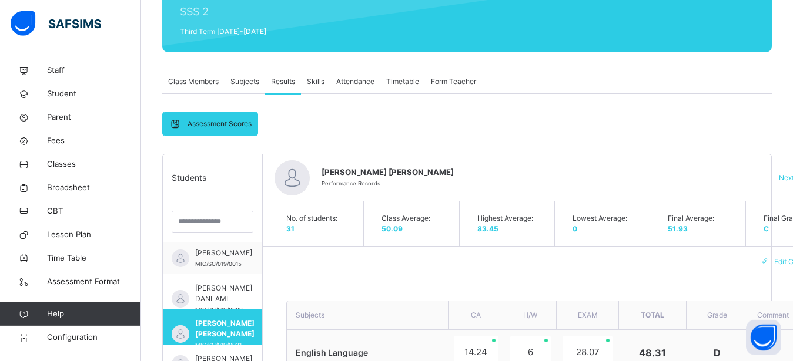
click at [319, 78] on span "Skills" at bounding box center [316, 81] width 18 height 11
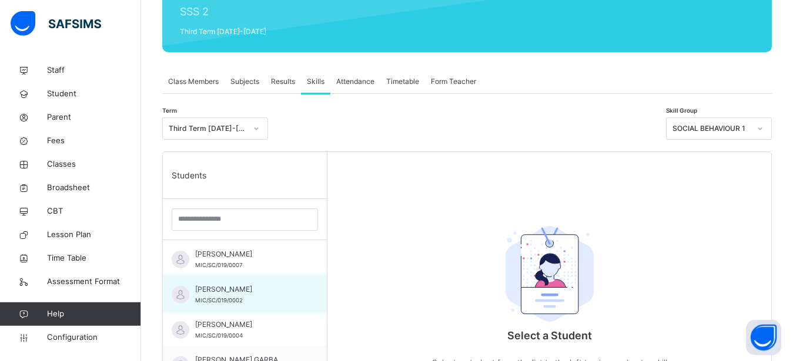
click at [240, 289] on span "ADNAN SANI HARUNA" at bounding box center [247, 289] width 105 height 11
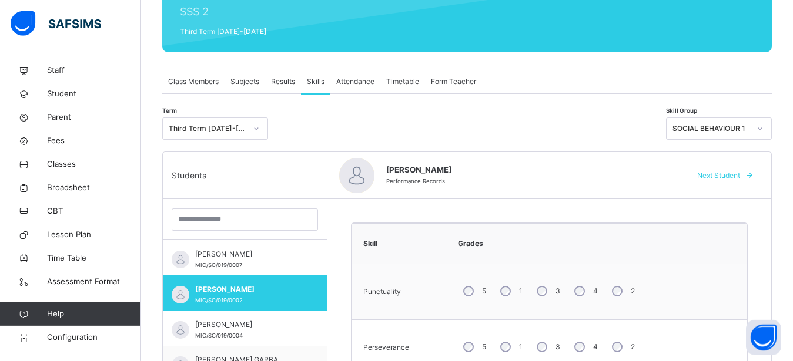
click at [763, 130] on icon at bounding box center [759, 129] width 7 height 12
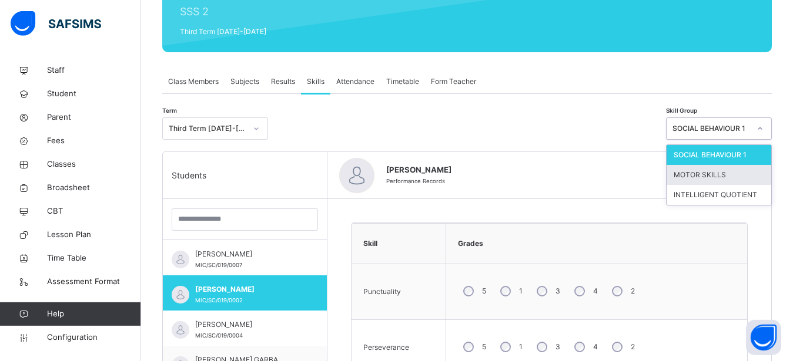
click at [723, 175] on div "MOTOR SKILLS" at bounding box center [718, 175] width 105 height 20
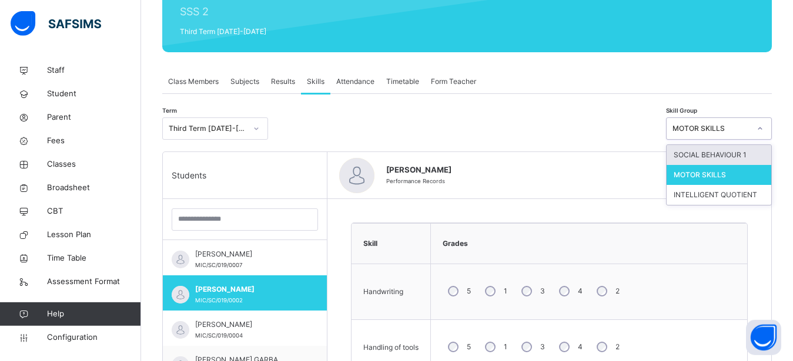
click at [763, 126] on icon at bounding box center [759, 129] width 7 height 12
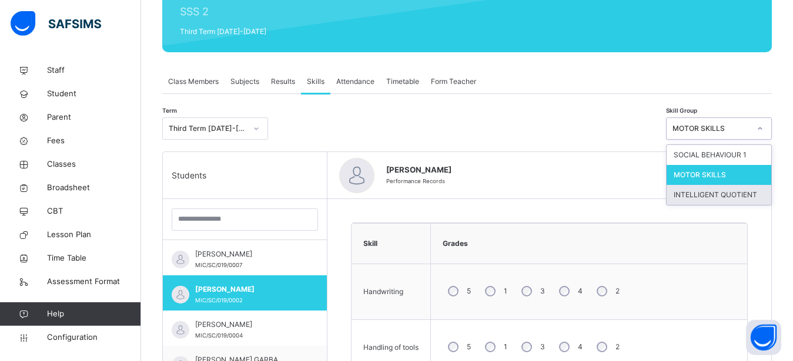
click at [738, 196] on div "INTELLIGENT QUOTIENT" at bounding box center [718, 195] width 105 height 20
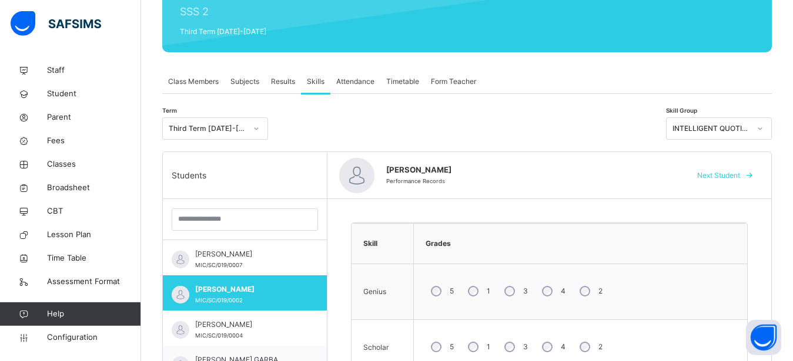
click at [286, 83] on span "Results" at bounding box center [283, 81] width 24 height 11
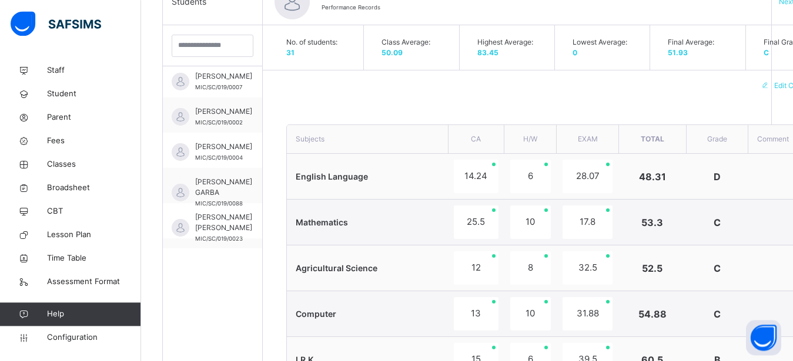
scroll to position [0, 0]
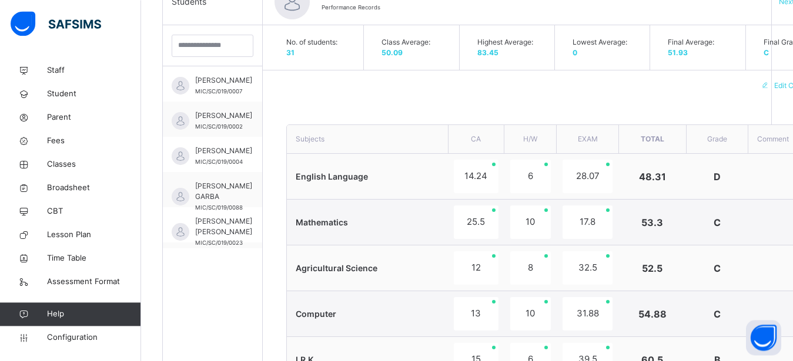
click at [410, 101] on div "Edit Comment" at bounding box center [558, 86] width 590 height 31
click at [66, 167] on span "Classes" at bounding box center [94, 165] width 94 height 12
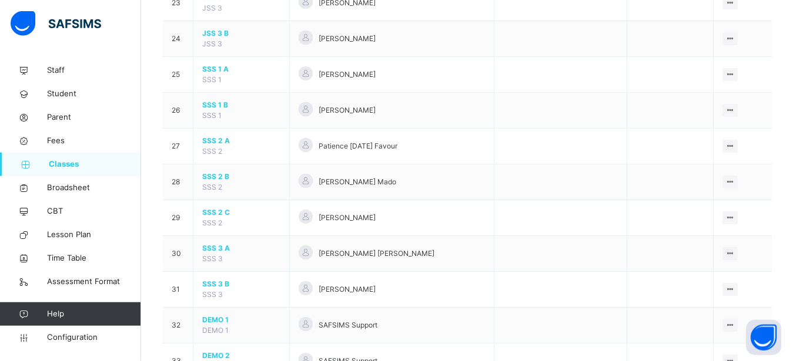
scroll to position [1015, 0]
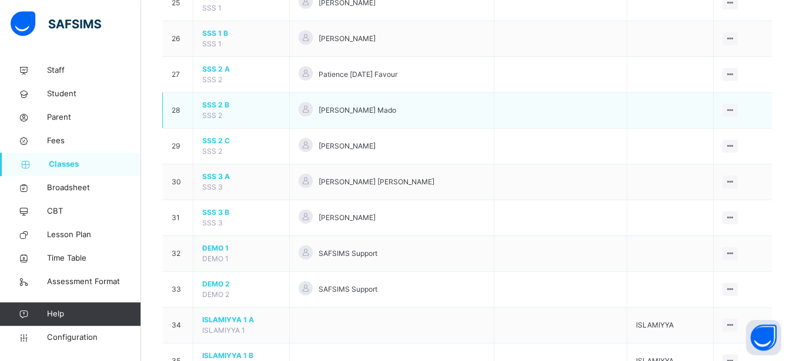
click at [207, 110] on span "SSS 2 B" at bounding box center [241, 105] width 78 height 11
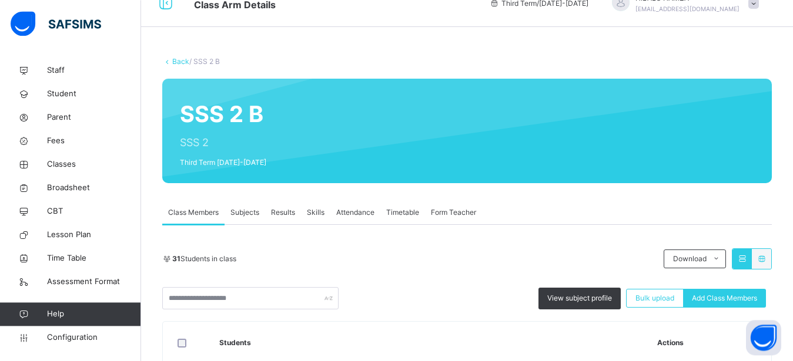
scroll to position [85, 0]
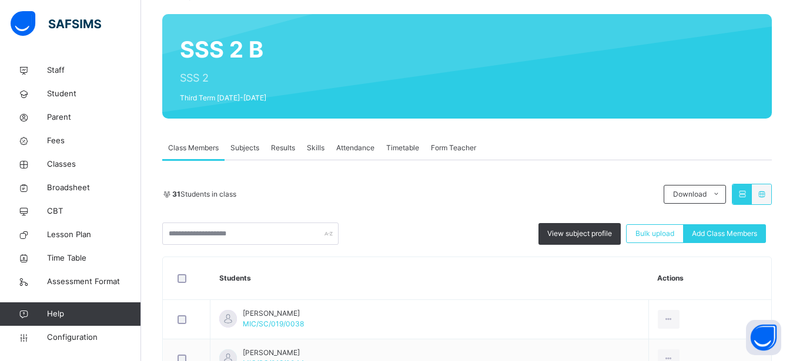
click at [283, 147] on span "Results" at bounding box center [283, 148] width 24 height 11
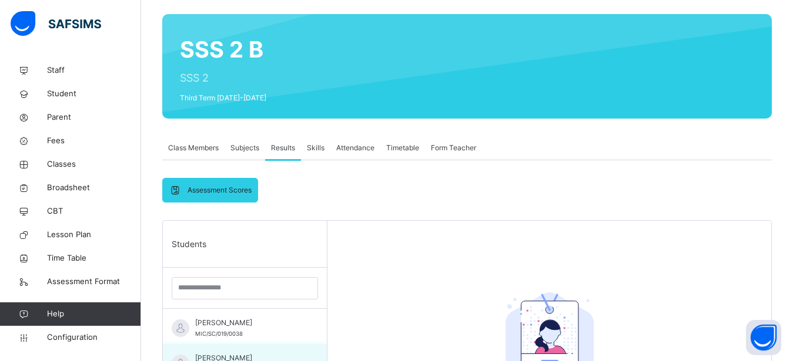
scroll to position [205, 0]
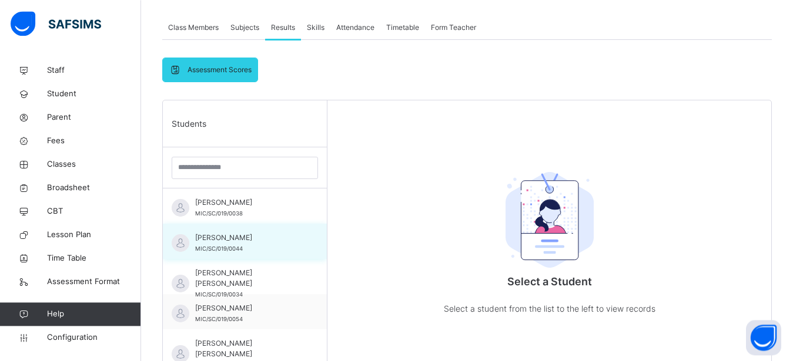
click at [237, 240] on span "ABDULWAHAB LAWAN" at bounding box center [247, 238] width 105 height 11
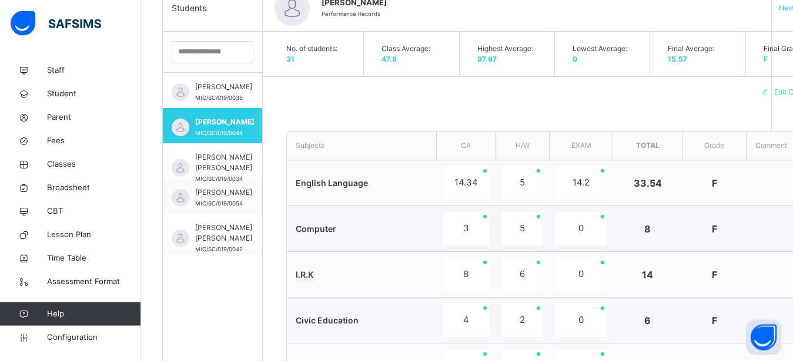
scroll to position [319, 0]
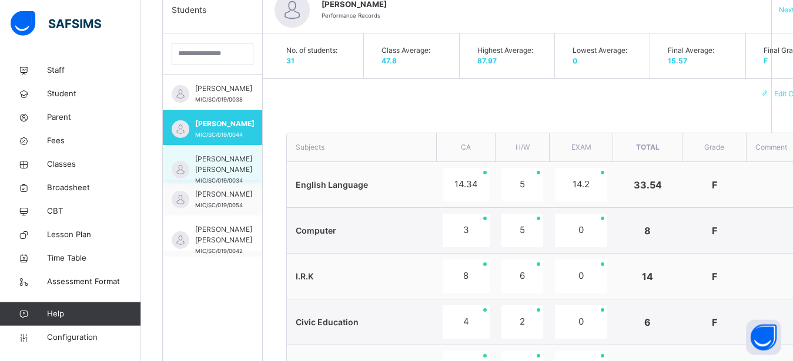
click at [208, 173] on span "ABUBAKAR SHEHU AHMED" at bounding box center [223, 164] width 57 height 21
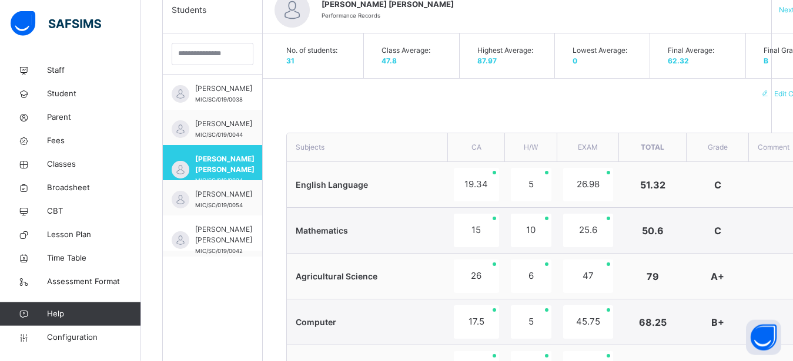
type textarea "**********"
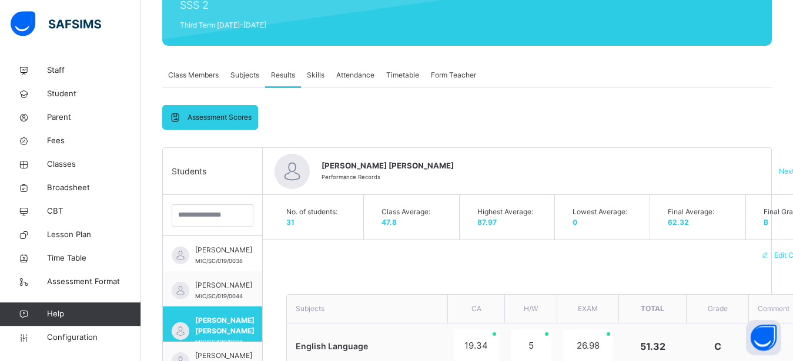
scroll to position [174, 0]
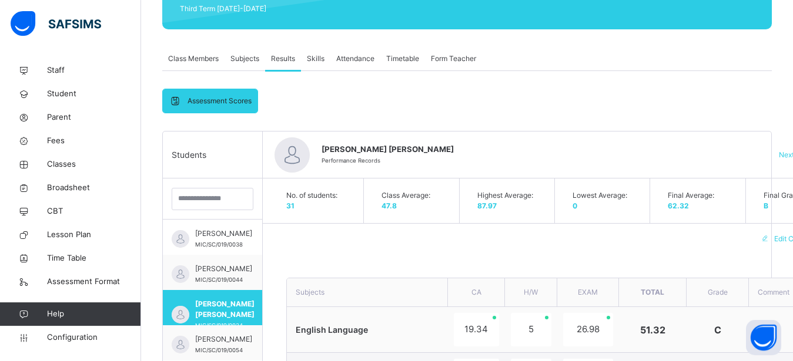
click at [319, 60] on span "Skills" at bounding box center [316, 58] width 18 height 11
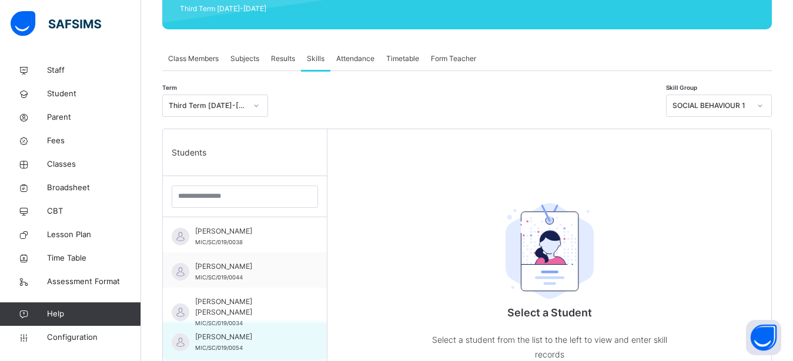
click at [227, 344] on div "AHMAD HABIB TANKO MIC/SC/019/0054" at bounding box center [247, 342] width 105 height 21
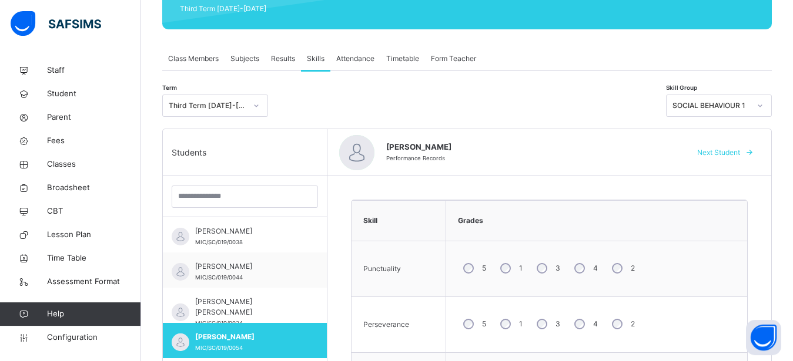
click at [763, 103] on icon at bounding box center [759, 106] width 7 height 12
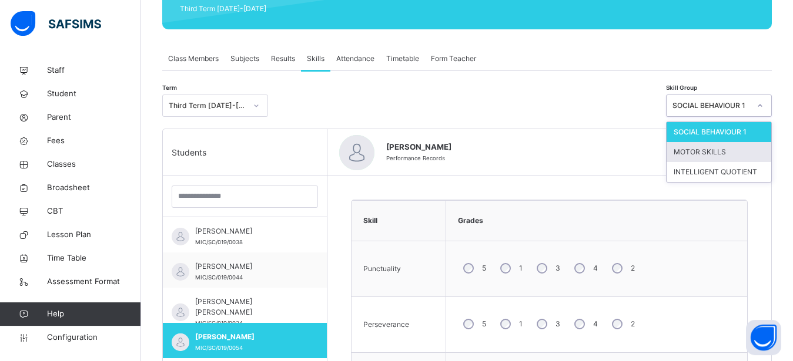
click at [728, 152] on div "MOTOR SKILLS" at bounding box center [718, 152] width 105 height 20
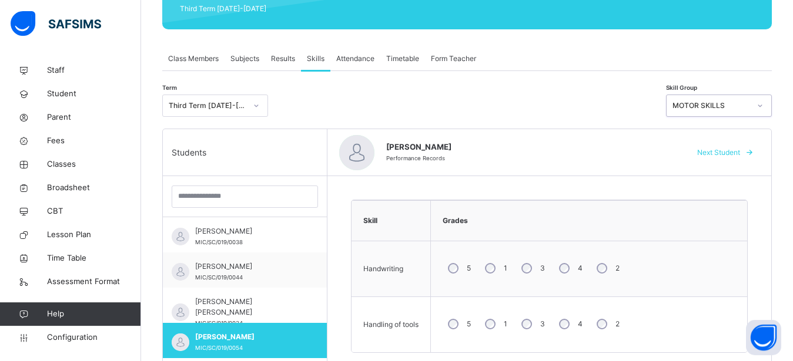
click at [763, 102] on icon at bounding box center [759, 106] width 7 height 12
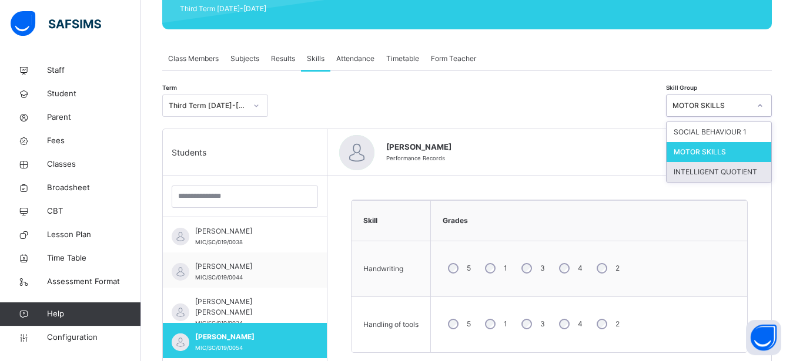
click at [745, 172] on div "INTELLIGENT QUOTIENT" at bounding box center [718, 172] width 105 height 20
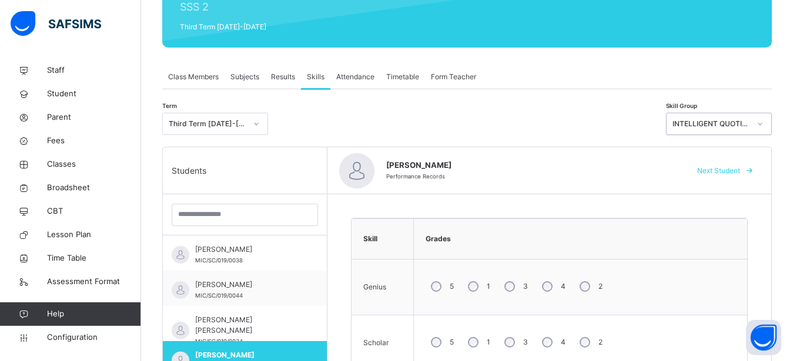
scroll to position [159, 0]
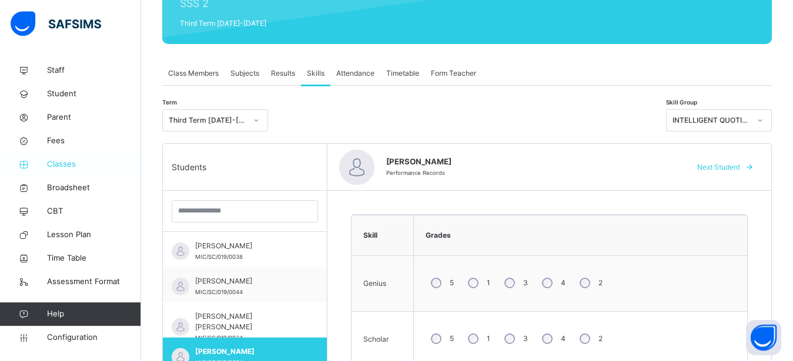
click at [63, 164] on span "Classes" at bounding box center [94, 165] width 94 height 12
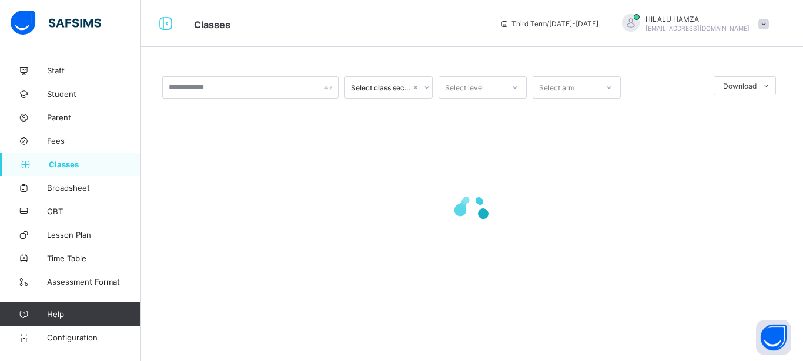
click at [799, 58] on div "Select class section Select level Select arm Download Pdf Report Excel Report ×…" at bounding box center [472, 180] width 662 height 361
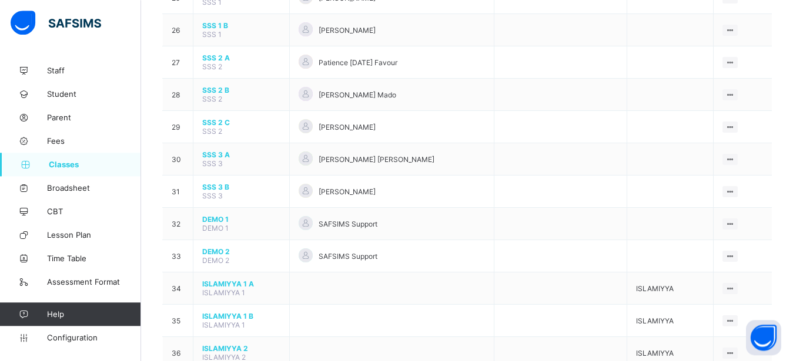
scroll to position [926, 0]
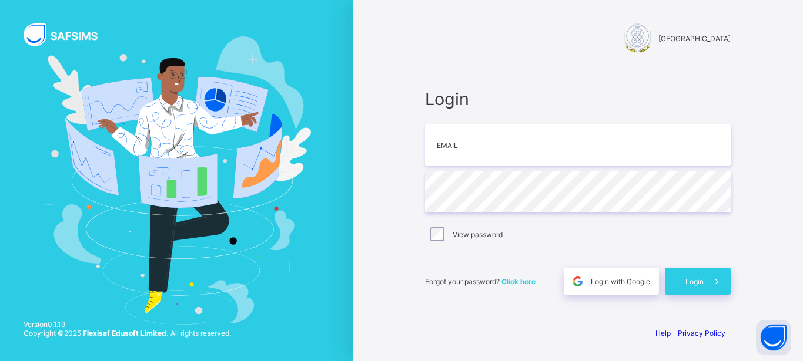
type input "**********"
click at [694, 282] on span "Login" at bounding box center [694, 281] width 18 height 9
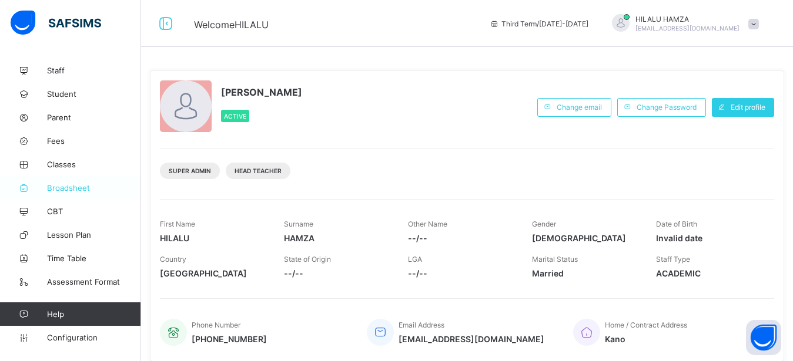
click at [60, 189] on span "Broadsheet" at bounding box center [94, 187] width 94 height 9
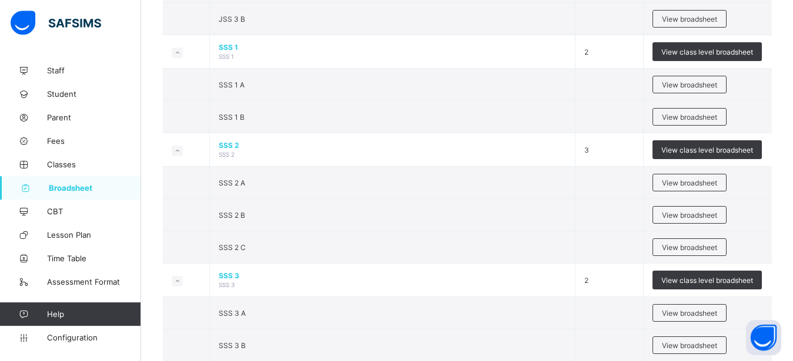
scroll to position [1272, 0]
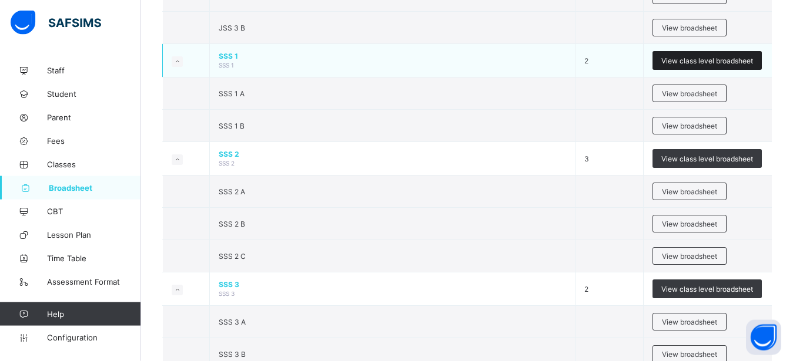
click at [691, 54] on div "View class level broadsheet" at bounding box center [706, 60] width 109 height 19
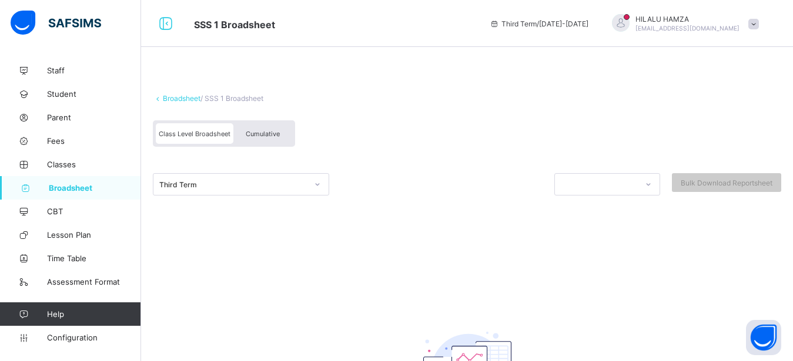
click at [260, 135] on span "Cumulative" at bounding box center [263, 134] width 34 height 8
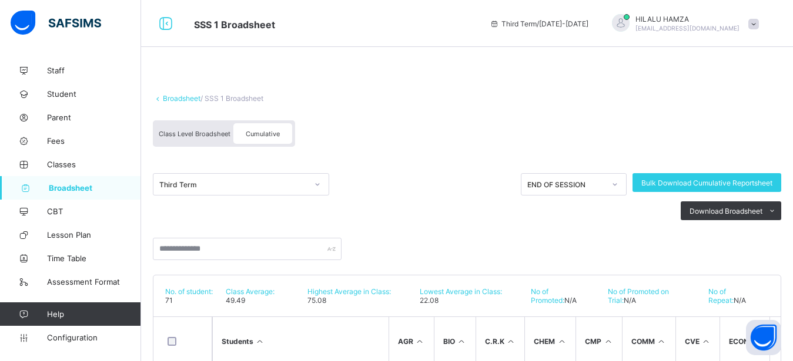
drag, startPoint x: 799, startPoint y: 65, endPoint x: 799, endPoint y: 75, distance: 10.0
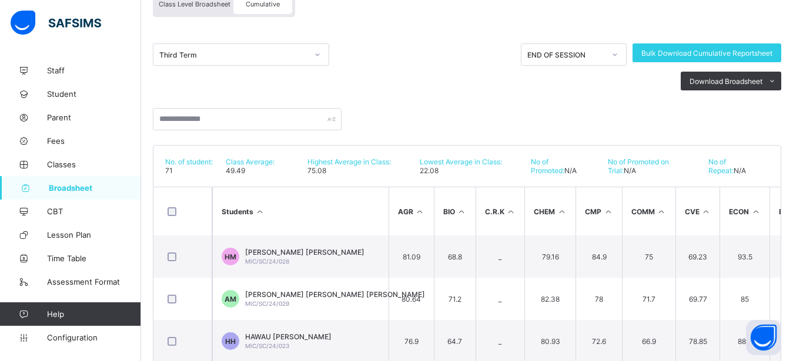
scroll to position [105, 0]
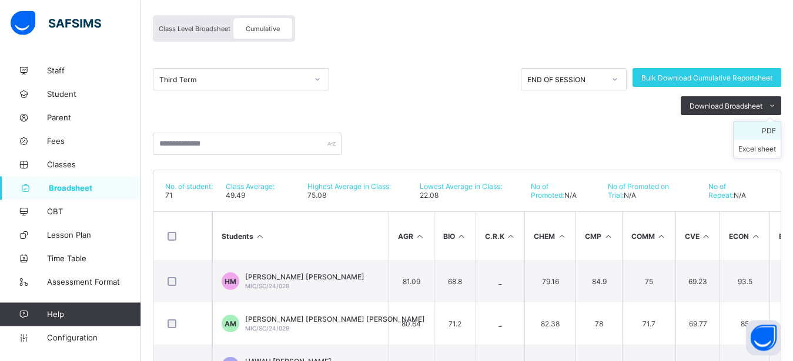
click at [774, 130] on li "PDF" at bounding box center [756, 131] width 47 height 18
click at [779, 128] on li "PDF" at bounding box center [756, 131] width 47 height 18
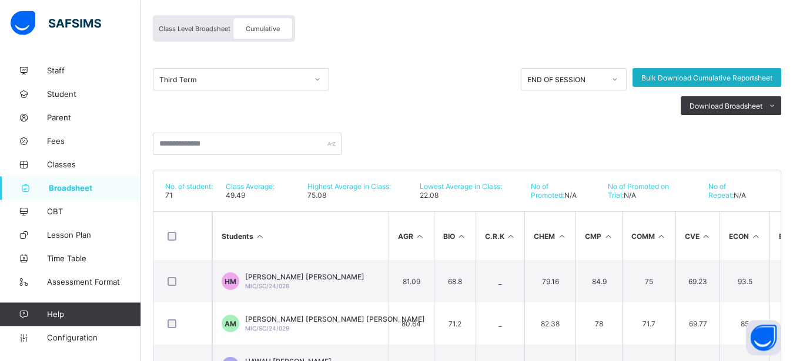
click at [711, 78] on span "Bulk Download Cumulative Reportsheet" at bounding box center [706, 77] width 131 height 9
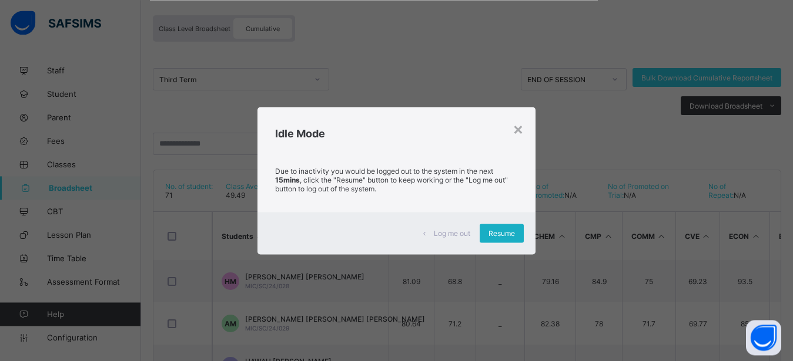
click at [511, 234] on span "Resume" at bounding box center [501, 233] width 26 height 9
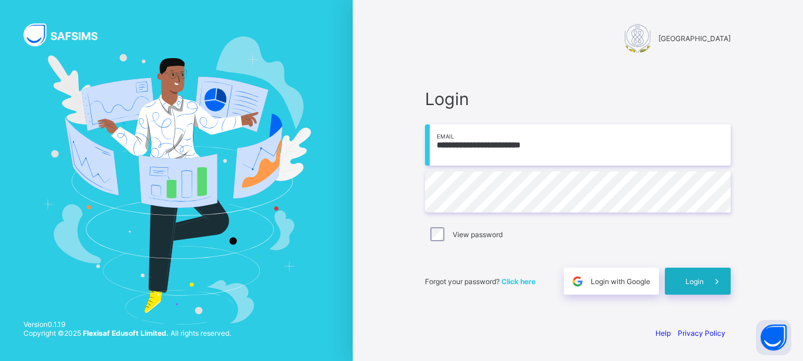
click at [702, 282] on span "Login" at bounding box center [694, 281] width 18 height 9
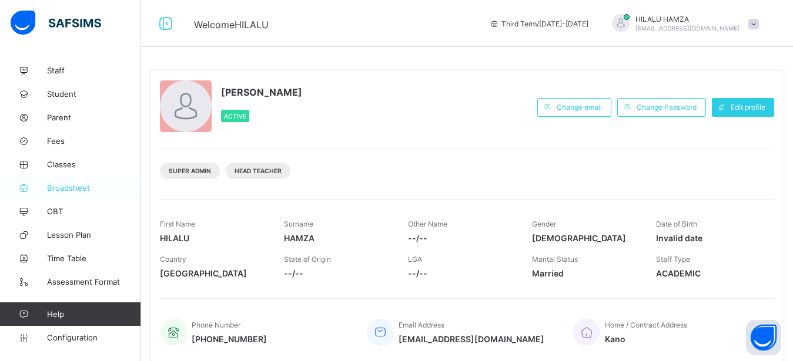
click at [58, 182] on link "Broadsheet" at bounding box center [70, 188] width 141 height 24
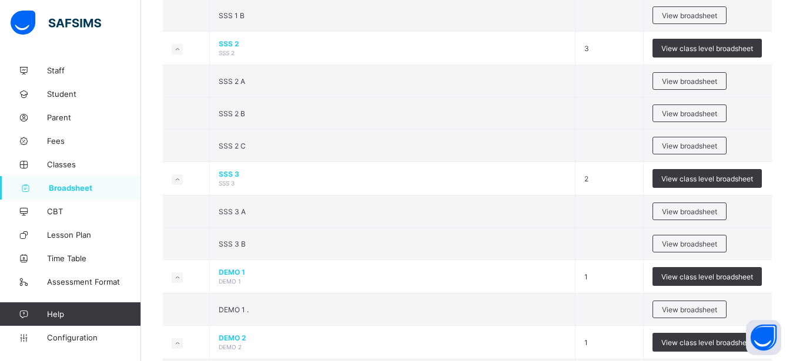
scroll to position [1327, 0]
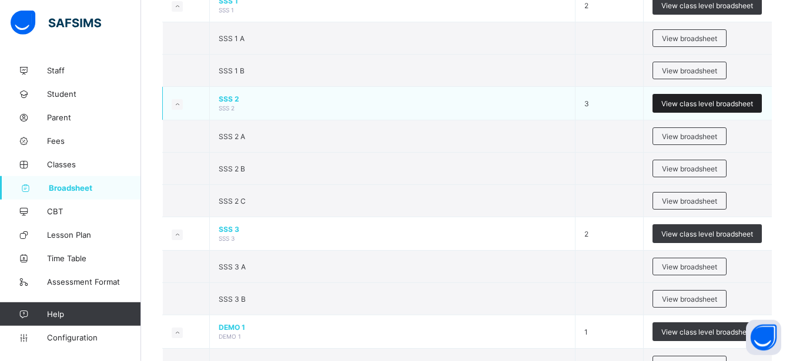
click at [696, 99] on div "View class level broadsheet" at bounding box center [706, 103] width 109 height 19
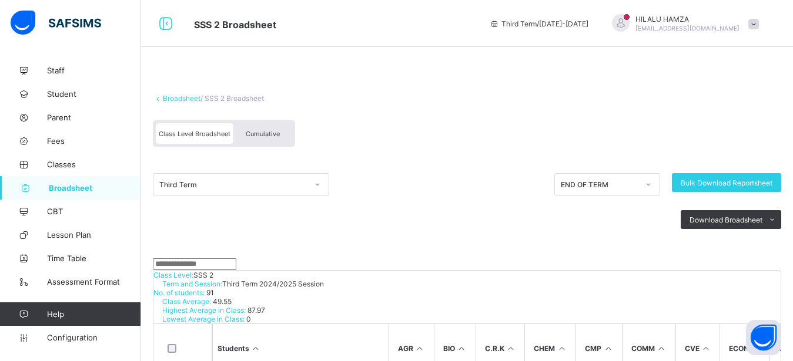
click at [271, 129] on div "Cumulative" at bounding box center [262, 133] width 59 height 21
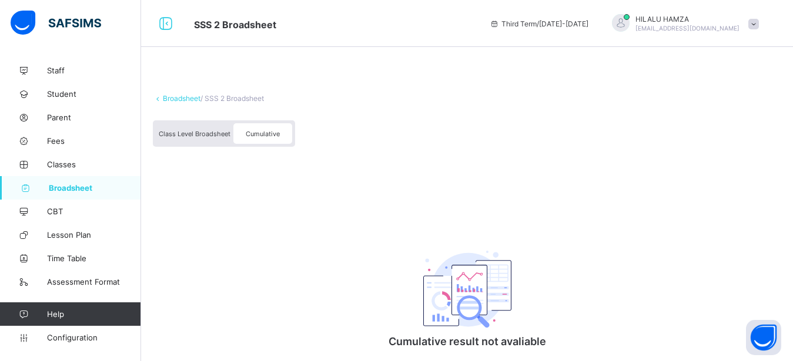
click at [249, 133] on span "Cumulative" at bounding box center [263, 134] width 34 height 8
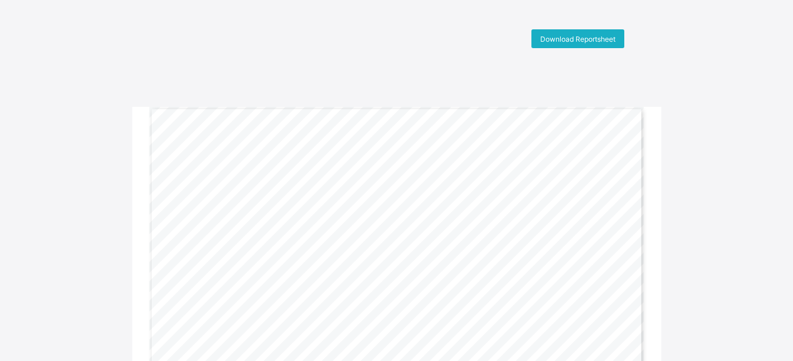
click at [558, 39] on span "Download Reportsheet" at bounding box center [577, 39] width 75 height 9
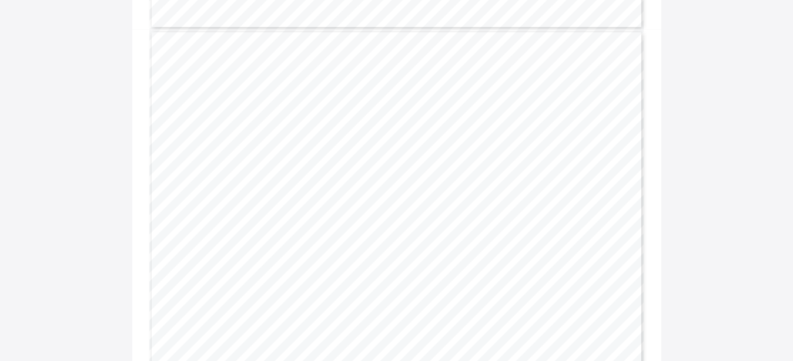
scroll to position [11842, 0]
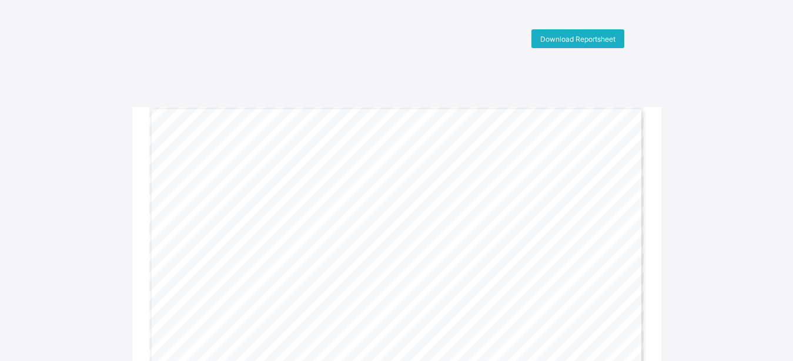
click at [561, 40] on span "Download Reportsheet" at bounding box center [577, 39] width 75 height 9
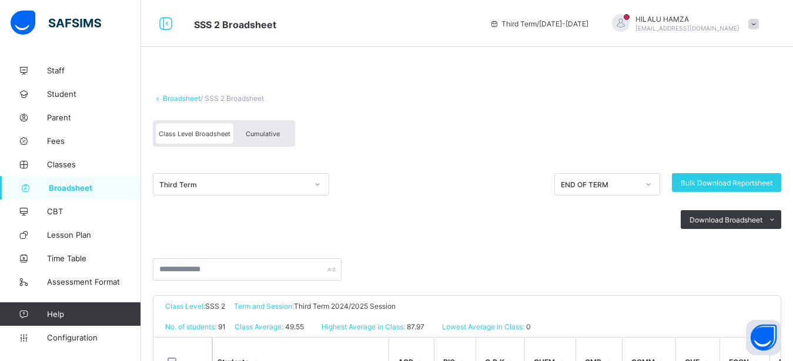
click at [260, 131] on span "Cumulative" at bounding box center [263, 134] width 34 height 8
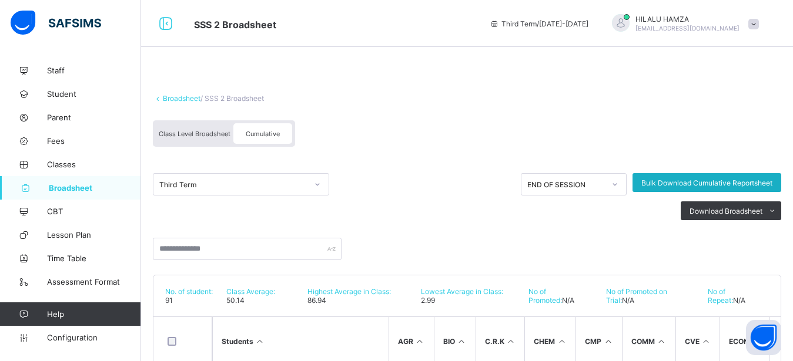
click at [728, 180] on span "Bulk Download Cumulative Reportsheet" at bounding box center [706, 183] width 131 height 9
click at [72, 183] on link "Broadsheet" at bounding box center [70, 188] width 141 height 24
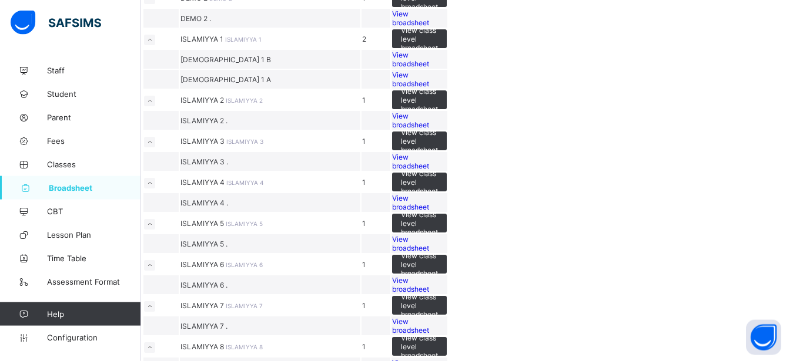
scroll to position [1103, 0]
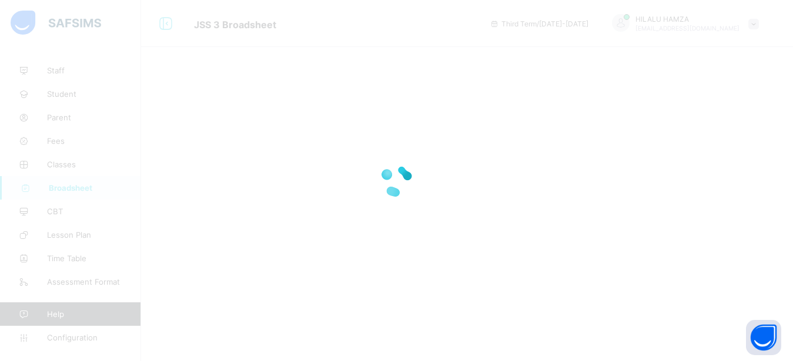
click at [267, 59] on div at bounding box center [396, 180] width 793 height 361
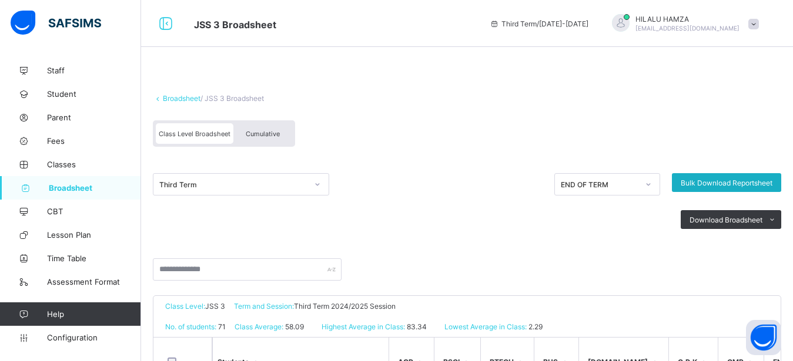
click at [720, 183] on span "Bulk Download Reportsheet" at bounding box center [727, 183] width 92 height 9
click at [265, 133] on span "Cumulative" at bounding box center [263, 134] width 34 height 8
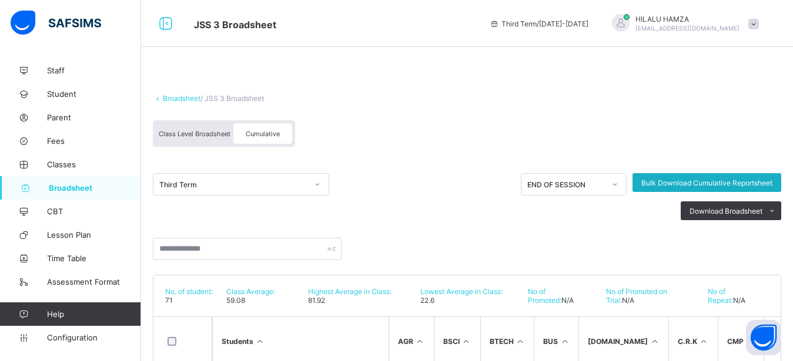
click at [712, 182] on span "Bulk Download Cumulative Reportsheet" at bounding box center [706, 183] width 131 height 9
click at [69, 186] on span "Broadsheet" at bounding box center [95, 187] width 92 height 9
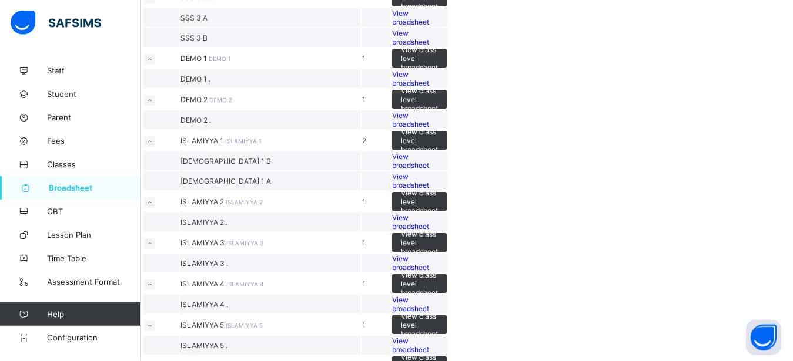
scroll to position [988, 0]
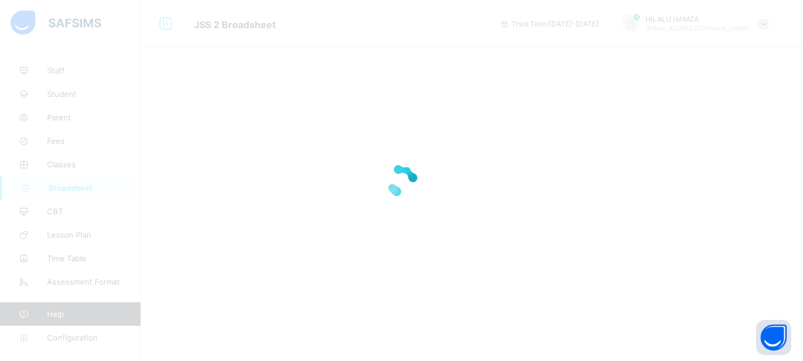
click at [312, 72] on div at bounding box center [401, 180] width 803 height 361
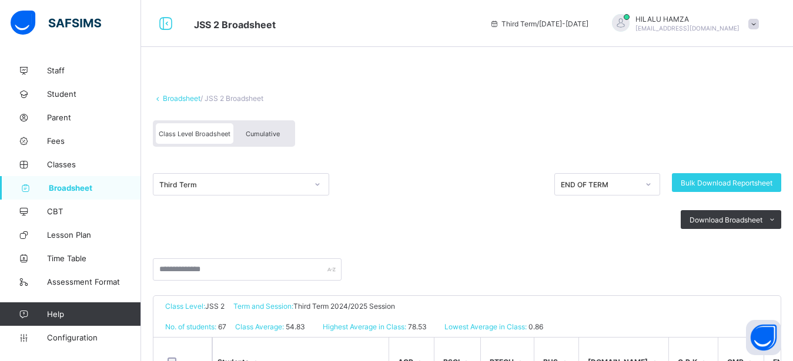
click at [254, 133] on span "Cumulative" at bounding box center [263, 134] width 34 height 8
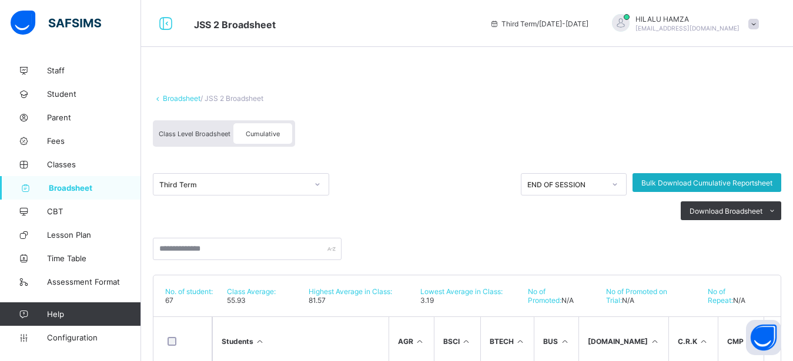
click at [680, 182] on span "Bulk Download Cumulative Reportsheet" at bounding box center [706, 183] width 131 height 9
click at [72, 187] on span "Broadsheet" at bounding box center [95, 187] width 92 height 9
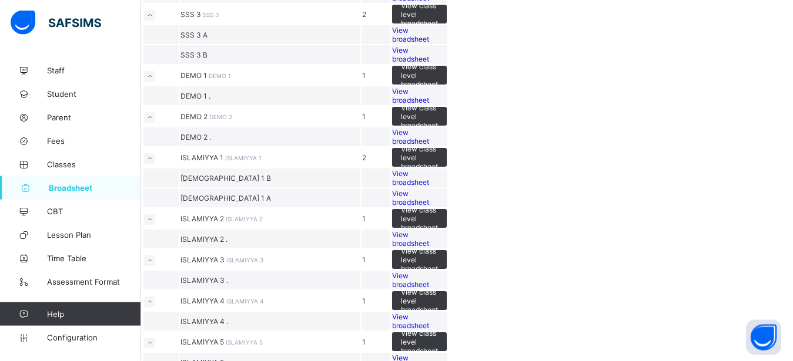
scroll to position [933, 0]
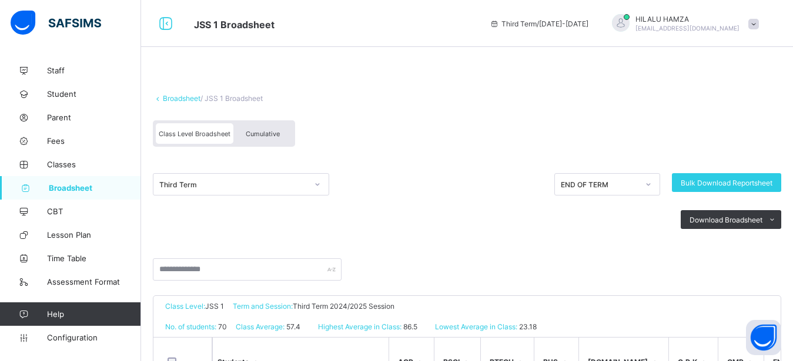
click at [261, 129] on div "Cumulative" at bounding box center [262, 133] width 59 height 21
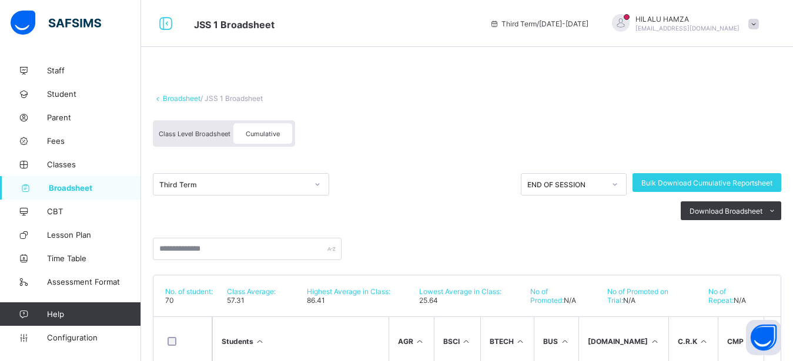
drag, startPoint x: 797, startPoint y: 152, endPoint x: 796, endPoint y: 165, distance: 12.4
click at [676, 179] on span "Bulk Download Cumulative Reportsheet" at bounding box center [706, 183] width 131 height 9
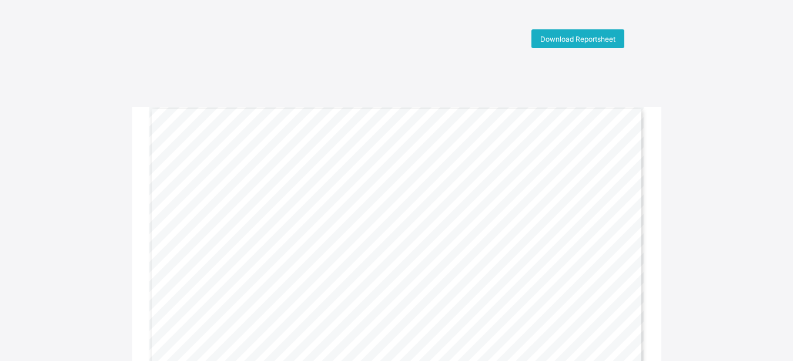
click at [593, 36] on span "Download Reportsheet" at bounding box center [577, 39] width 75 height 9
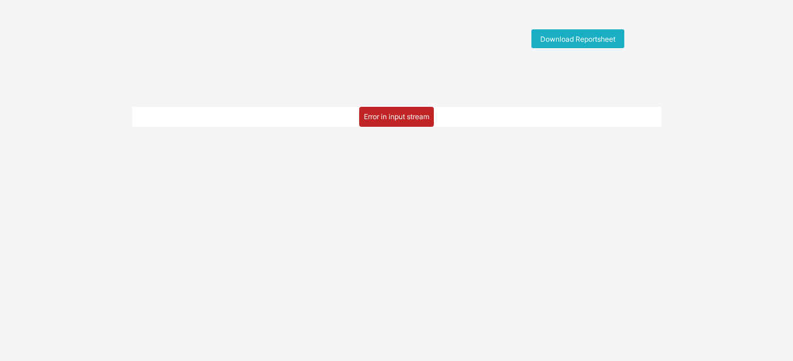
click at [565, 37] on span "Download Reportsheet" at bounding box center [577, 39] width 75 height 9
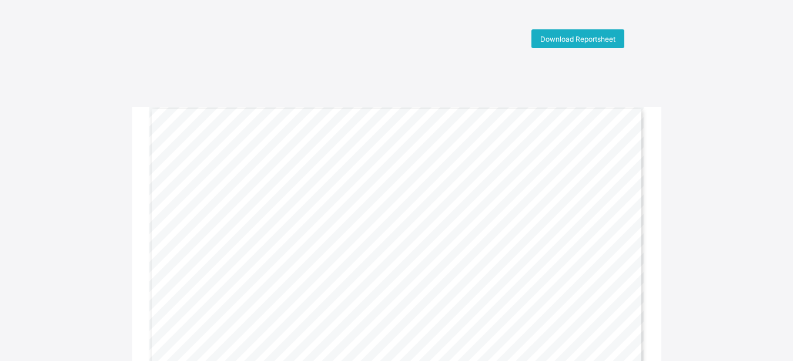
click at [592, 39] on span "Download Reportsheet" at bounding box center [577, 39] width 75 height 9
click at [587, 38] on span "Download Reportsheet" at bounding box center [577, 39] width 75 height 9
